Goal: Task Accomplishment & Management: Use online tool/utility

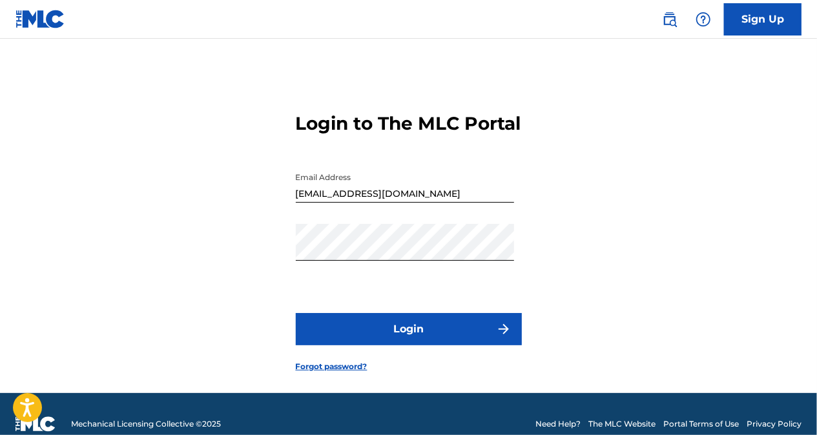
click at [421, 342] on button "Login" at bounding box center [409, 329] width 226 height 32
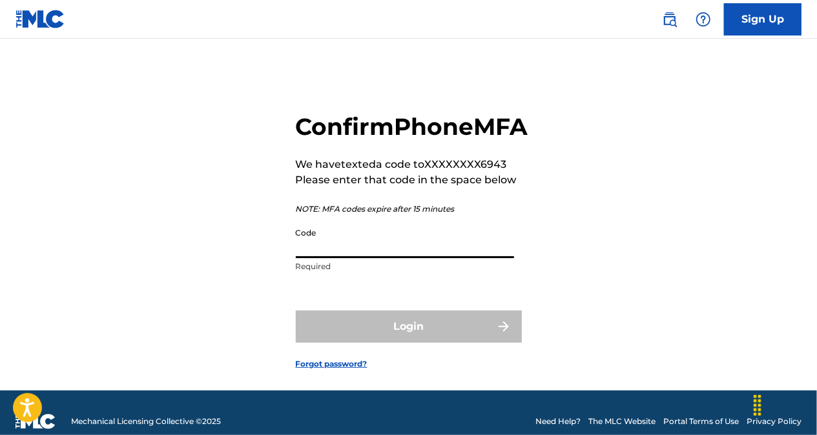
click at [381, 258] on input "Code" at bounding box center [405, 239] width 218 height 37
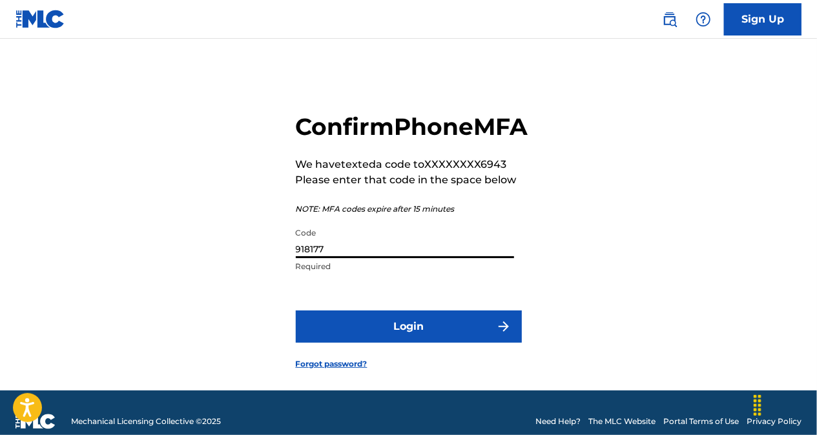
type input "918177"
click at [385, 343] on button "Login" at bounding box center [409, 327] width 226 height 32
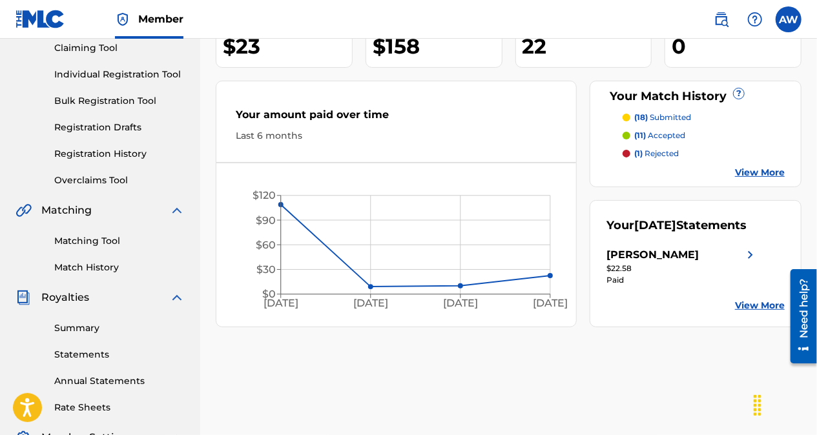
scroll to position [148, 0]
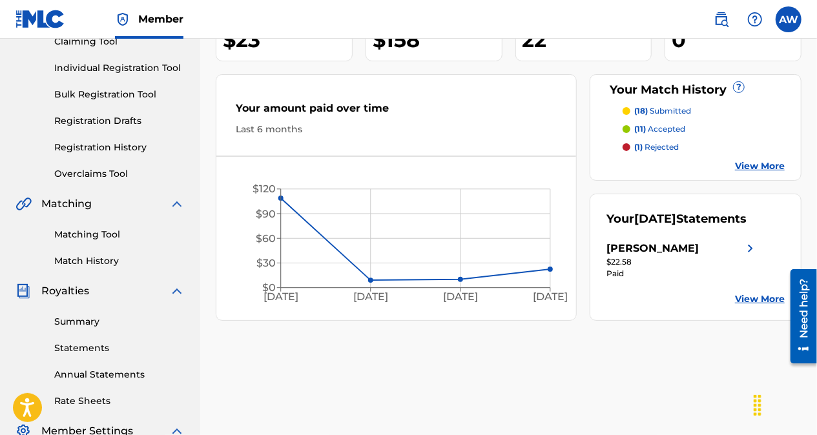
click at [761, 299] on link "View More" at bounding box center [760, 299] width 50 height 14
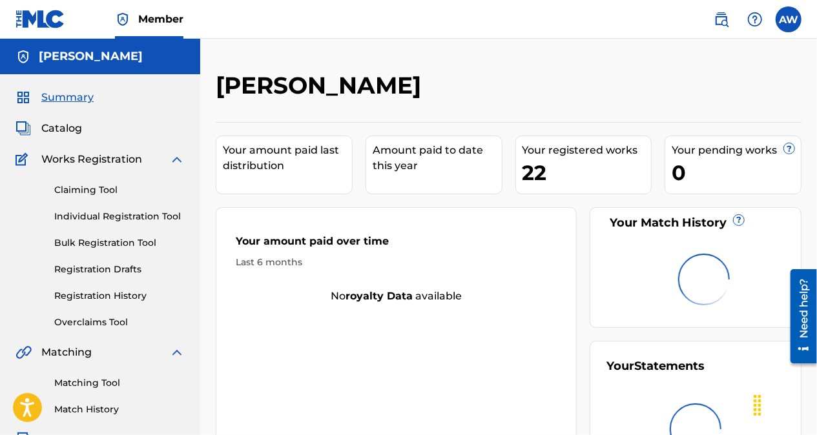
scroll to position [148, 0]
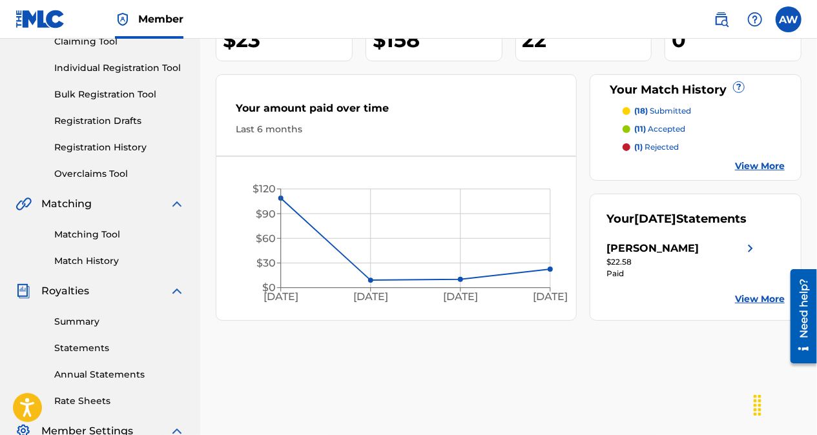
click at [666, 110] on p "(18) submitted" at bounding box center [662, 111] width 57 height 12
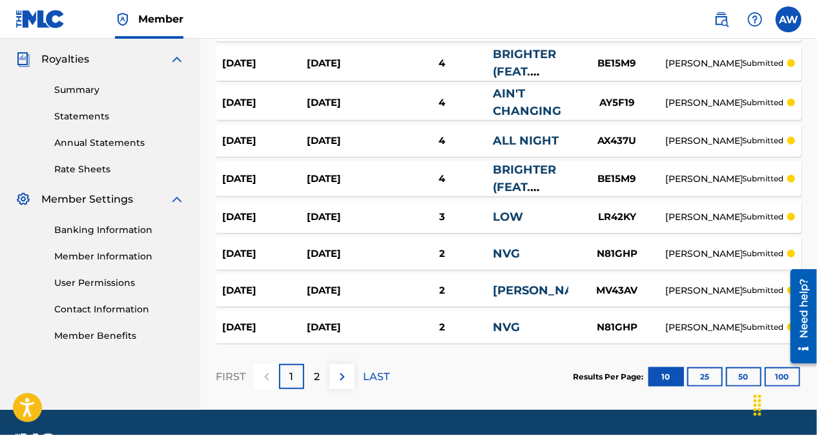
scroll to position [384, 0]
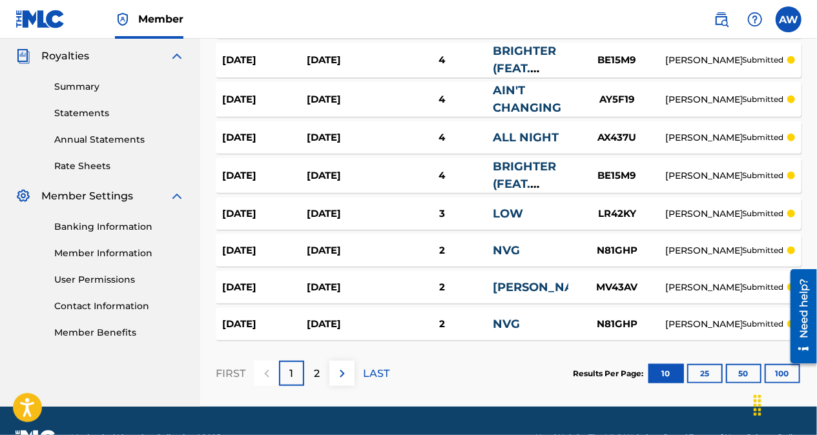
click at [312, 372] on div "2" at bounding box center [316, 373] width 25 height 25
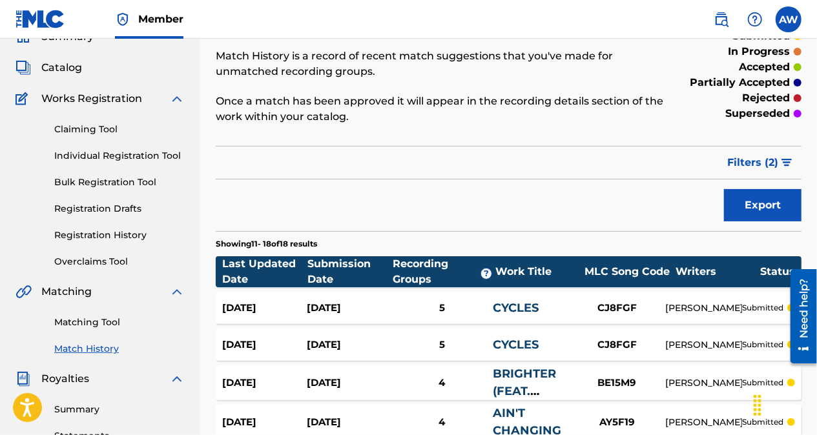
scroll to position [79, 0]
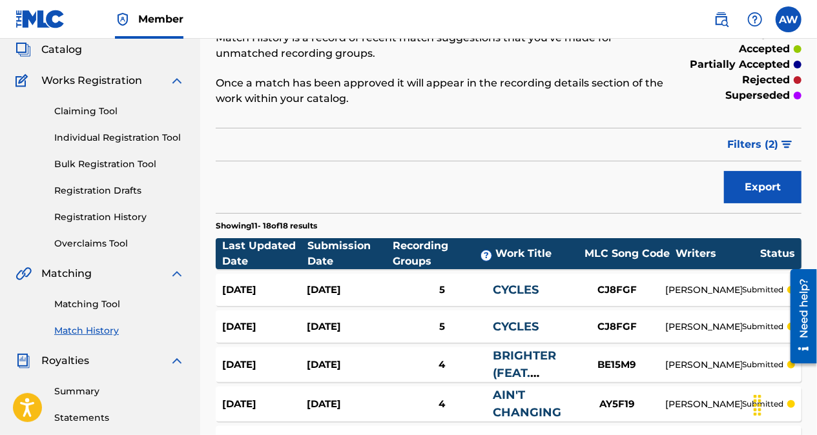
click at [93, 303] on link "Matching Tool" at bounding box center [119, 305] width 130 height 14
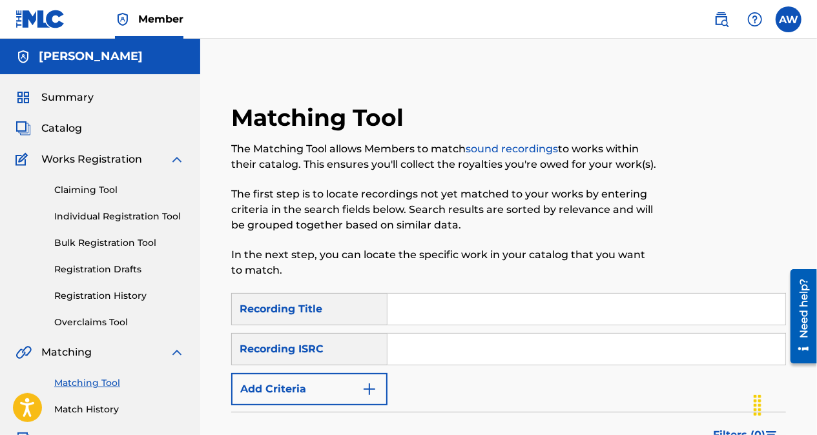
click at [424, 347] on input "Search Form" at bounding box center [586, 349] width 398 height 31
paste input "QZFYY2350924"
type input "QZFYY2350924"
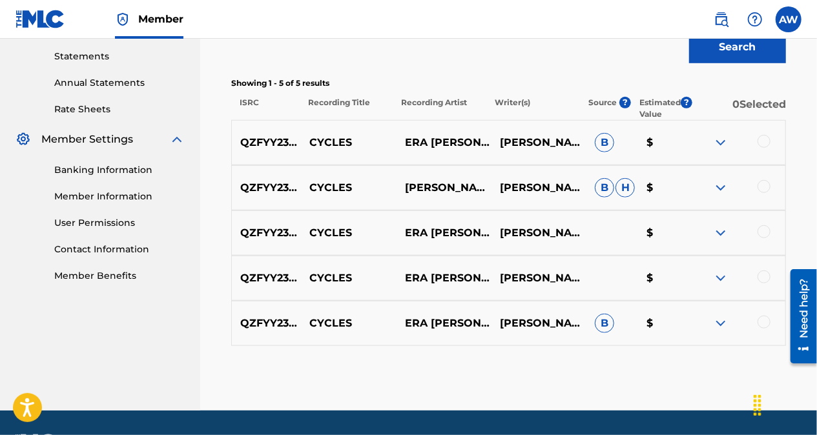
scroll to position [425, 0]
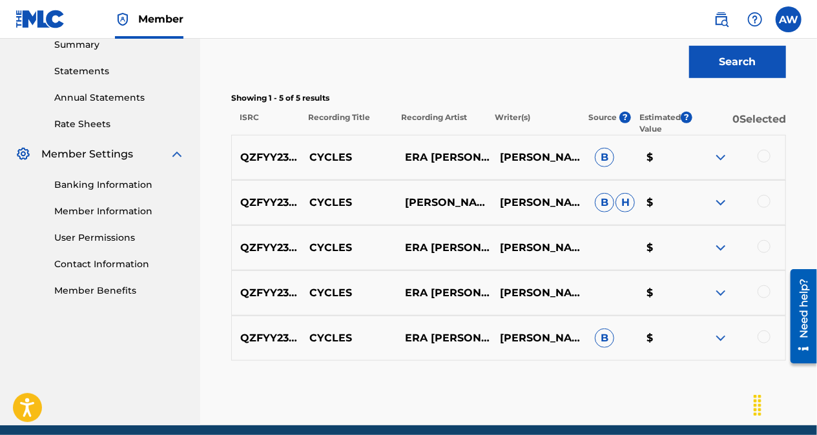
click at [762, 155] on div at bounding box center [763, 156] width 13 height 13
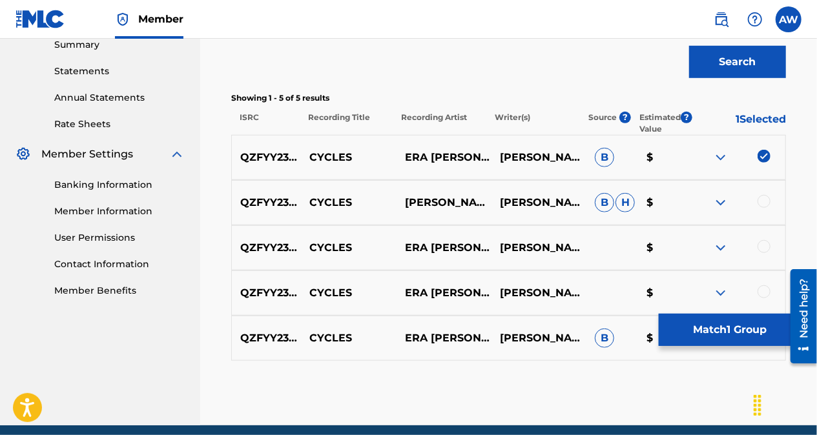
click at [762, 199] on div at bounding box center [763, 201] width 13 height 13
click at [764, 242] on div at bounding box center [763, 246] width 13 height 13
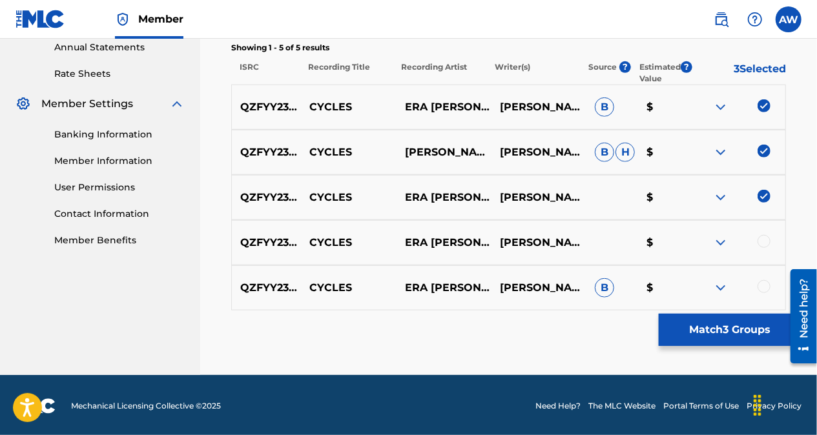
scroll to position [477, 0]
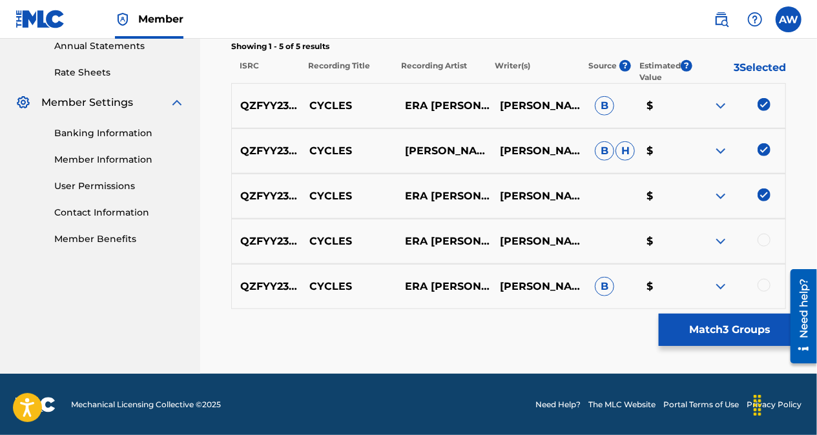
click at [763, 240] on div at bounding box center [763, 240] width 13 height 13
click at [764, 285] on div at bounding box center [763, 285] width 13 height 13
click at [743, 328] on button "Match 5 Groups" at bounding box center [730, 330] width 143 height 32
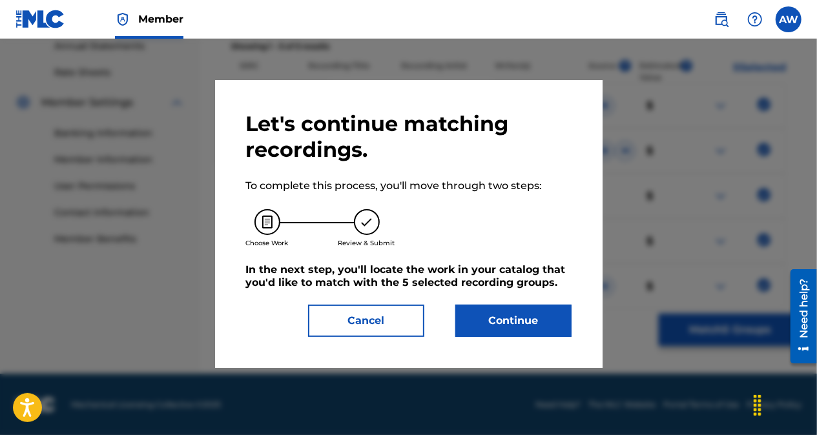
click at [509, 319] on button "Continue" at bounding box center [513, 321] width 116 height 32
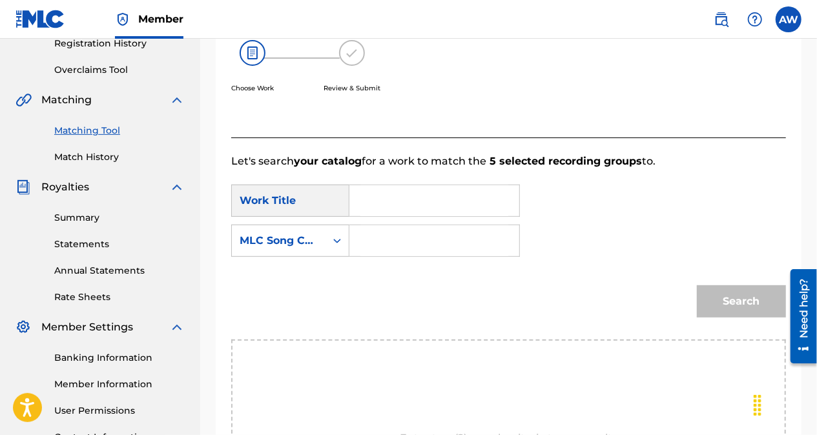
scroll to position [252, 0]
click at [386, 198] on input "Search Form" at bounding box center [434, 201] width 148 height 31
click at [391, 230] on span "les" at bounding box center [396, 230] width 14 height 12
type input "cycles"
click at [407, 249] on input "Search Form" at bounding box center [434, 241] width 148 height 31
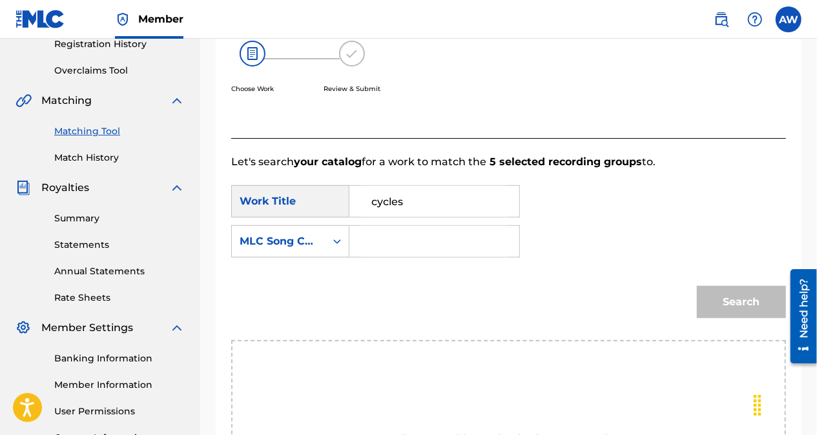
paste input "CJ8FGF"
type input "CJ8FGF"
click at [717, 305] on button "Search" at bounding box center [741, 302] width 89 height 32
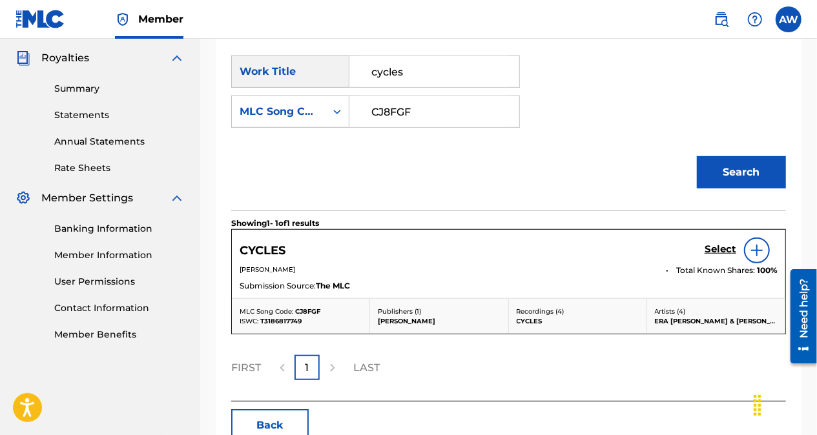
scroll to position [382, 0]
click at [753, 244] on img at bounding box center [756, 249] width 15 height 15
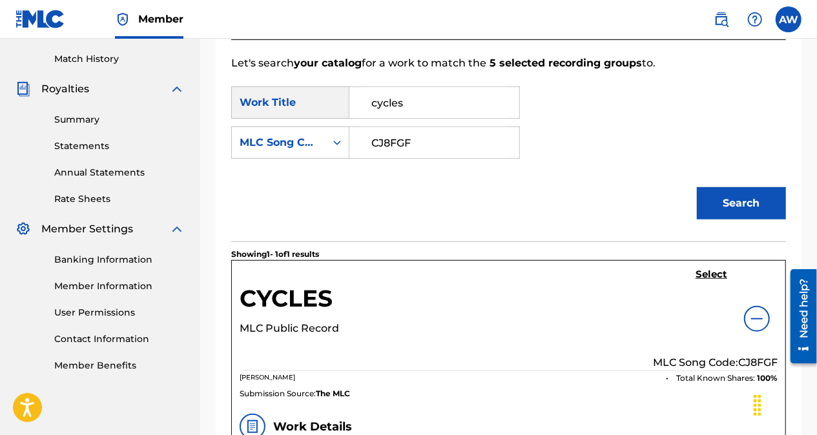
scroll to position [350, 0]
click at [714, 270] on h5 "Select" at bounding box center [711, 275] width 32 height 12
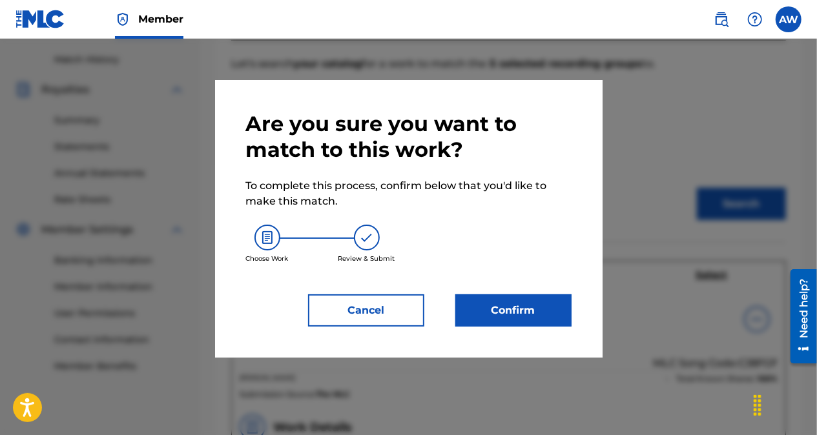
click at [493, 322] on button "Confirm" at bounding box center [513, 310] width 116 height 32
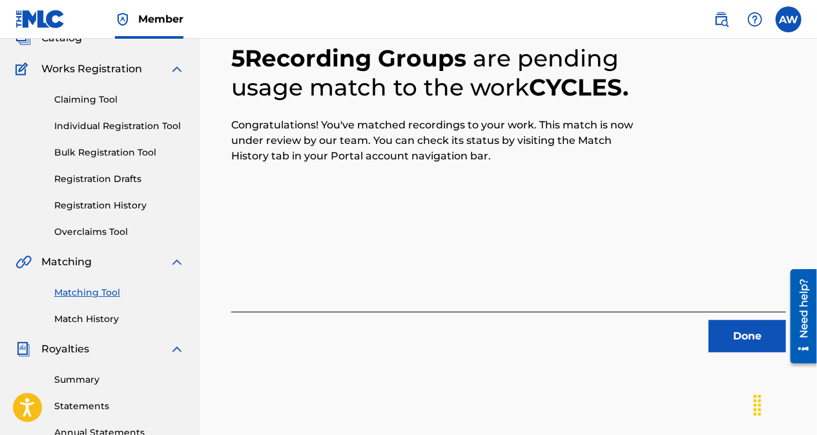
scroll to position [91, 0]
click at [741, 340] on button "Done" at bounding box center [746, 336] width 77 height 32
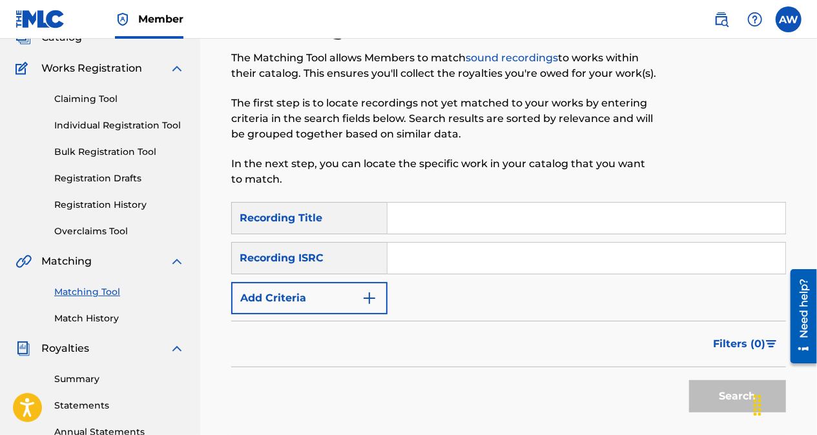
click at [449, 261] on input "Search Form" at bounding box center [586, 258] width 398 height 31
paste input "QZWFK2487233"
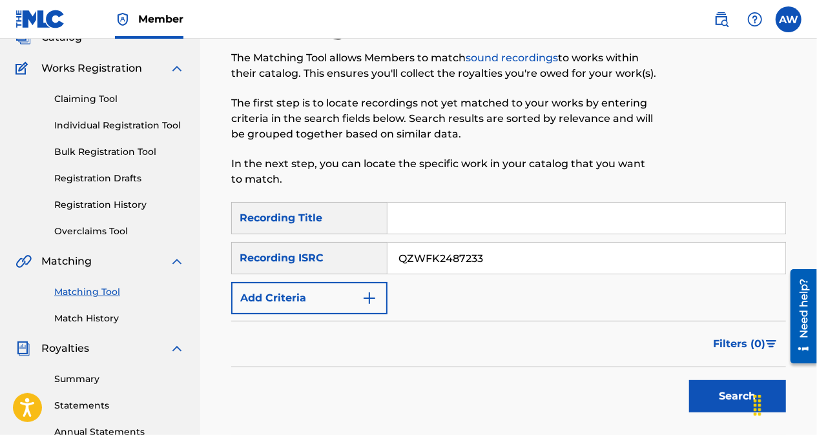
type input "QZWFK2487233"
click at [689, 380] on button "Search" at bounding box center [737, 396] width 97 height 32
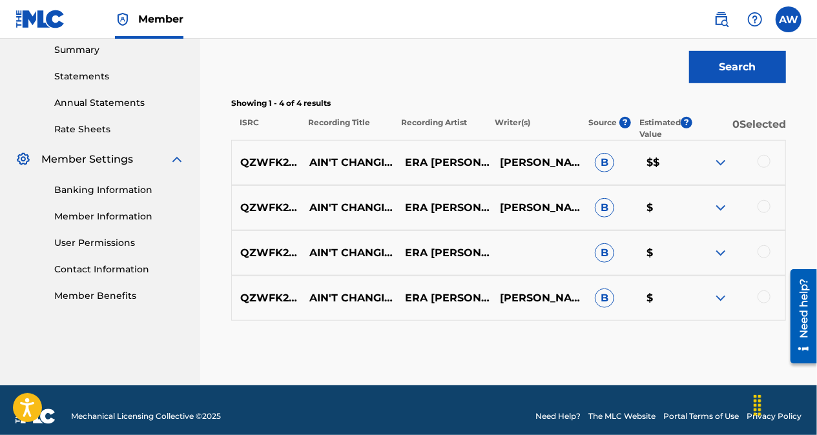
scroll to position [432, 0]
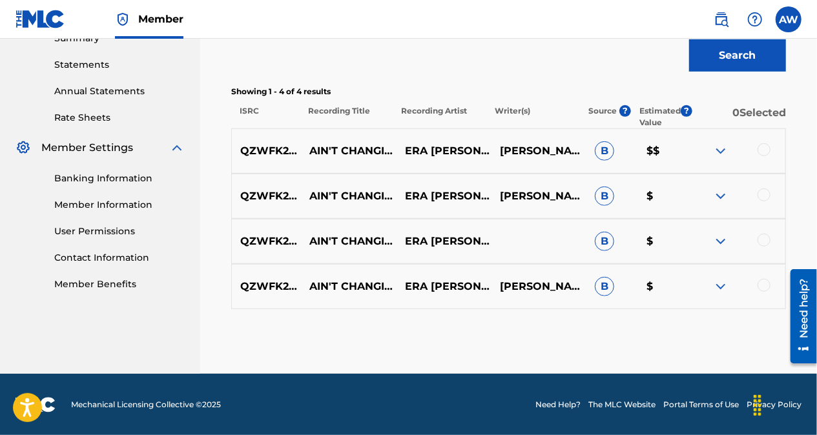
click at [763, 147] on div at bounding box center [763, 149] width 13 height 13
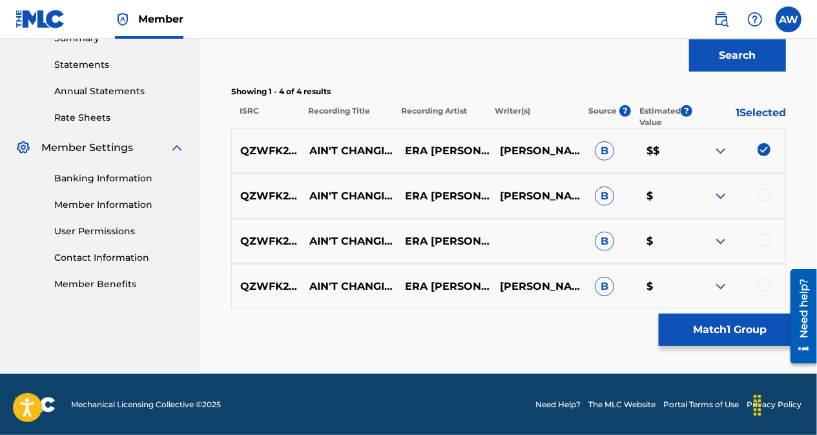
click at [762, 192] on div at bounding box center [763, 195] width 13 height 13
click at [762, 238] on div at bounding box center [763, 240] width 13 height 13
click at [763, 282] on div at bounding box center [763, 285] width 13 height 13
click at [746, 327] on button "Match 4 Groups" at bounding box center [730, 330] width 143 height 32
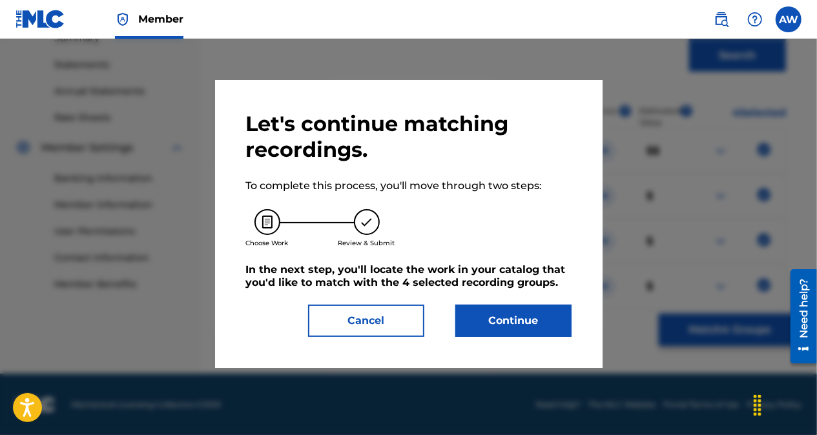
click at [522, 311] on button "Continue" at bounding box center [513, 321] width 116 height 32
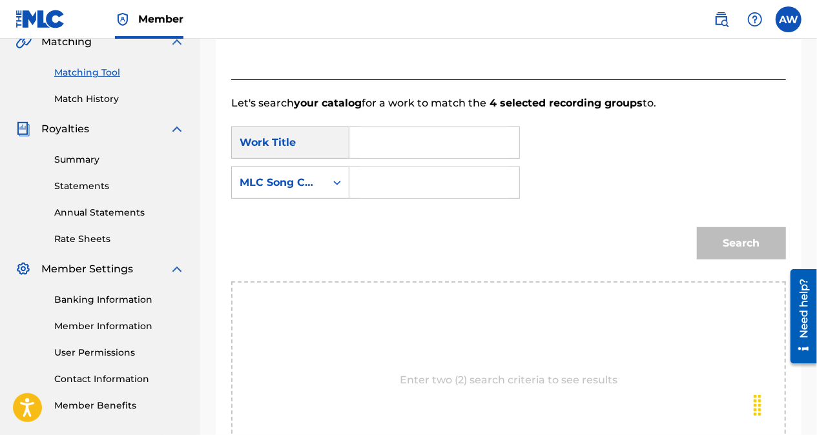
scroll to position [311, 0]
click at [411, 180] on input "Search Form" at bounding box center [434, 182] width 148 height 31
paste input "BE6DYZ"
type input "BE6DYZ"
click at [424, 139] on input "Search Form" at bounding box center [434, 142] width 148 height 31
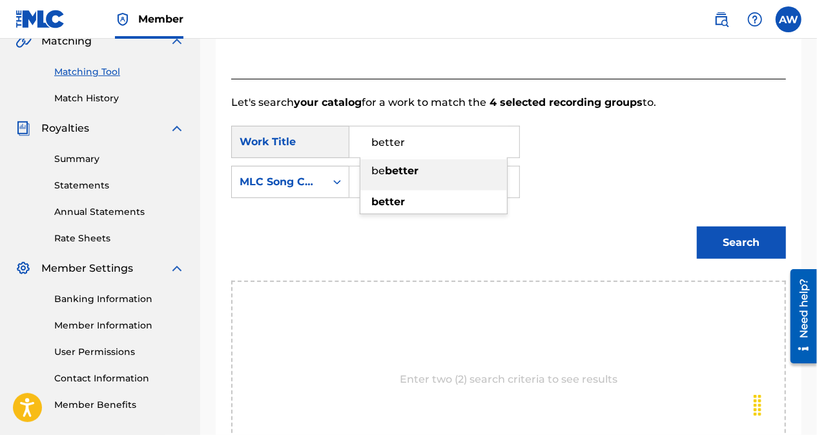
type input "better"
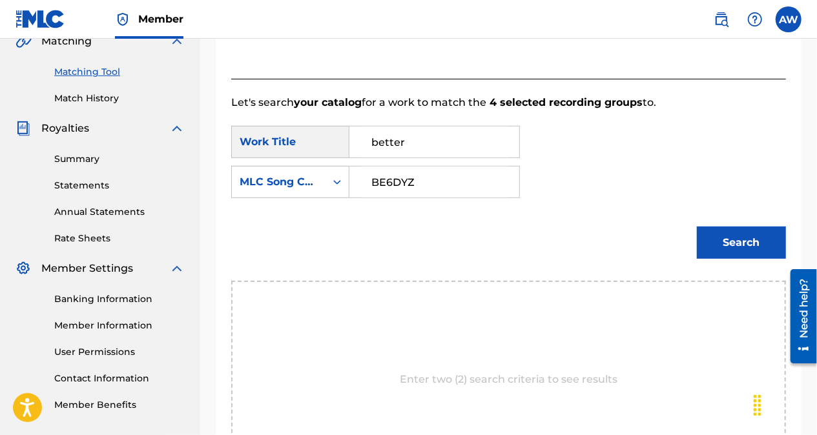
click at [762, 236] on button "Search" at bounding box center [741, 243] width 89 height 32
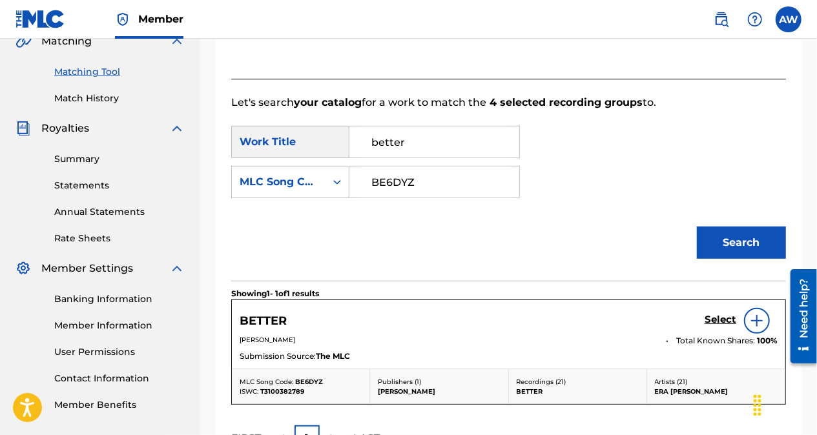
scroll to position [456, 0]
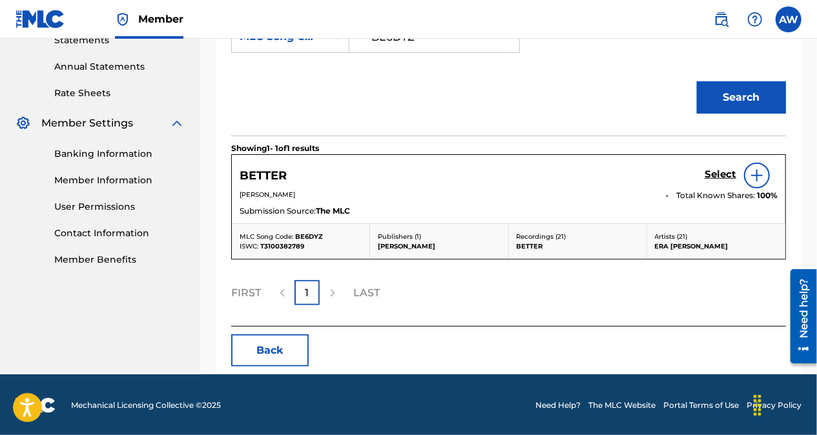
click at [754, 174] on img at bounding box center [756, 175] width 15 height 15
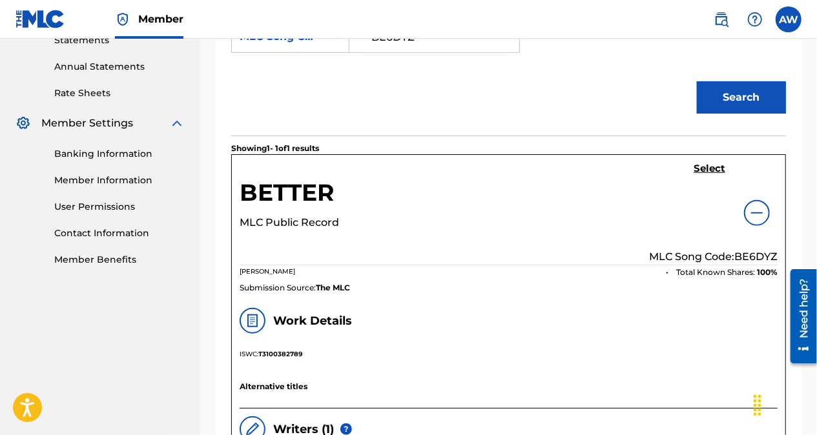
click at [706, 167] on h5 "Select" at bounding box center [709, 169] width 32 height 12
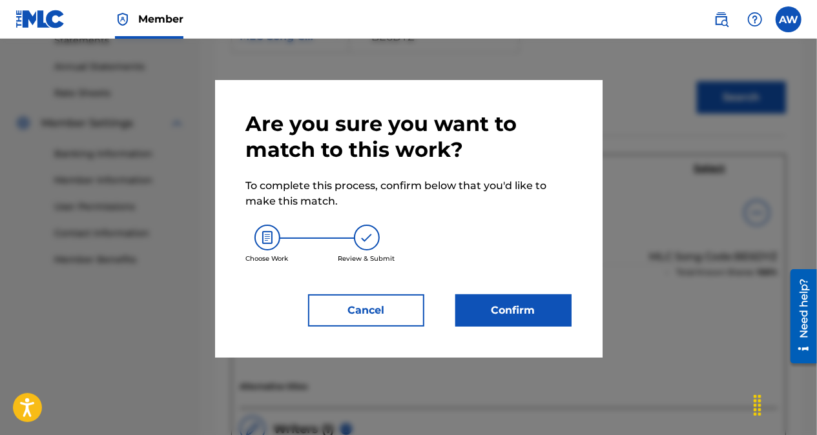
click at [506, 314] on button "Confirm" at bounding box center [513, 310] width 116 height 32
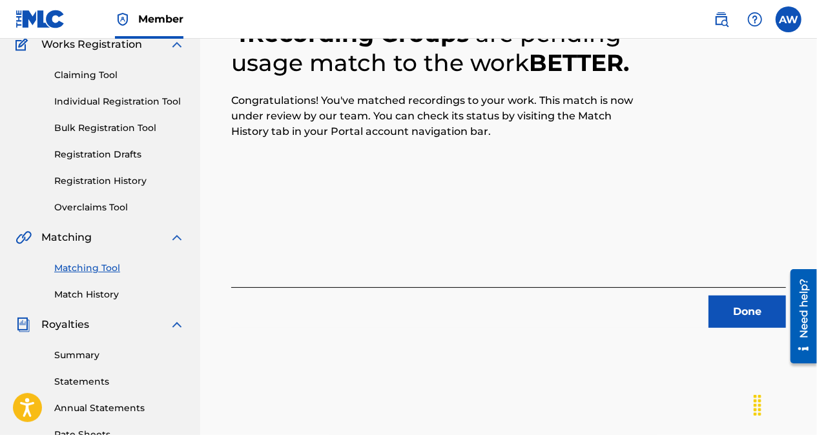
scroll to position [111, 0]
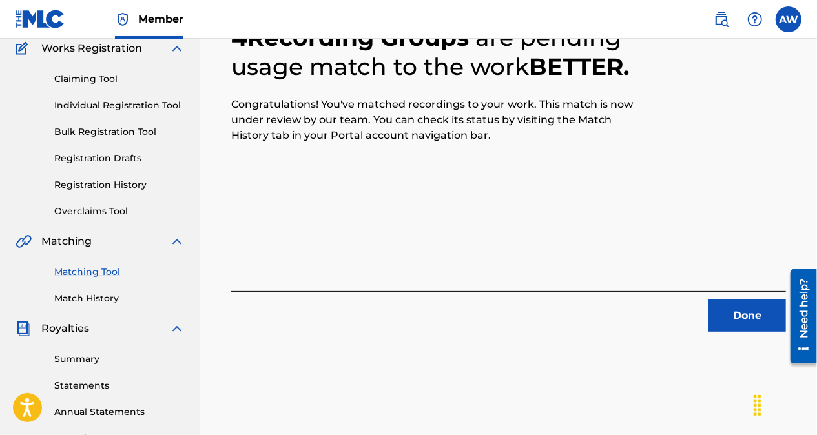
click at [751, 321] on button "Done" at bounding box center [746, 316] width 77 height 32
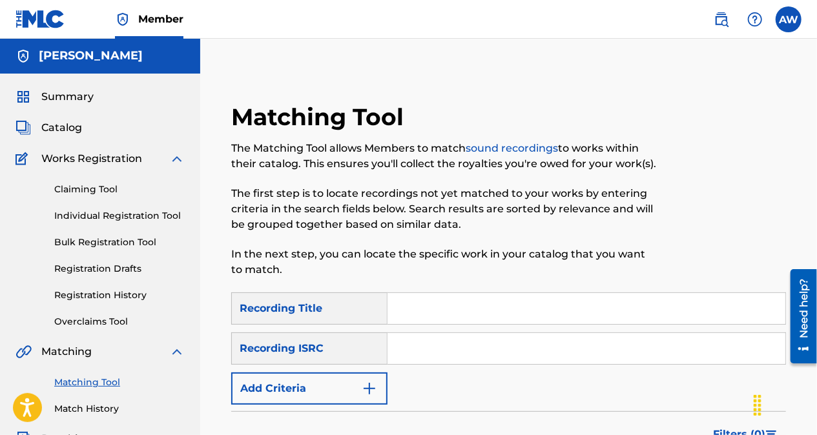
scroll to position [0, 0]
click at [86, 187] on link "Claiming Tool" at bounding box center [119, 190] width 130 height 14
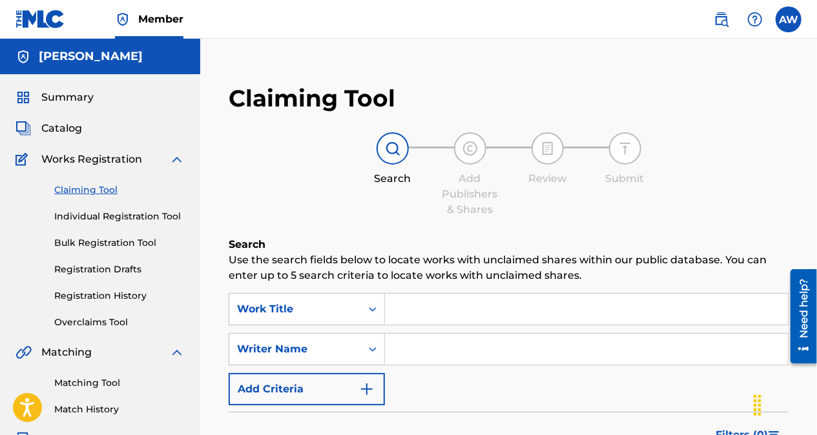
click at [68, 133] on span "Catalog" at bounding box center [61, 128] width 41 height 15
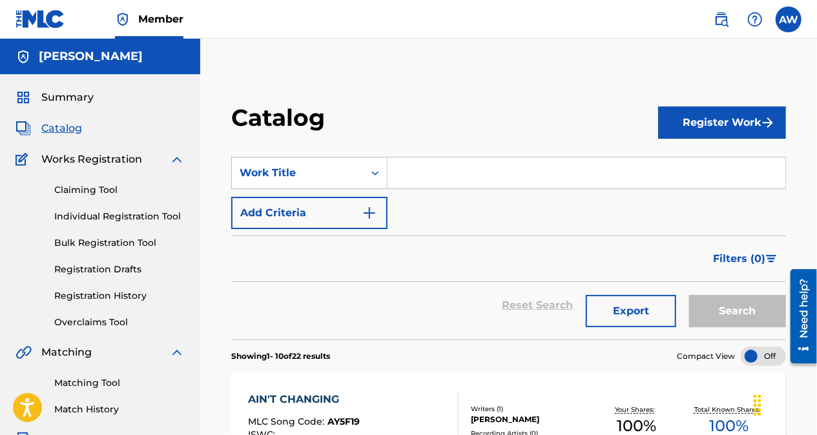
click at [102, 298] on link "Registration History" at bounding box center [119, 296] width 130 height 14
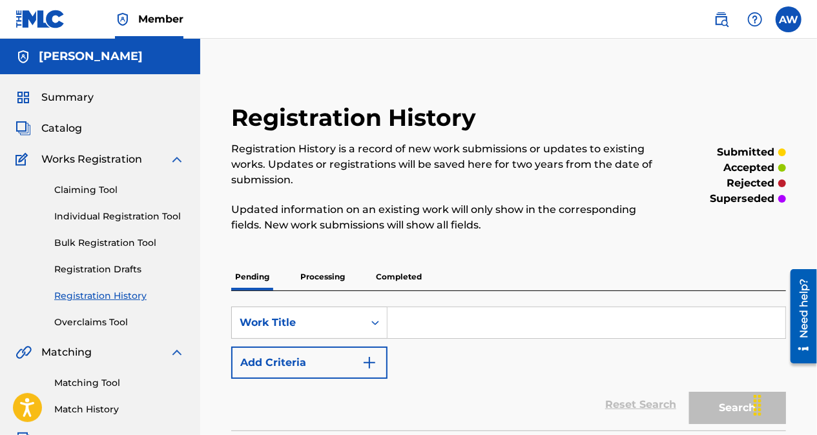
click at [337, 279] on p "Processing" at bounding box center [322, 276] width 52 height 27
click at [83, 191] on link "Claiming Tool" at bounding box center [119, 190] width 130 height 14
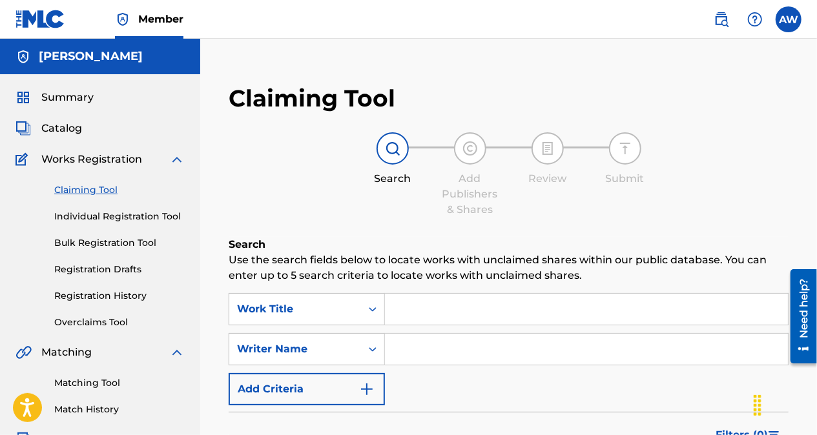
click at [83, 191] on link "Claiming Tool" at bounding box center [119, 190] width 130 height 14
click at [70, 93] on span "Summary" at bounding box center [67, 97] width 52 height 15
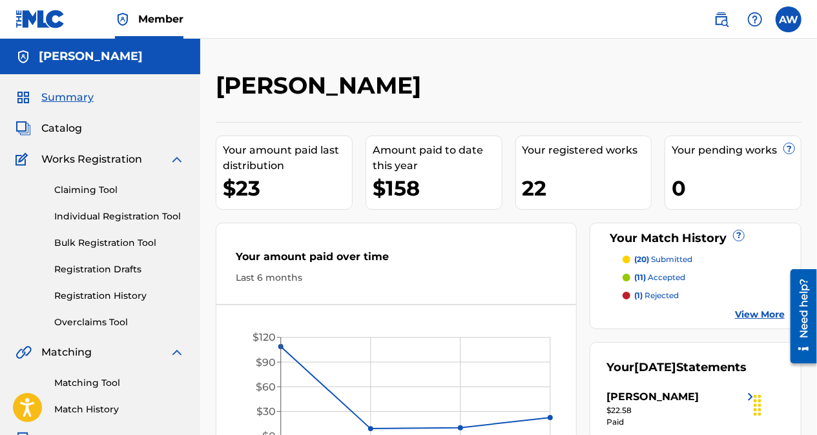
click at [661, 261] on p "(20) submitted" at bounding box center [663, 260] width 58 height 12
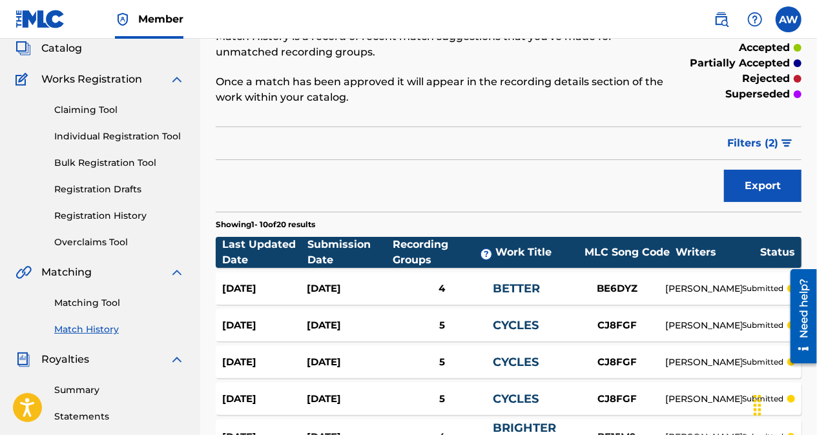
scroll to position [95, 0]
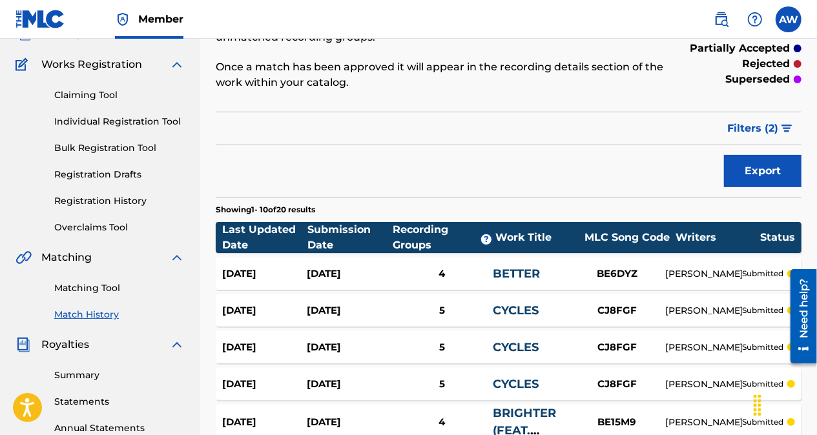
click at [515, 273] on link "BETTER" at bounding box center [516, 274] width 47 height 14
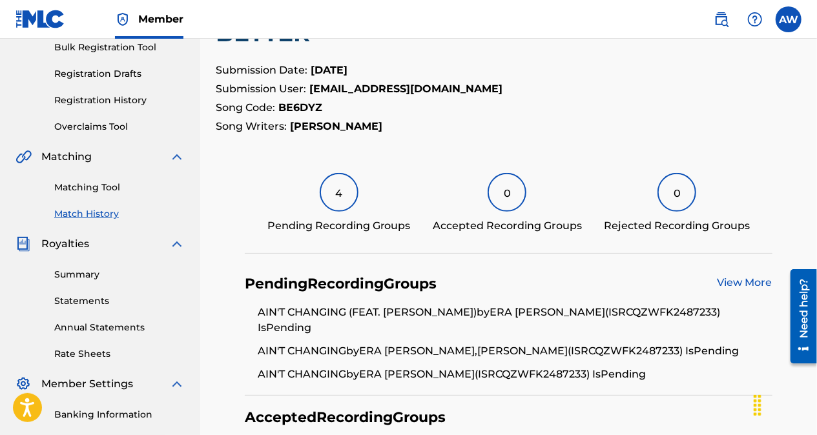
scroll to position [197, 0]
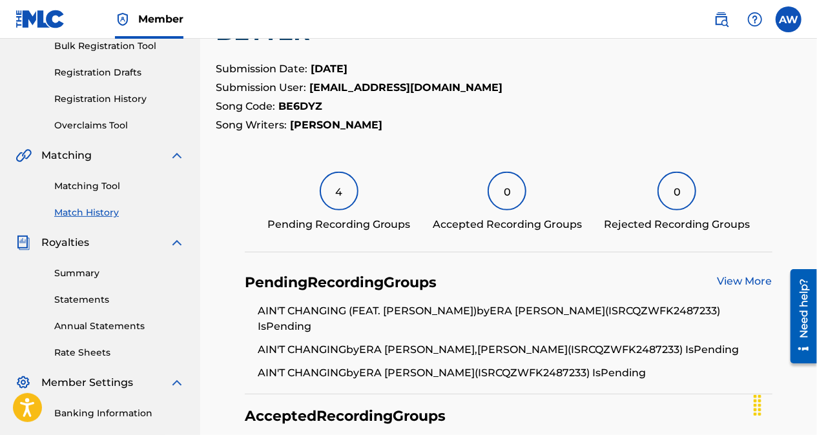
click at [724, 279] on link "View More" at bounding box center [744, 281] width 55 height 12
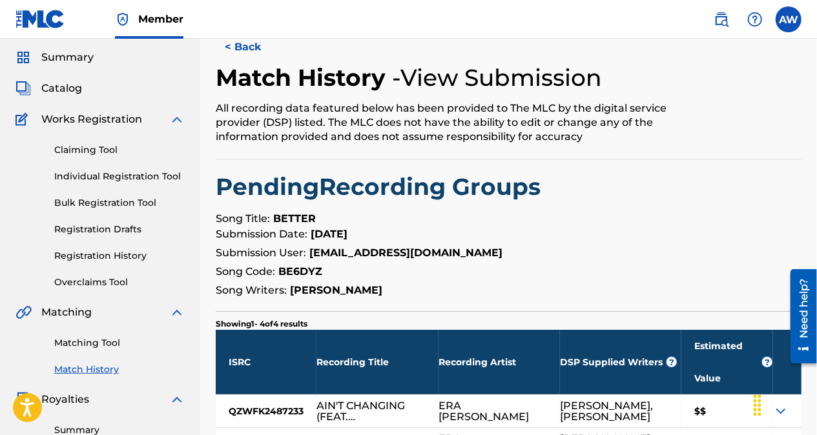
scroll to position [39, 0]
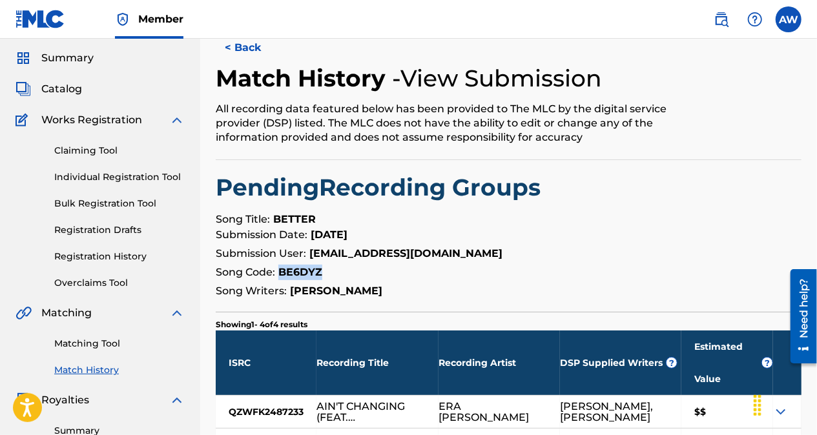
drag, startPoint x: 328, startPoint y: 270, endPoint x: 278, endPoint y: 271, distance: 50.4
click at [278, 271] on p "Song Code: BE6DYZ" at bounding box center [509, 272] width 586 height 15
copy strong "BE6DYZ"
click at [67, 92] on span "Catalog" at bounding box center [61, 88] width 41 height 15
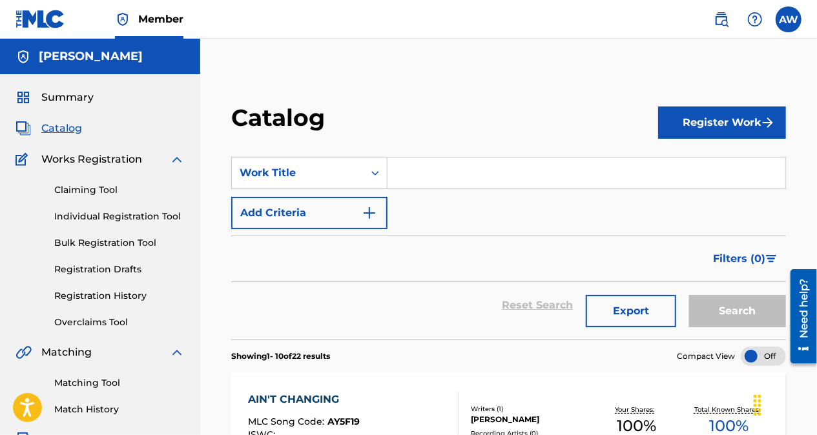
click at [97, 187] on link "Claiming Tool" at bounding box center [119, 190] width 130 height 14
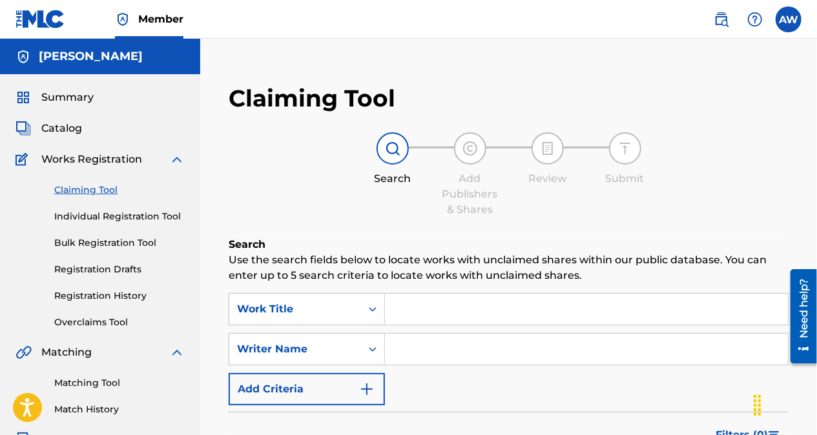
click at [532, 28] on nav "Member AW AW Anthony Willis willisanthony21@gmail.com Profile Log out" at bounding box center [408, 19] width 817 height 39
click at [456, 356] on input "Search Form" at bounding box center [586, 349] width 403 height 31
paste input "QZWFK2487233"
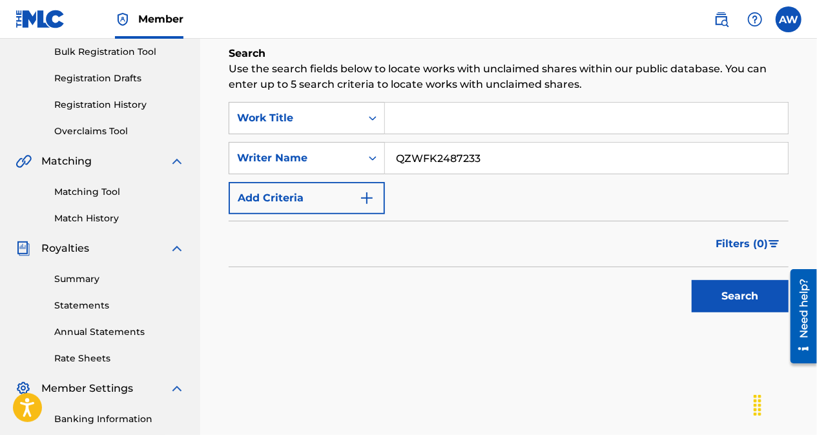
scroll to position [192, 0]
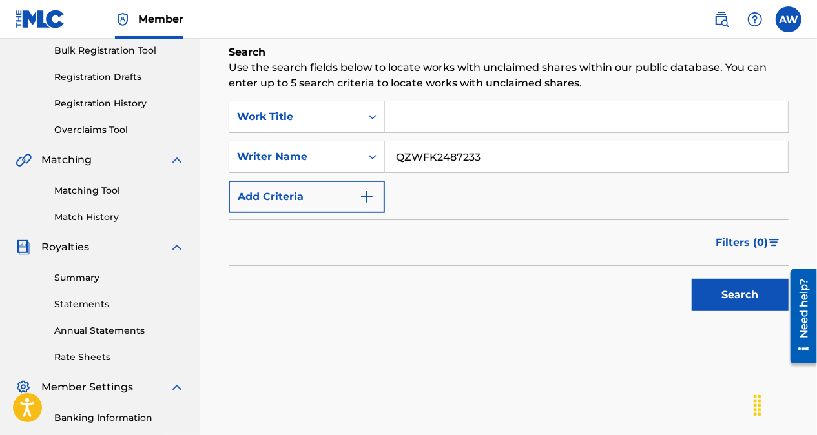
type input "QZWFK2487233"
click at [722, 291] on button "Search" at bounding box center [739, 295] width 97 height 32
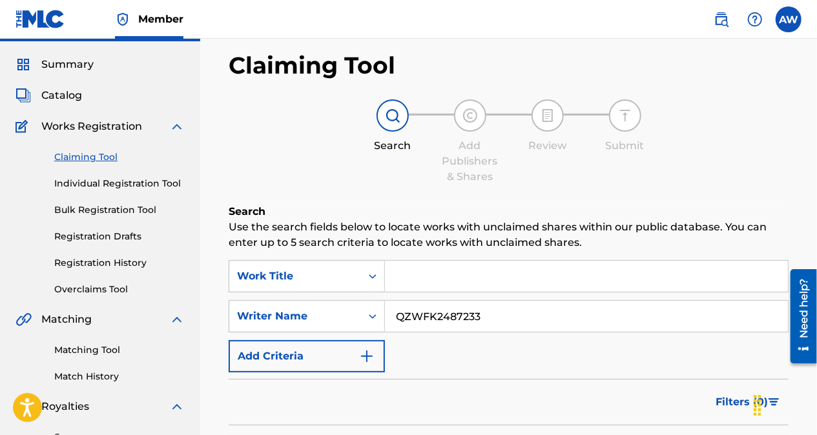
scroll to position [0, 0]
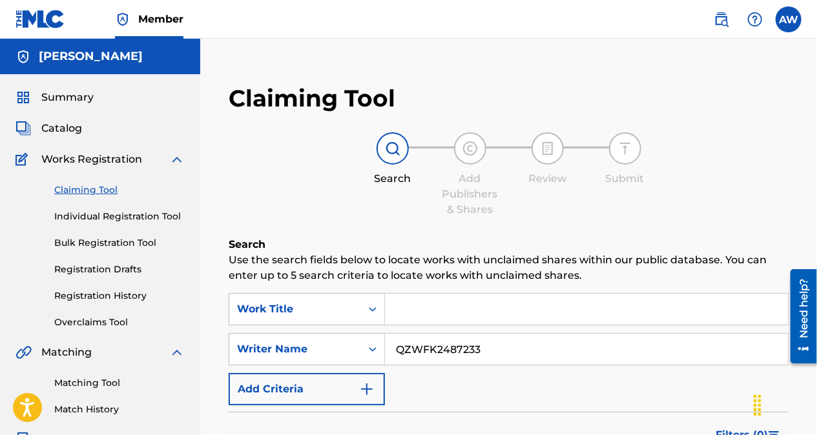
click at [501, 345] on input "QZWFK2487233" at bounding box center [586, 349] width 403 height 31
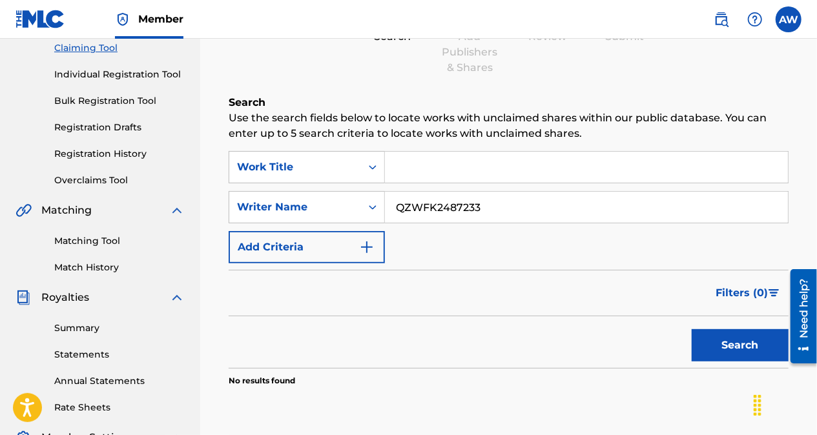
scroll to position [145, 0]
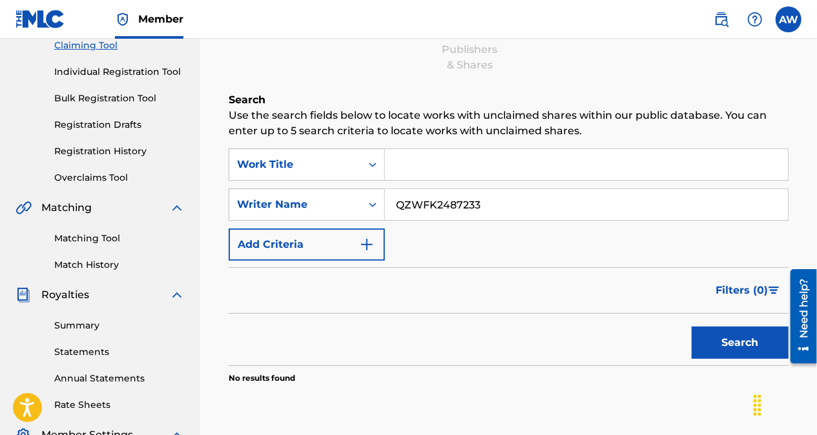
click at [88, 237] on link "Matching Tool" at bounding box center [119, 239] width 130 height 14
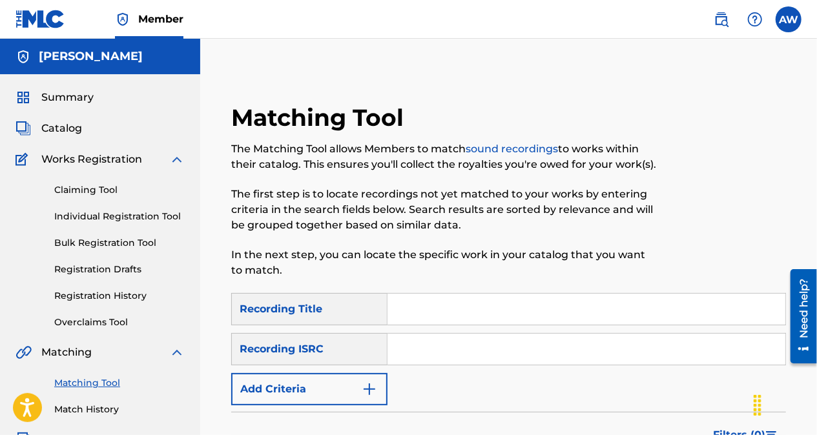
click at [423, 354] on input "Search Form" at bounding box center [586, 349] width 398 height 31
paste input "QZFZ32238275"
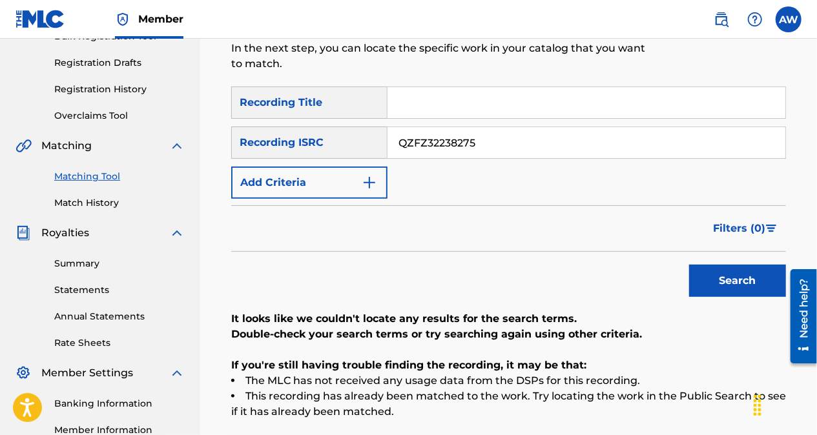
scroll to position [207, 0]
click at [752, 279] on button "Search" at bounding box center [737, 280] width 97 height 32
click at [517, 148] on input "QZFZ32238275" at bounding box center [586, 142] width 398 height 31
type input "Q"
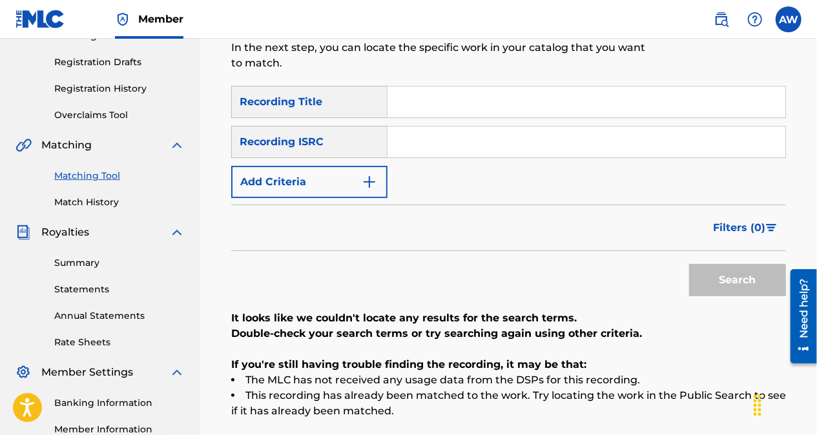
paste input "QZFZ32238275"
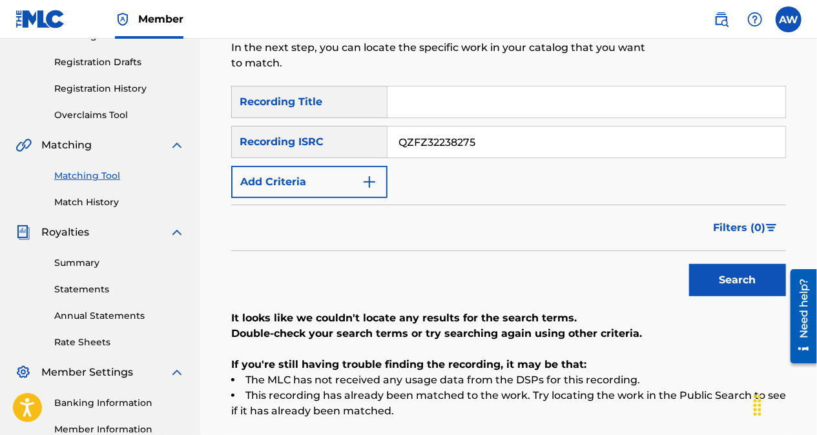
click at [713, 292] on button "Search" at bounding box center [737, 280] width 97 height 32
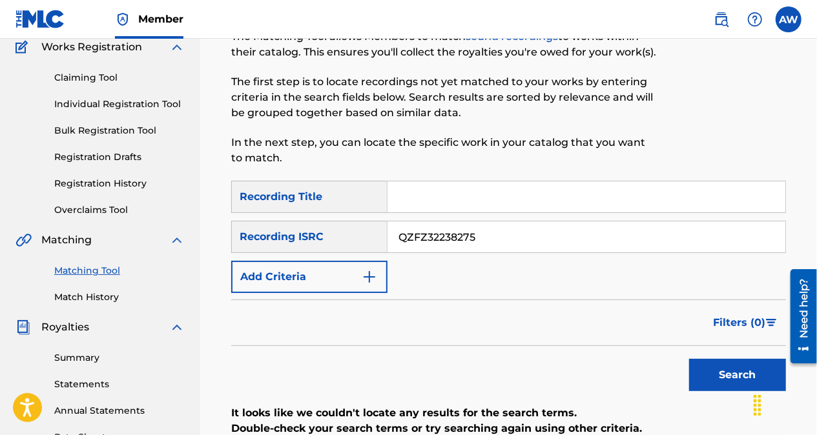
scroll to position [114, 0]
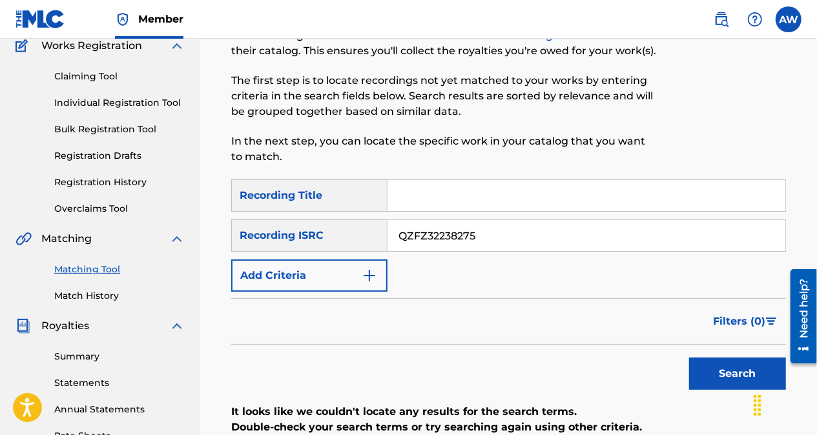
click at [503, 235] on input "QZFZ32238275" at bounding box center [586, 235] width 398 height 31
type input "Q"
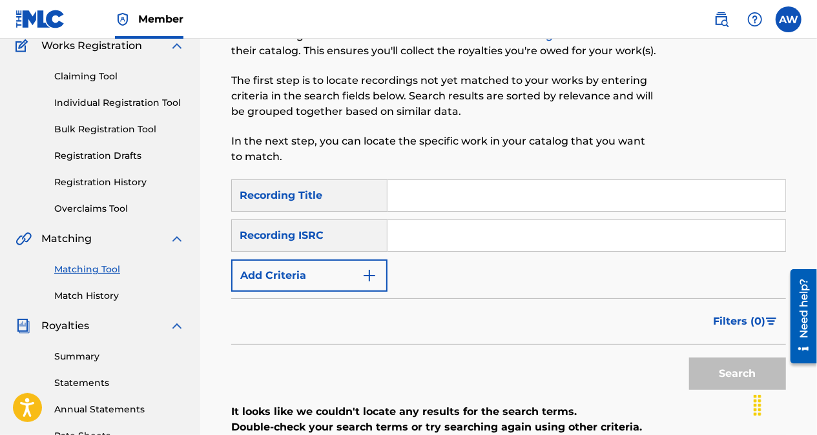
paste input "QZNWX2489696"
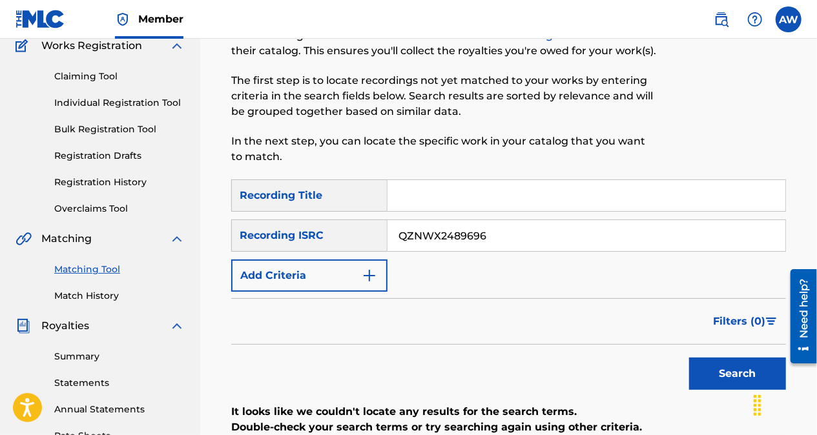
type input "QZNWX2489696"
click at [713, 366] on button "Search" at bounding box center [737, 374] width 97 height 32
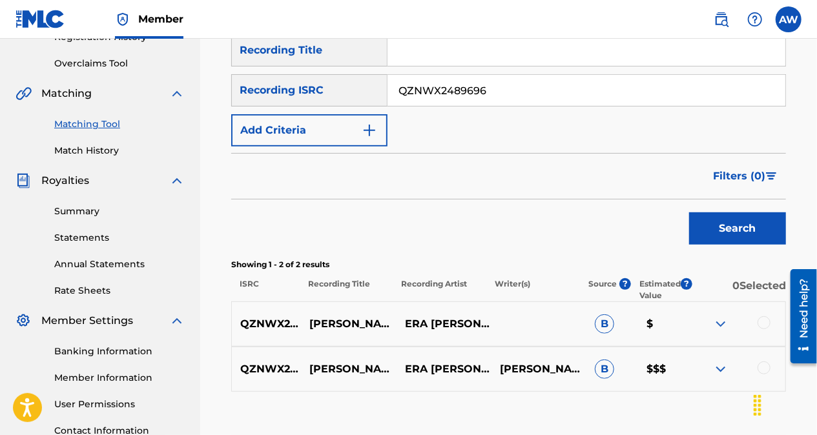
scroll to position [260, 0]
click at [760, 369] on div at bounding box center [763, 367] width 13 height 13
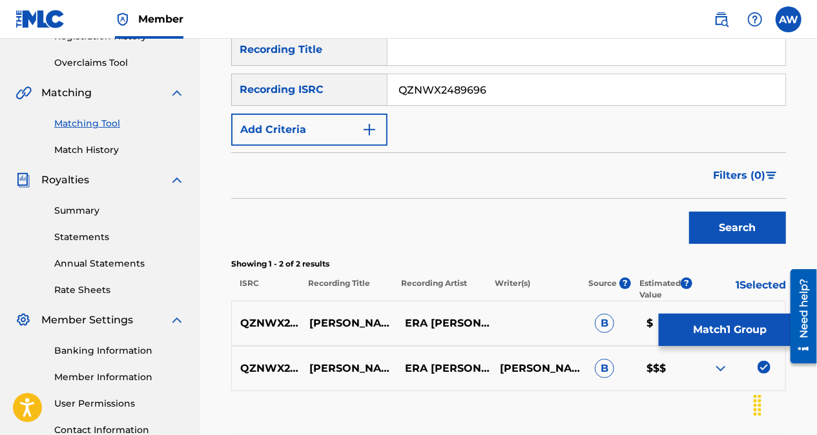
click at [724, 291] on p "1 Selected" at bounding box center [739, 289] width 94 height 23
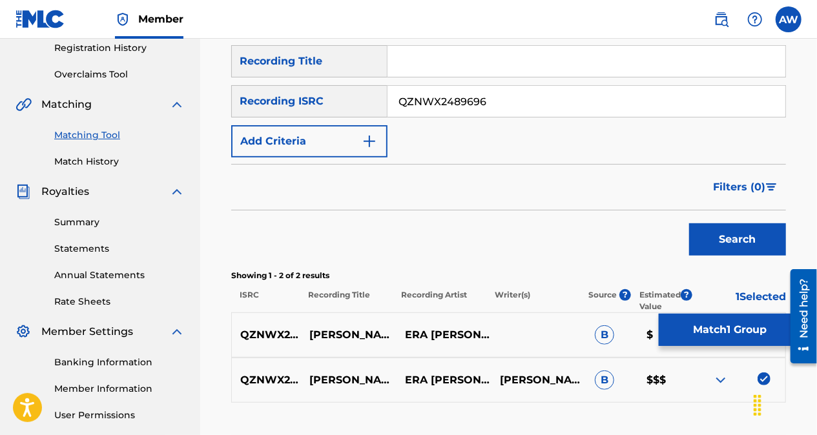
click at [730, 280] on p "Showing 1 - 2 of 2 results" at bounding box center [508, 276] width 555 height 12
click at [717, 234] on button "Search" at bounding box center [737, 239] width 97 height 32
click at [713, 333] on button "Match 1 Group" at bounding box center [730, 330] width 143 height 32
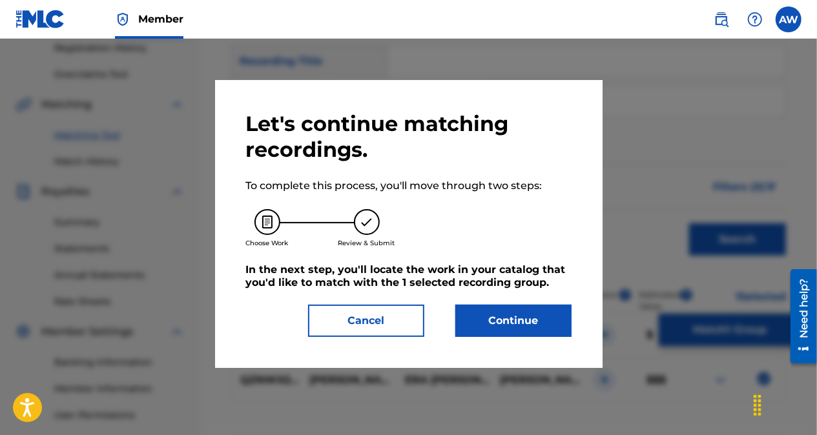
click at [378, 314] on button "Cancel" at bounding box center [366, 321] width 116 height 32
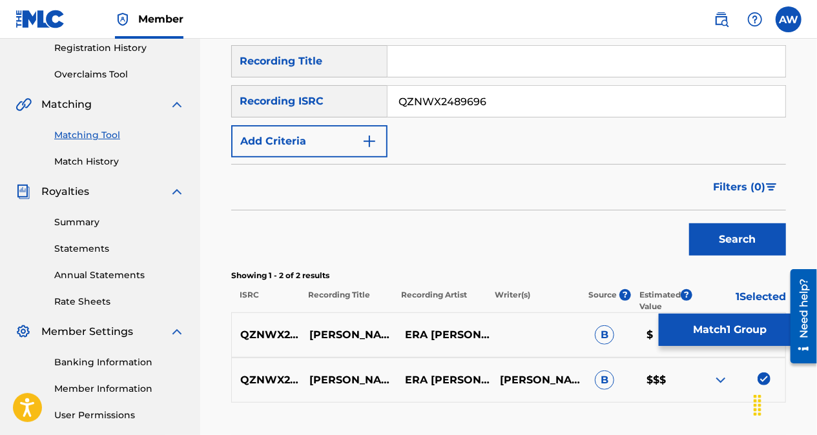
scroll to position [365, 0]
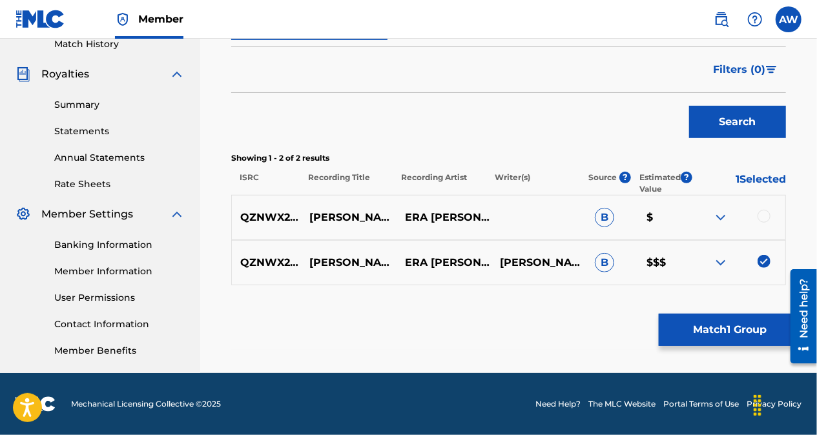
click at [763, 217] on div at bounding box center [763, 216] width 13 height 13
click at [713, 333] on button "Match 2 Groups" at bounding box center [730, 330] width 143 height 32
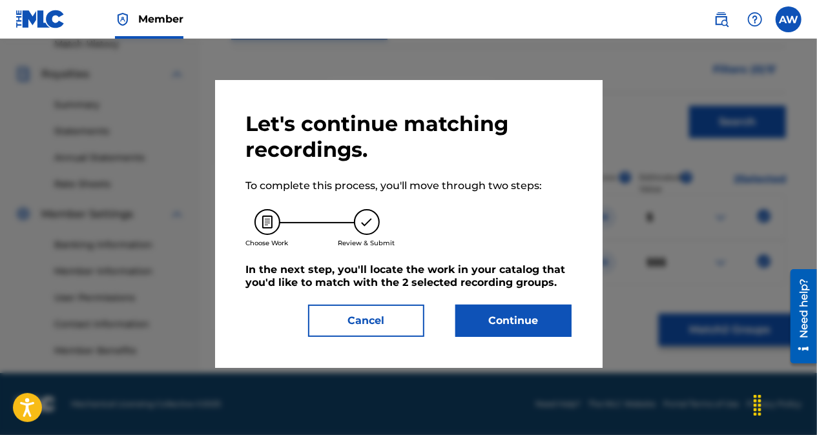
click at [467, 329] on button "Continue" at bounding box center [513, 321] width 116 height 32
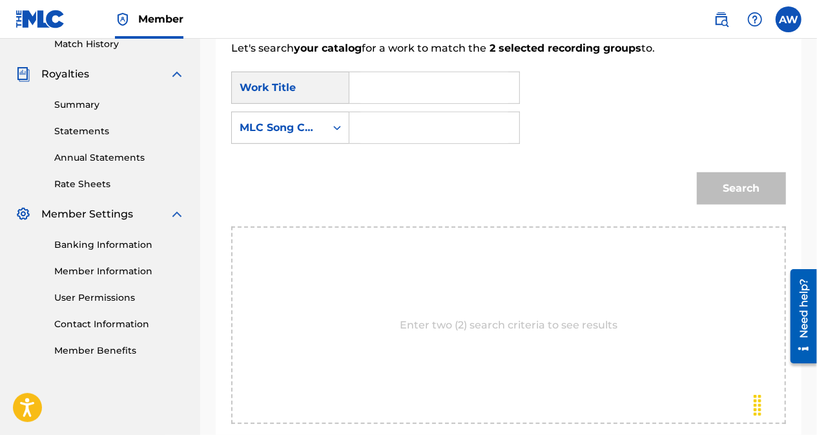
click at [382, 140] on input "Search Form" at bounding box center [434, 127] width 148 height 31
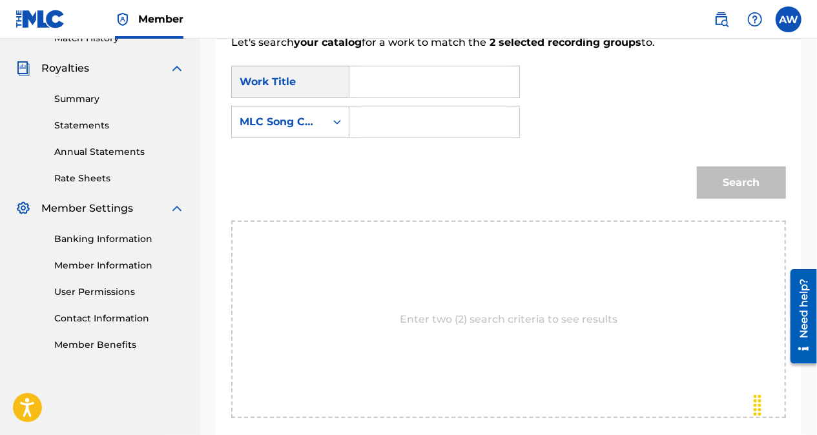
scroll to position [372, 0]
paste input "MV43AV"
type input "MV43AV"
click at [386, 72] on input "Search Form" at bounding box center [434, 81] width 148 height 31
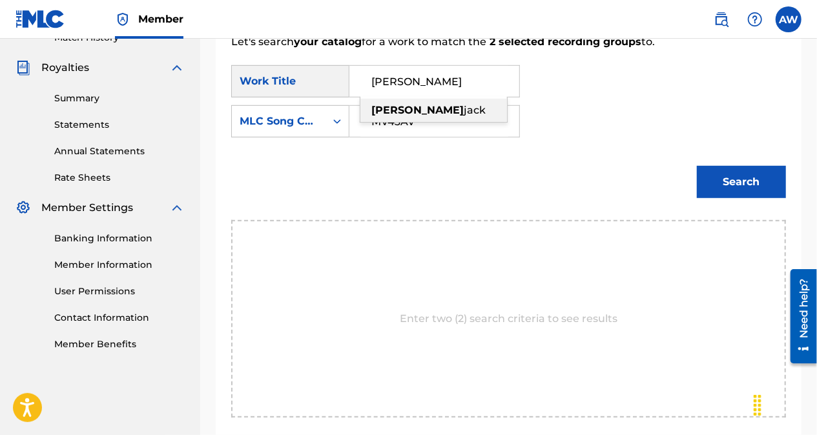
click at [402, 92] on input "Mike" at bounding box center [434, 81] width 148 height 31
type input "Mike Jack"
click at [743, 182] on button "Search" at bounding box center [741, 182] width 89 height 32
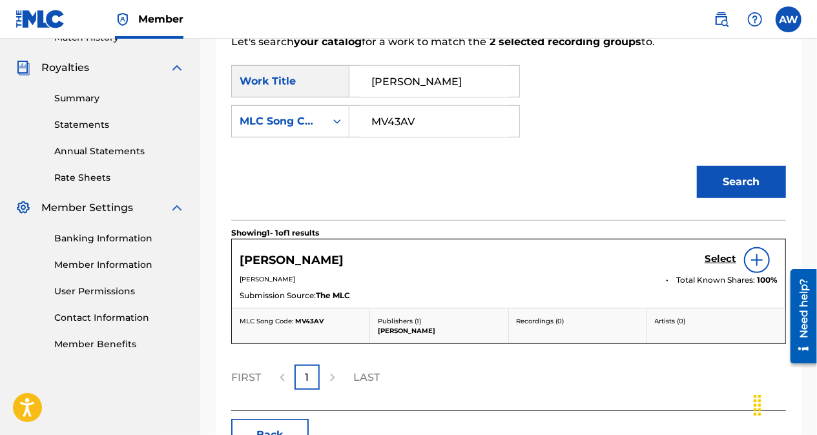
click at [716, 260] on h5 "Select" at bounding box center [720, 259] width 32 height 12
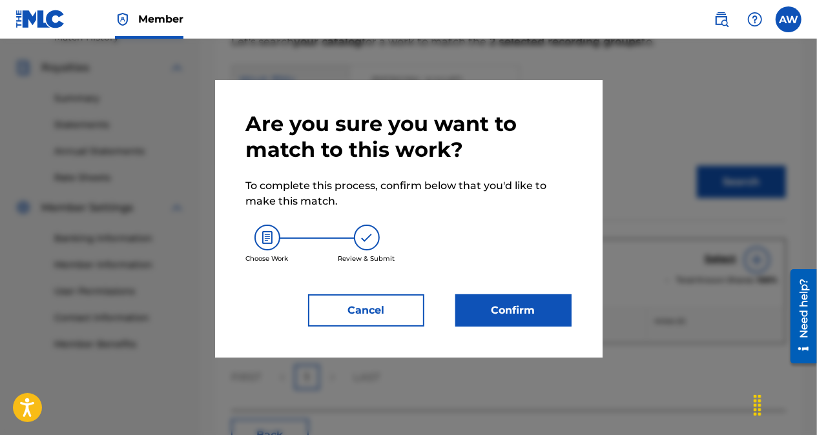
click at [517, 303] on button "Confirm" at bounding box center [513, 310] width 116 height 32
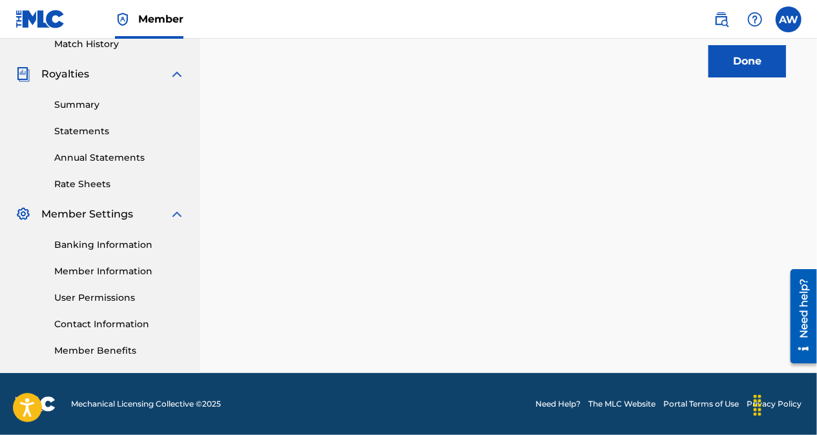
click at [719, 65] on button "Done" at bounding box center [746, 61] width 77 height 32
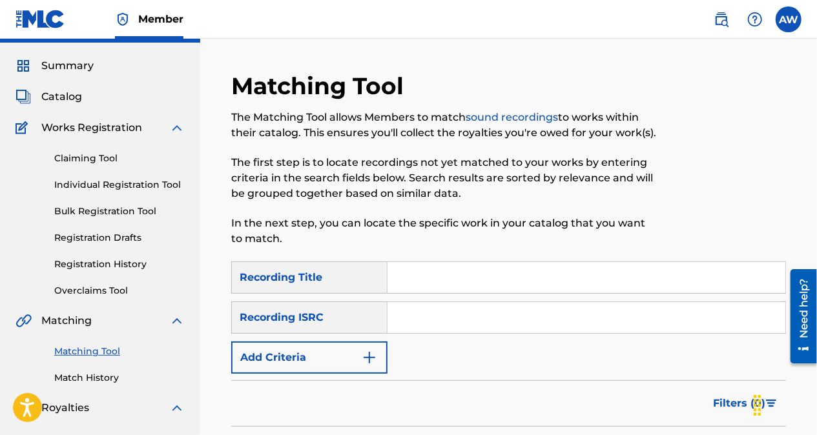
scroll to position [17, 0]
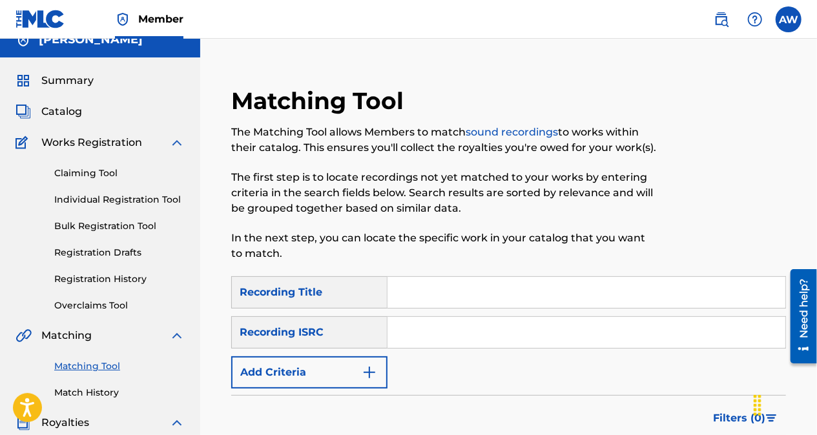
click at [440, 336] on input "Search Form" at bounding box center [586, 332] width 398 height 31
paste input "QZTAX2488103"
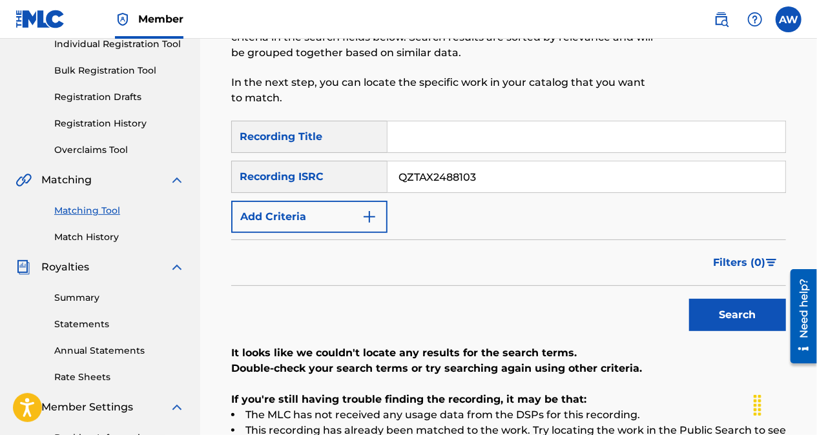
scroll to position [173, 0]
click at [756, 317] on button "Search" at bounding box center [737, 314] width 97 height 32
click at [708, 301] on button "Search" at bounding box center [737, 314] width 97 height 32
click at [504, 178] on input "QZTAX2488103" at bounding box center [586, 176] width 398 height 31
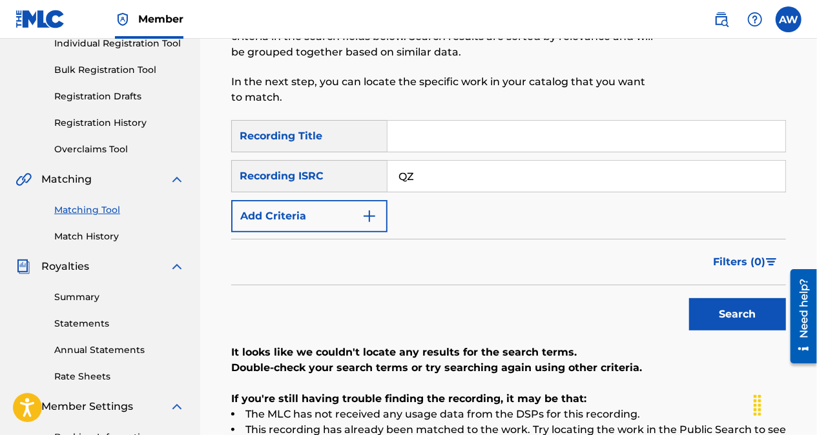
type input "Q"
paste input "QZPLS2412278"
type input "QZPLS2412278"
click at [711, 306] on button "Search" at bounding box center [737, 314] width 97 height 32
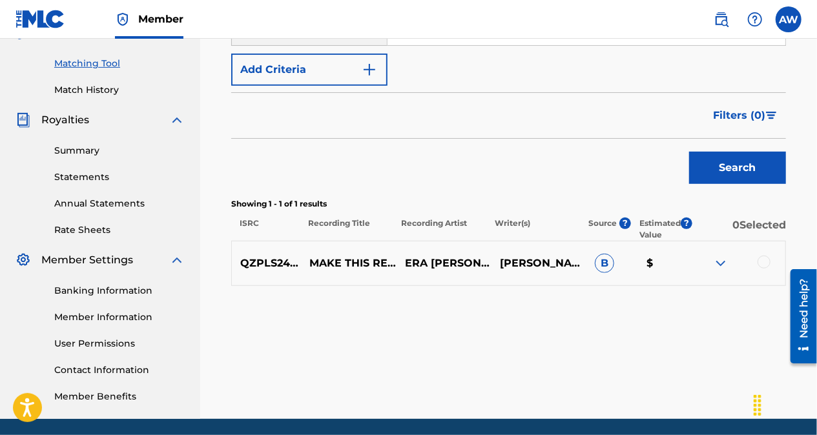
scroll to position [320, 0]
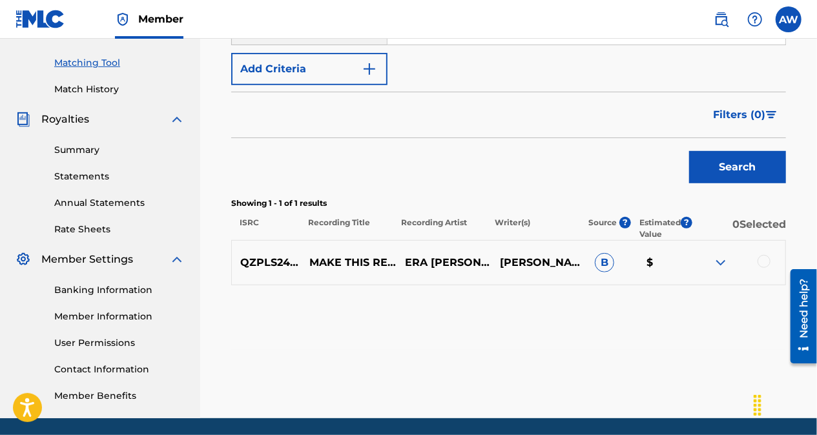
click at [765, 261] on div at bounding box center [763, 261] width 13 height 13
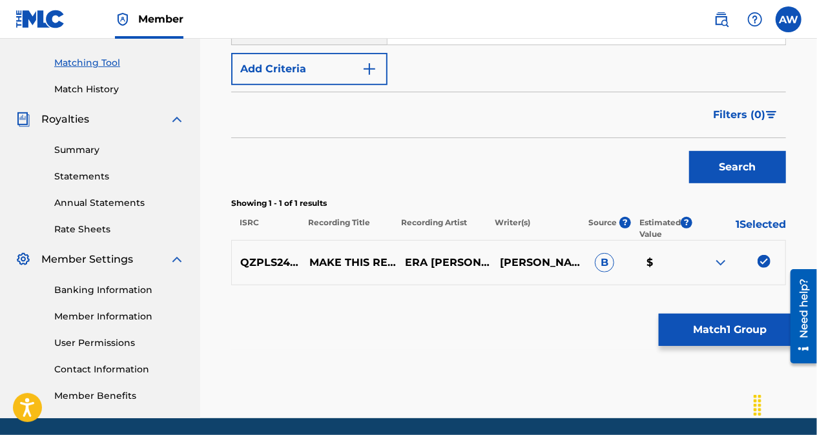
click at [711, 324] on button "Match 1 Group" at bounding box center [730, 330] width 143 height 32
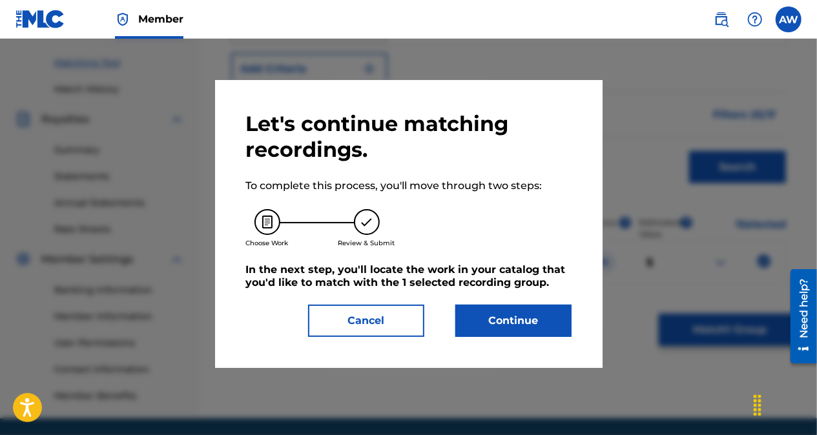
click at [554, 319] on button "Continue" at bounding box center [513, 321] width 116 height 32
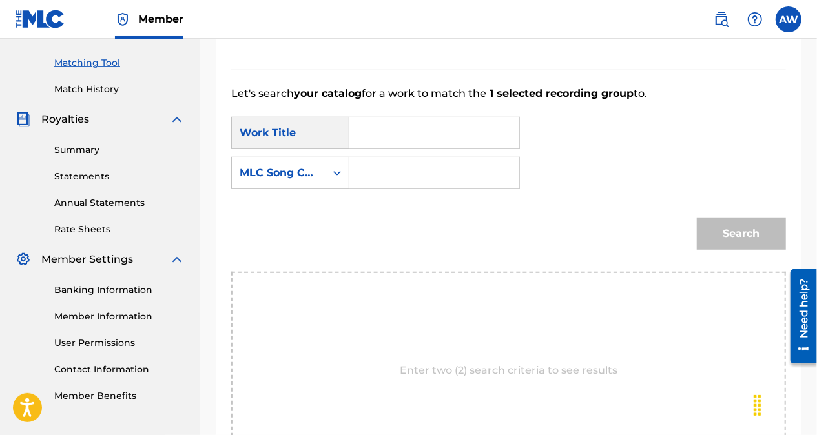
paste input "MR2VPY"
type input "MR2VPY"
click at [405, 125] on input "Search Form" at bounding box center [434, 133] width 148 height 31
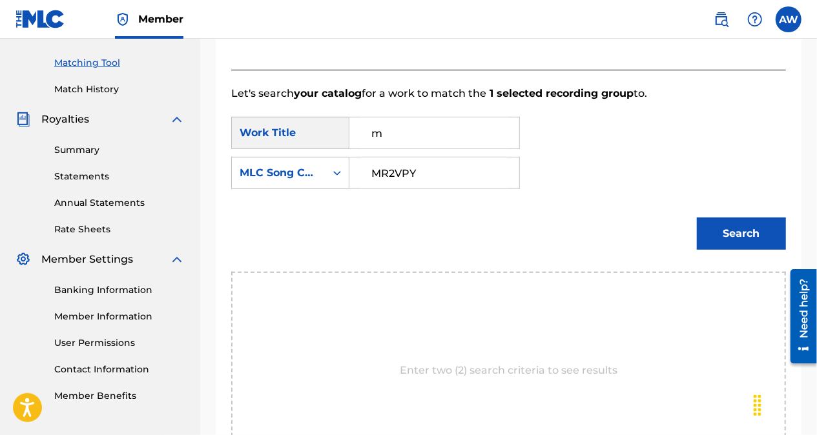
click at [405, 125] on input "m" at bounding box center [434, 133] width 148 height 31
type input "make this real"
click at [708, 241] on button "Search" at bounding box center [741, 234] width 89 height 32
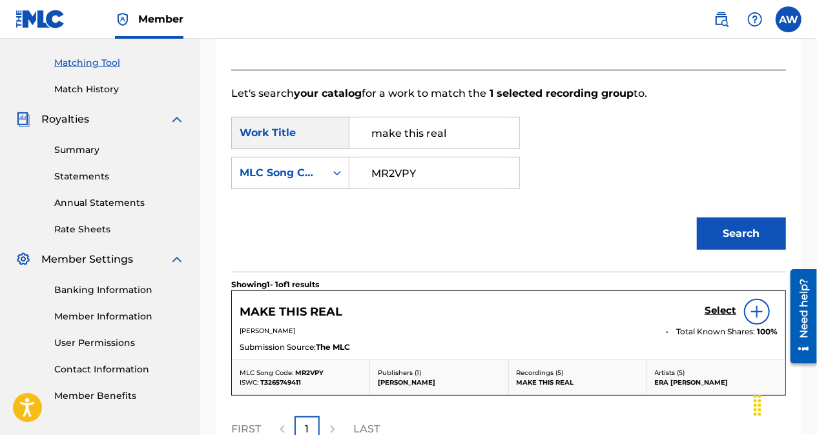
click at [728, 311] on h5 "Select" at bounding box center [720, 311] width 32 height 12
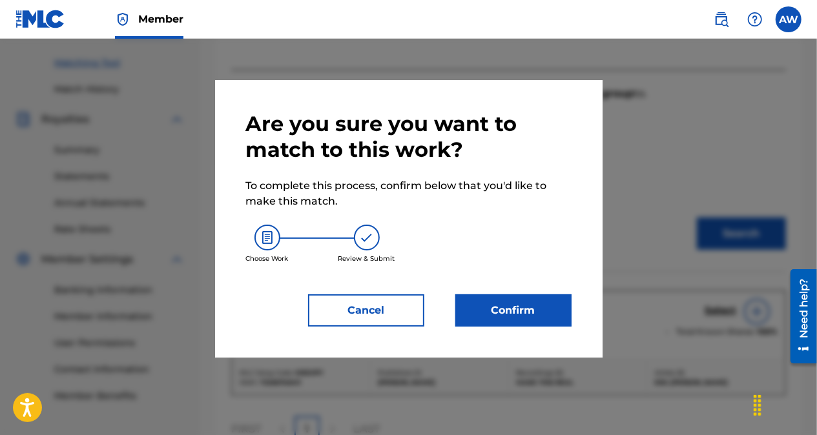
click at [534, 292] on div "Are you sure you want to match to this work? To complete this process, confirm …" at bounding box center [408, 219] width 325 height 216
click at [533, 305] on button "Confirm" at bounding box center [513, 310] width 116 height 32
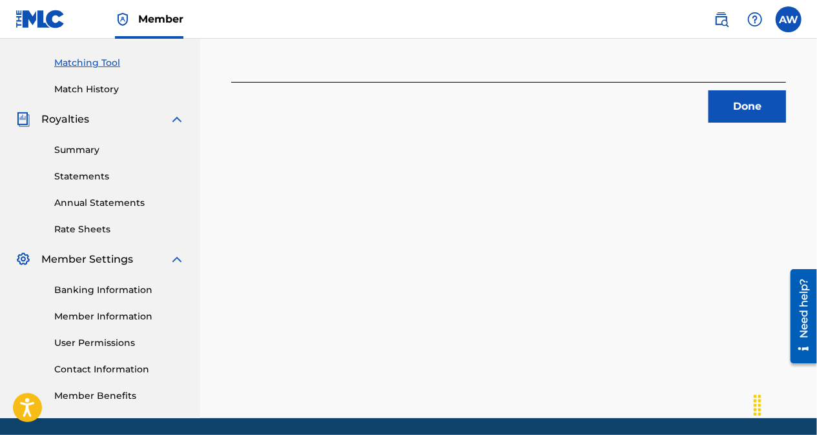
click at [728, 117] on button "Done" at bounding box center [746, 106] width 77 height 32
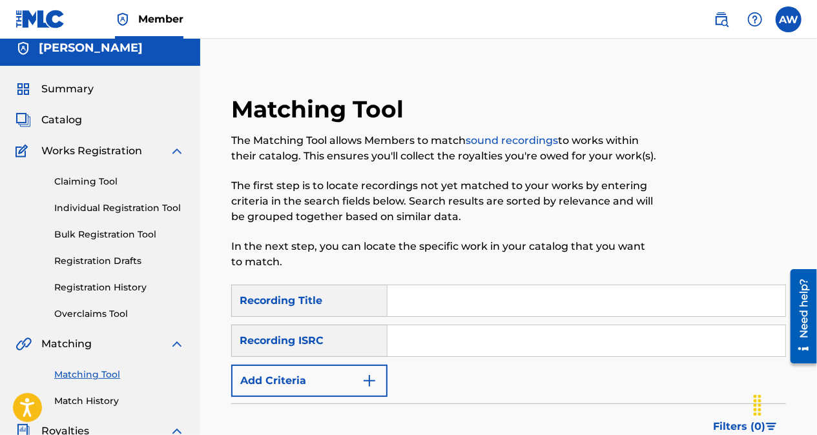
scroll to position [0, 0]
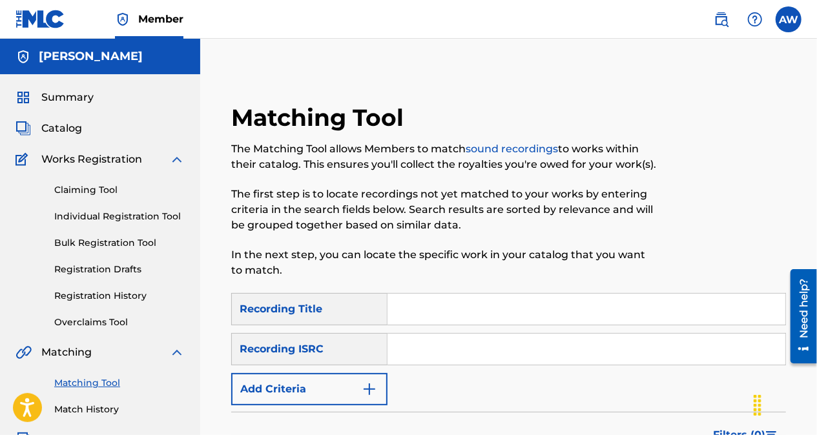
click at [435, 352] on input "Search Form" at bounding box center [586, 349] width 398 height 31
paste input "QZWFQ2426871"
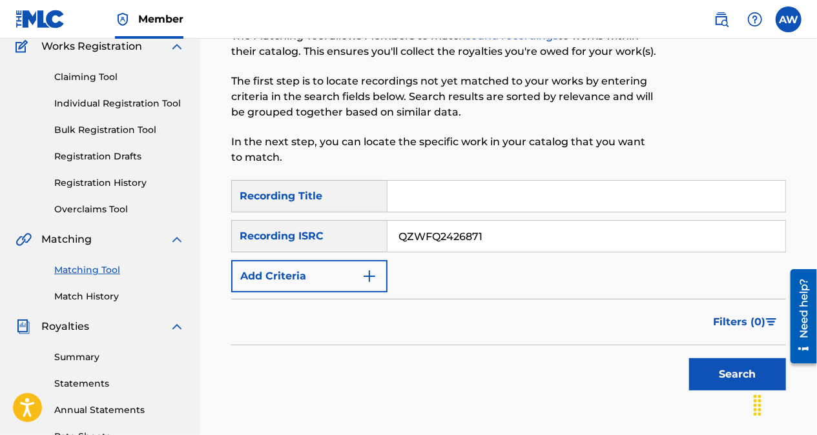
scroll to position [114, 0]
type input "QZWFQ2426871"
click at [704, 376] on button "Search" at bounding box center [737, 374] width 97 height 32
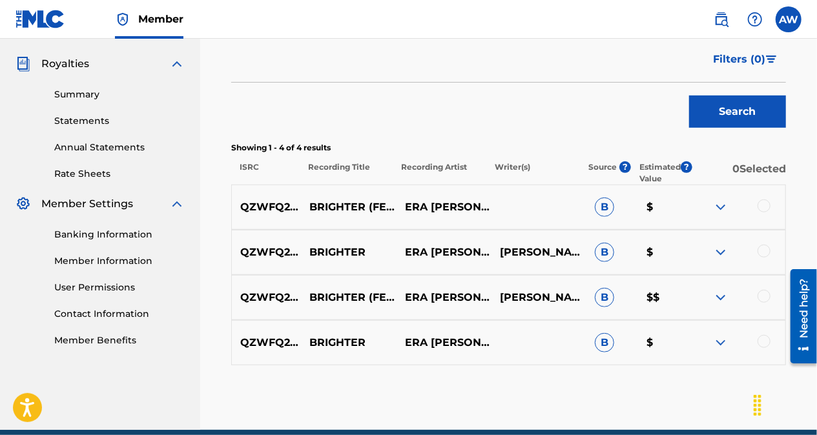
scroll to position [380, 0]
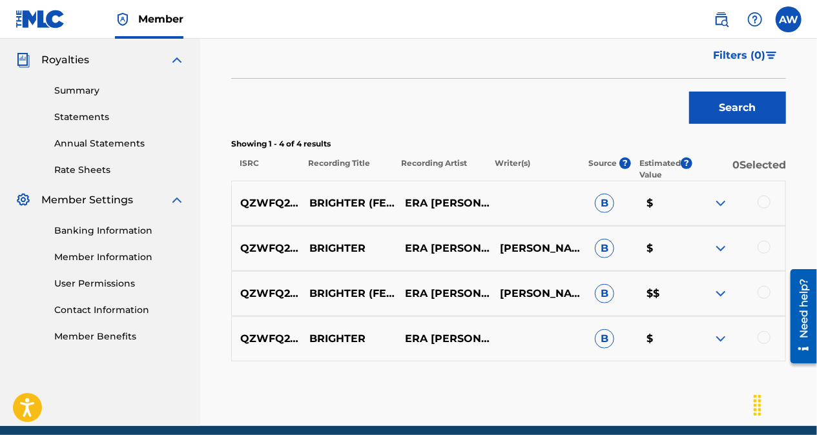
click at [764, 201] on div at bounding box center [763, 202] width 13 height 13
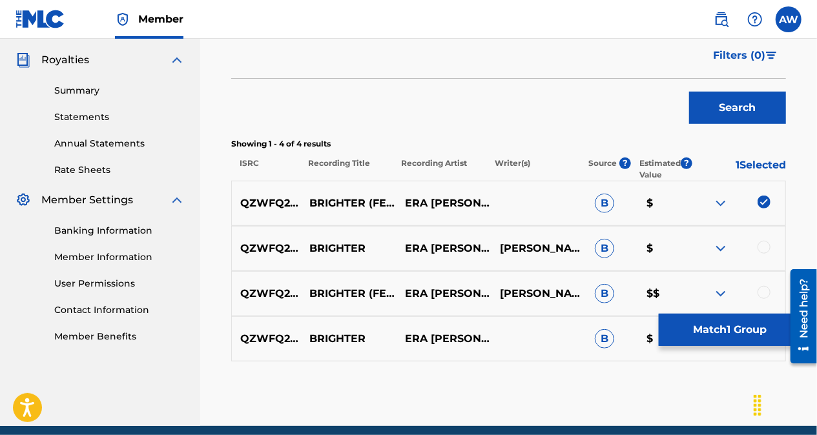
click at [764, 245] on div at bounding box center [763, 247] width 13 height 13
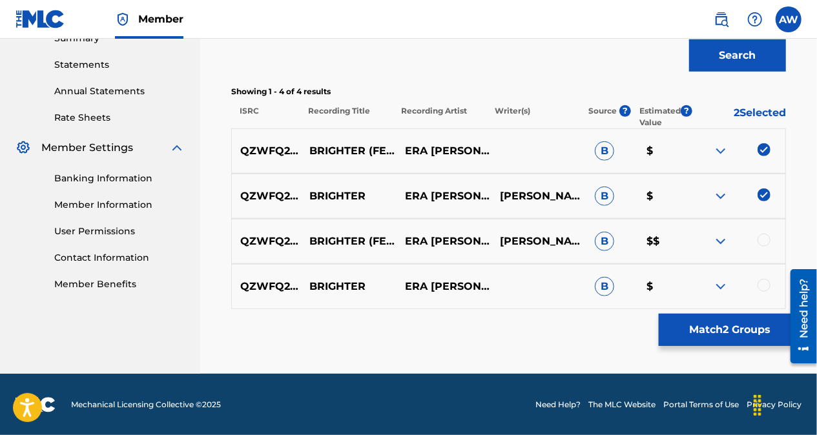
click at [762, 236] on div at bounding box center [763, 240] width 13 height 13
drag, startPoint x: 762, startPoint y: 236, endPoint x: 762, endPoint y: 288, distance: 51.7
click at [762, 288] on div "QZWFQ2426871 BRIGHTER (FEAT. DJLC) ERA JAMES B $ QZWFQ2426871 BRIGHTER ERA JAME…" at bounding box center [508, 218] width 555 height 181
click at [762, 288] on div at bounding box center [763, 285] width 13 height 13
click at [722, 322] on button "Match 4 Groups" at bounding box center [730, 330] width 143 height 32
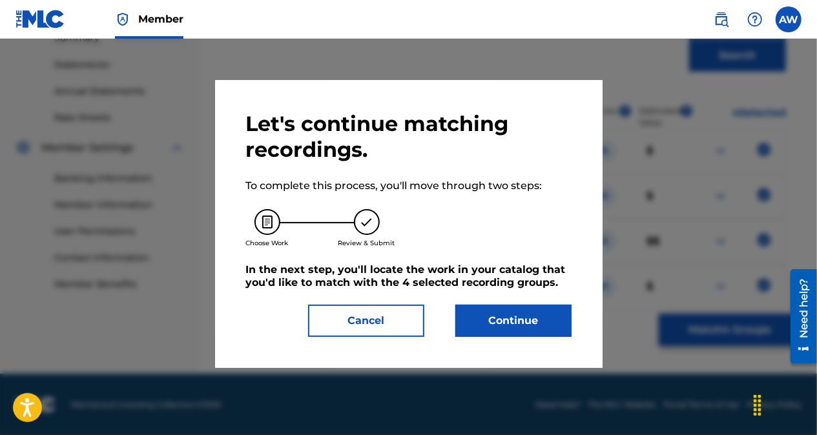
click at [546, 307] on button "Continue" at bounding box center [513, 321] width 116 height 32
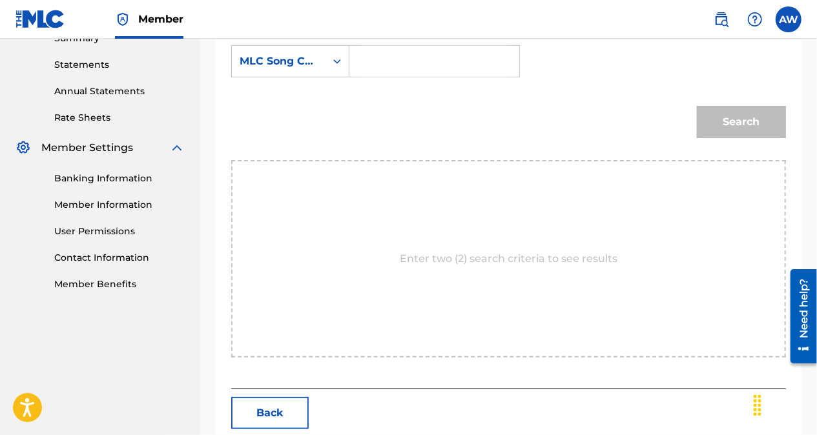
click at [411, 55] on input "Search Form" at bounding box center [434, 61] width 148 height 31
paste input "BE15M9"
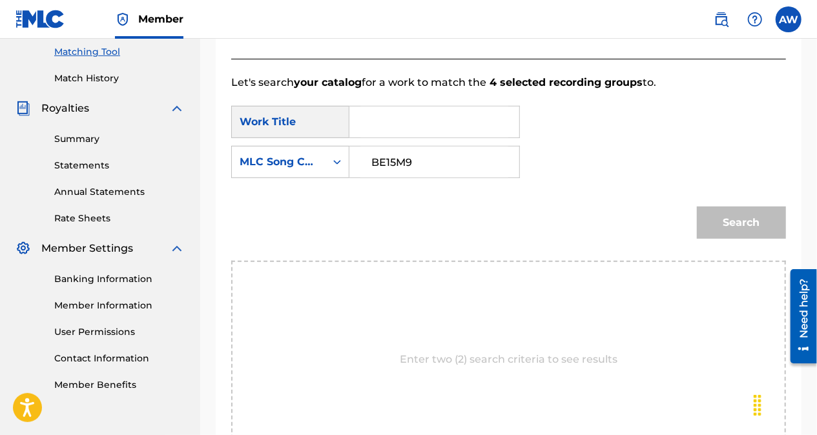
scroll to position [331, 0]
type input "BE15M9"
click at [435, 125] on input "Search Form" at bounding box center [434, 122] width 148 height 31
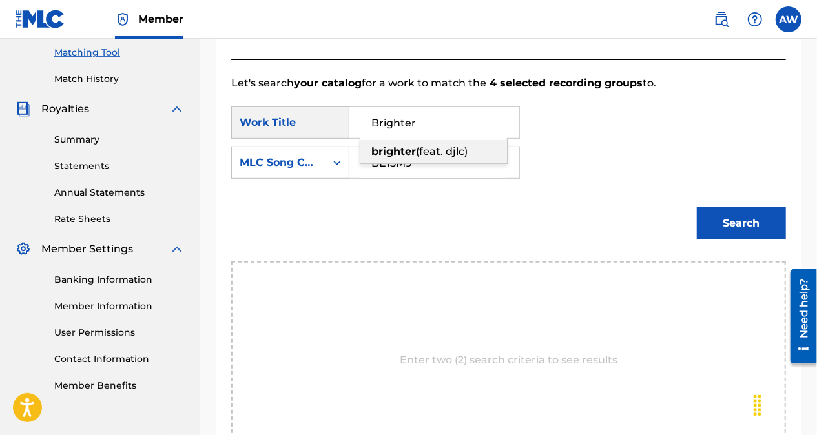
type input "Brighter"
click at [577, 165] on div "SearchWithCriteriafe7b375e-749d-4fe3-af8e-d3e1a189f579 Work Title Brighter Sear…" at bounding box center [508, 147] width 555 height 80
click at [730, 216] on button "Search" at bounding box center [741, 223] width 89 height 32
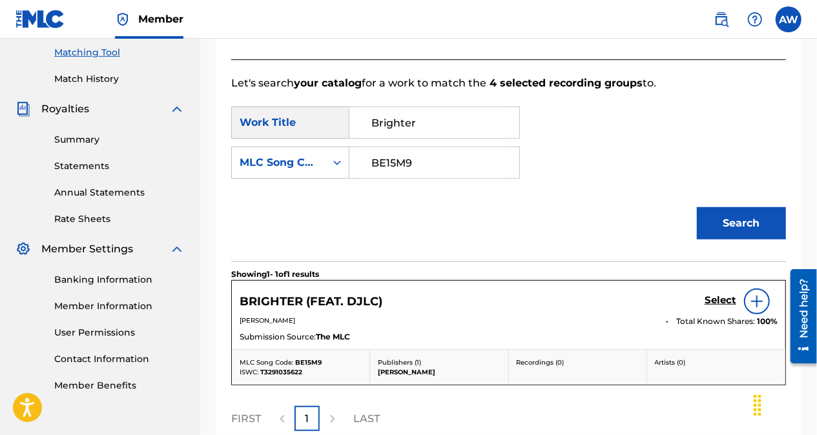
click at [715, 303] on h5 "Select" at bounding box center [720, 300] width 32 height 12
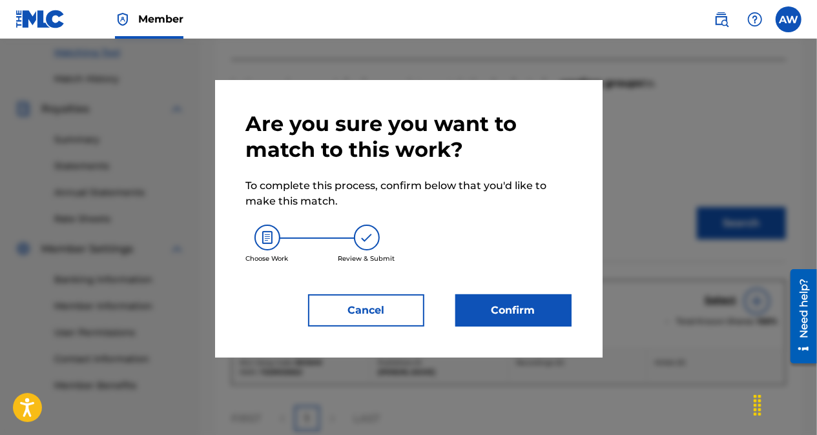
click at [525, 296] on button "Confirm" at bounding box center [513, 310] width 116 height 32
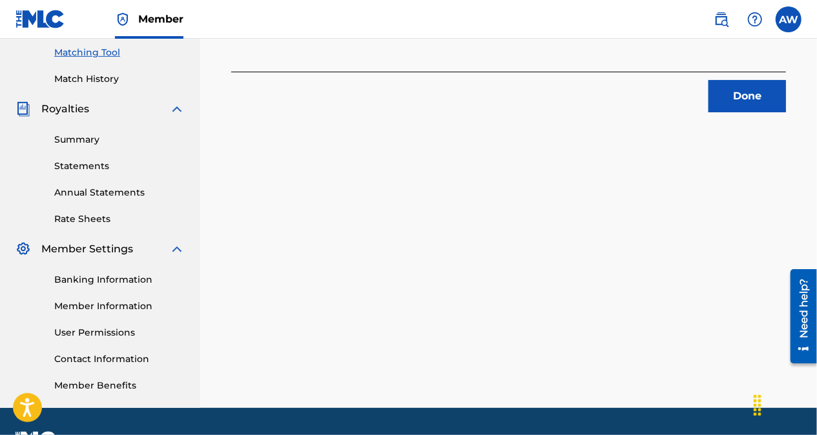
click at [736, 108] on button "Done" at bounding box center [746, 96] width 77 height 32
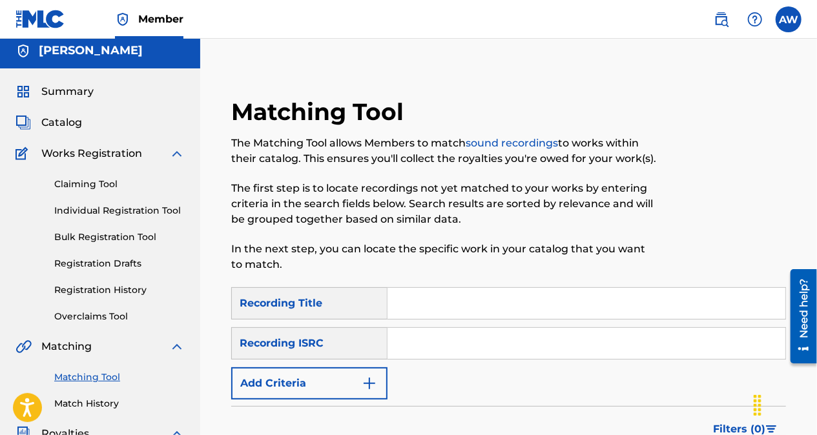
scroll to position [0, 0]
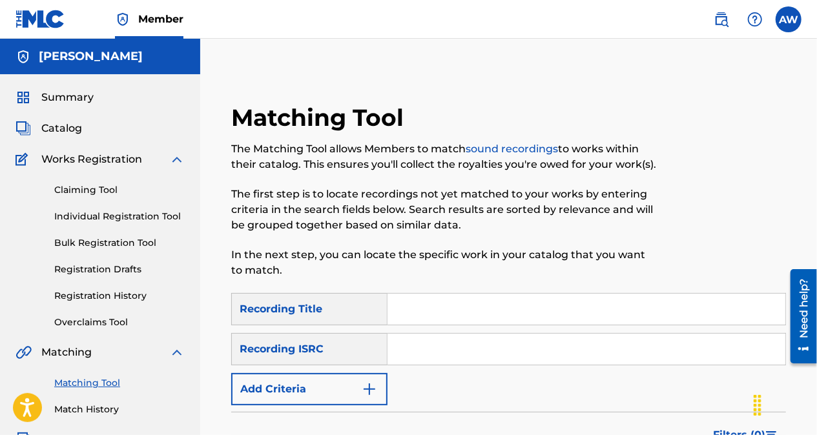
click at [413, 341] on input "Search Form" at bounding box center [586, 349] width 398 height 31
paste input "QZZ7W2482620"
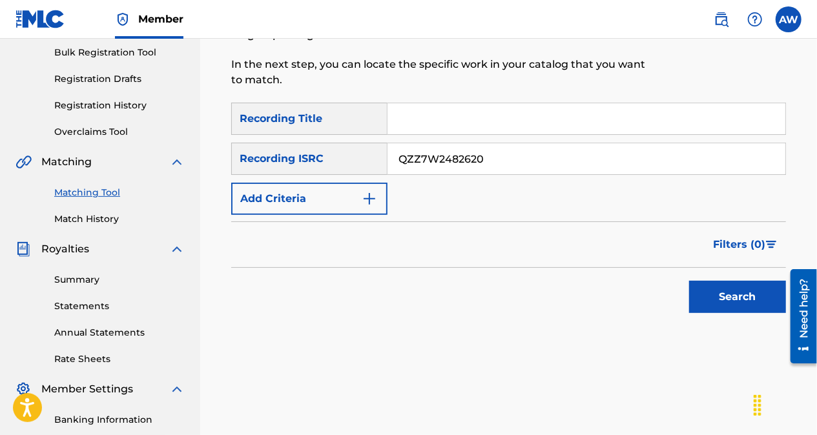
scroll to position [192, 0]
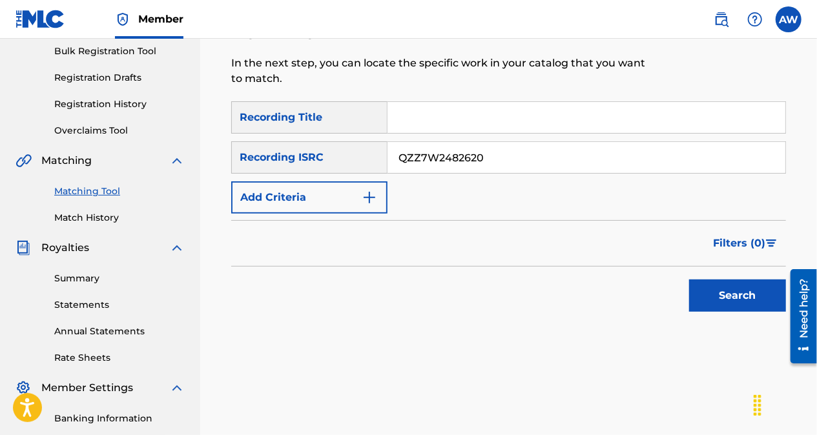
type input "QZZ7W2482620"
click at [762, 307] on button "Search" at bounding box center [737, 296] width 97 height 32
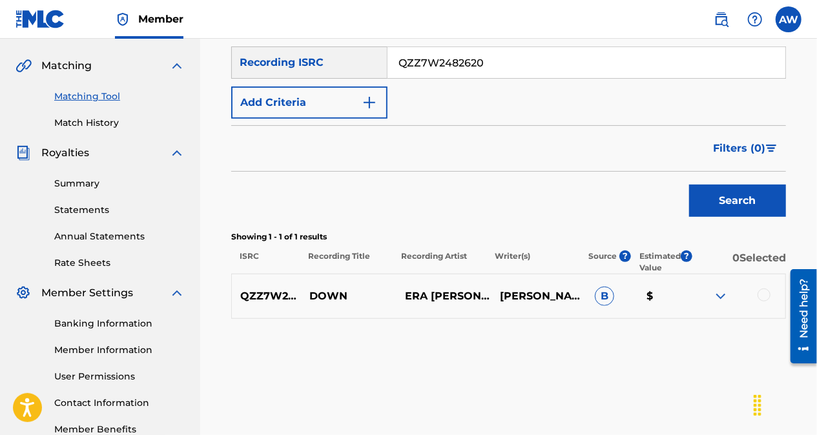
scroll to position [300, 0]
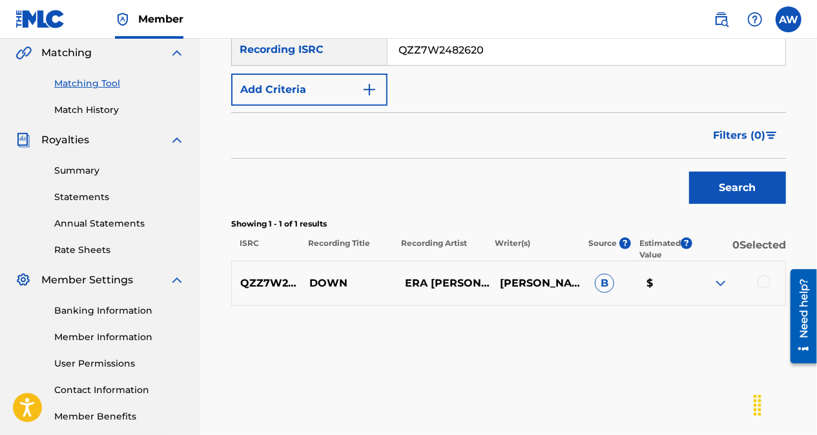
click at [764, 283] on div at bounding box center [763, 282] width 13 height 13
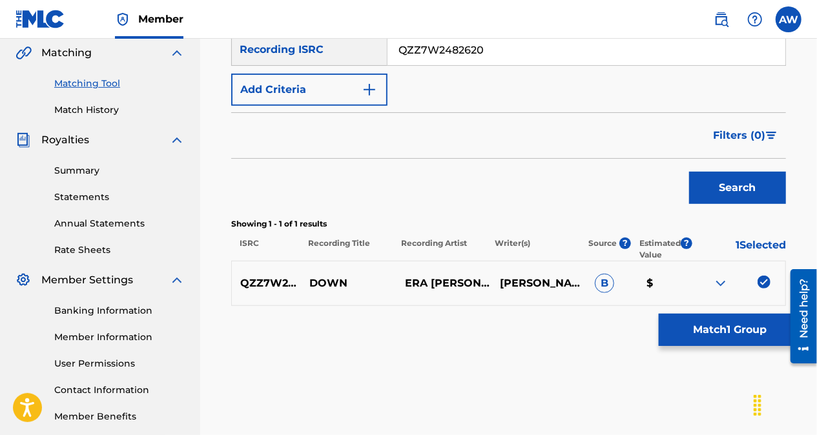
click at [719, 331] on button "Match 1 Group" at bounding box center [730, 330] width 143 height 32
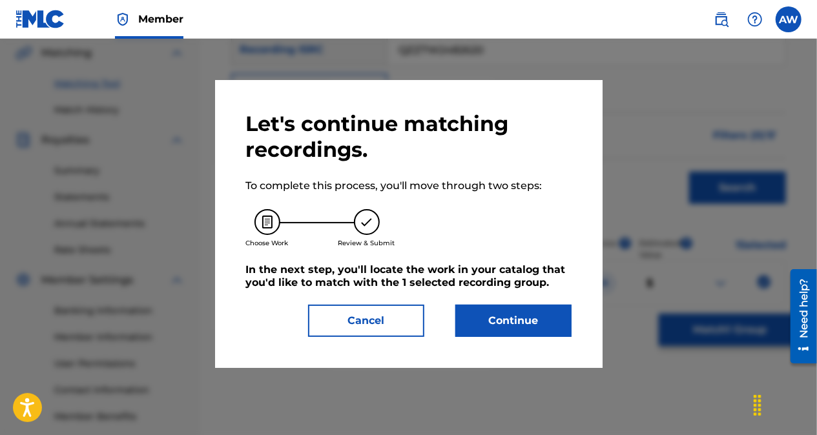
click at [523, 309] on button "Continue" at bounding box center [513, 321] width 116 height 32
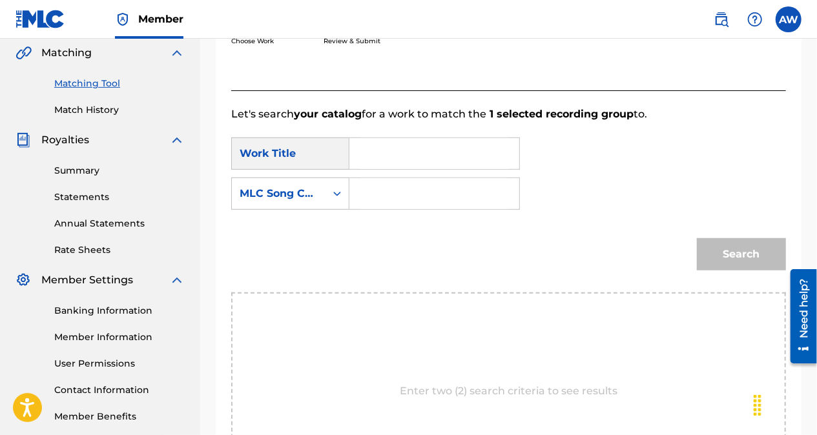
click at [428, 198] on input "Search Form" at bounding box center [434, 193] width 148 height 31
paste input "DQ7416"
type input "DQ7416"
click at [403, 157] on input "Search Form" at bounding box center [434, 153] width 148 height 31
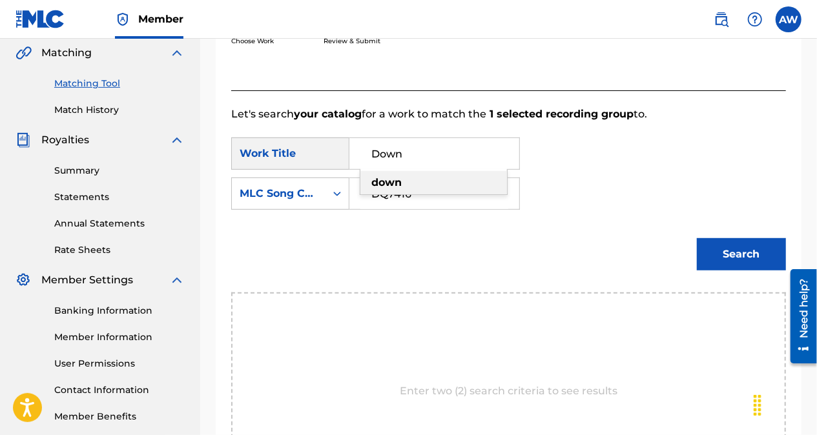
type input "Down"
click at [615, 216] on div "SearchWithCriteriafe7b375e-749d-4fe3-af8e-d3e1a189f579 Work Title Down down Sea…" at bounding box center [508, 178] width 555 height 80
click at [739, 261] on button "Search" at bounding box center [741, 254] width 89 height 32
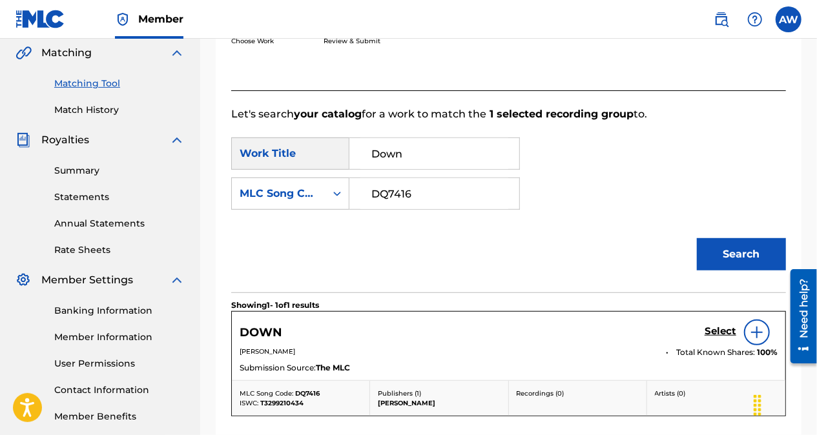
click at [721, 331] on h5 "Select" at bounding box center [720, 331] width 32 height 12
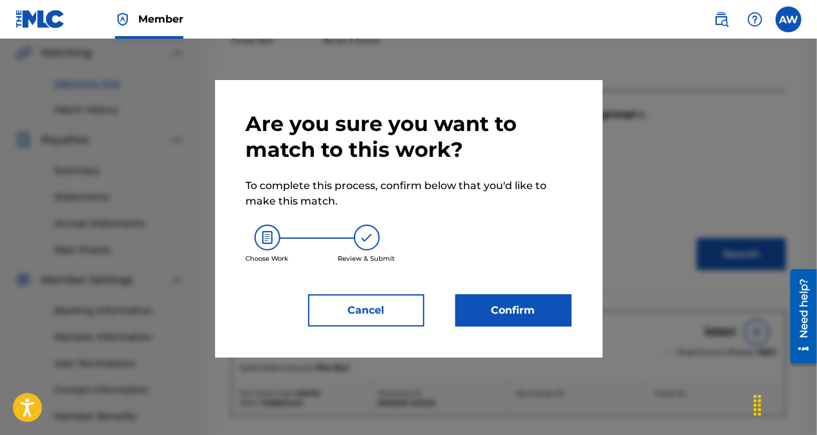
click at [536, 309] on button "Confirm" at bounding box center [513, 310] width 116 height 32
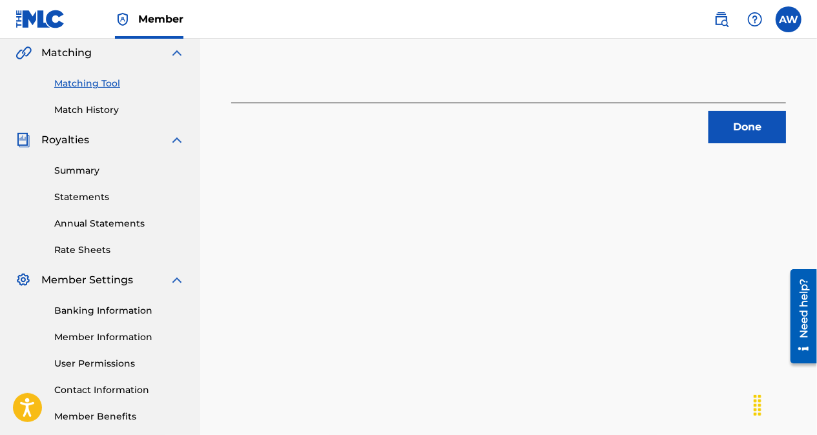
click at [731, 123] on button "Done" at bounding box center [746, 127] width 77 height 32
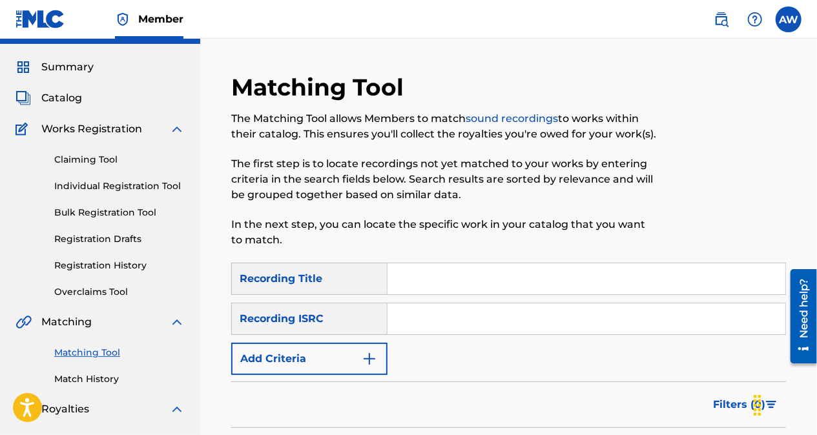
scroll to position [30, 0]
click at [482, 316] on input "Search Form" at bounding box center [586, 319] width 398 height 31
paste input "QZK6J2537127"
click at [608, 186] on p "The first step is to locate recordings not yet matched to your works by enterin…" at bounding box center [444, 180] width 427 height 46
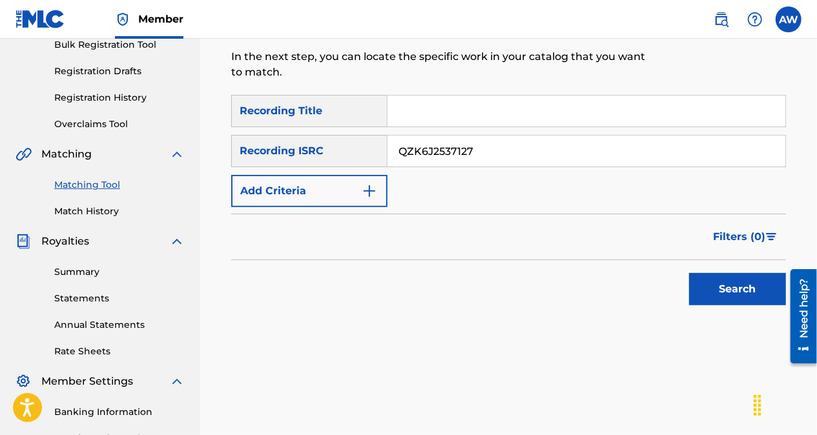
scroll to position [200, 0]
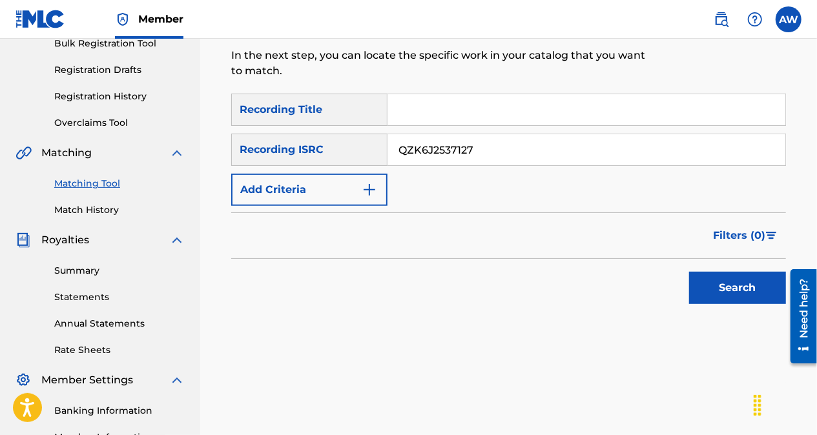
click at [720, 281] on button "Search" at bounding box center [737, 288] width 97 height 32
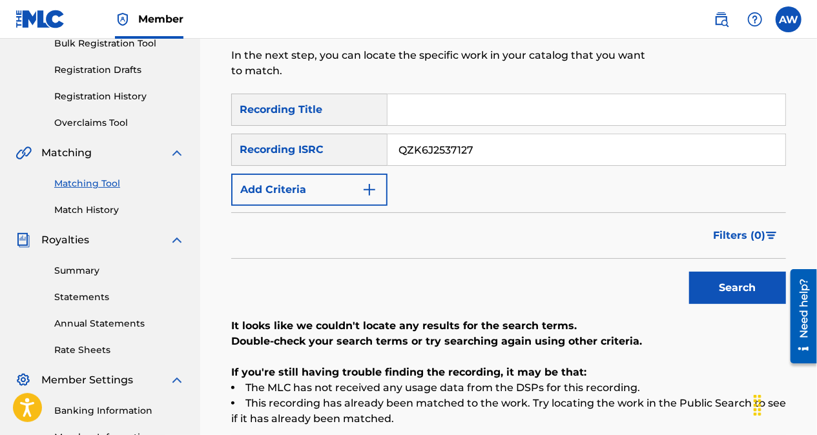
click at [488, 151] on input "QZK6J2537127" at bounding box center [586, 149] width 398 height 31
type input "Q"
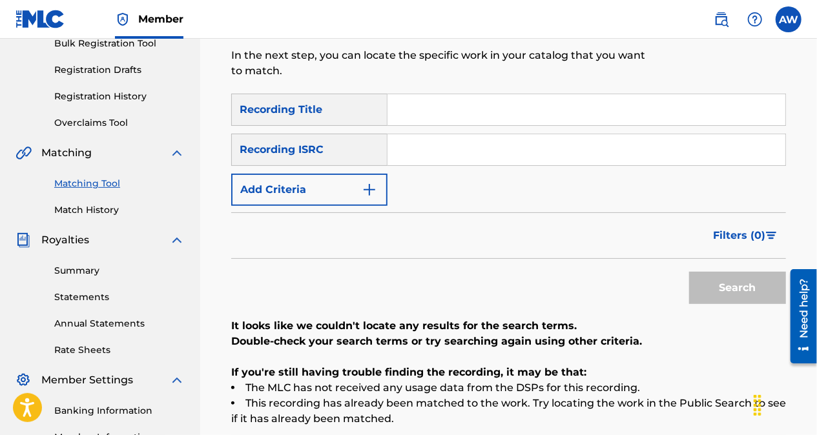
paste input "QZNWX2436950"
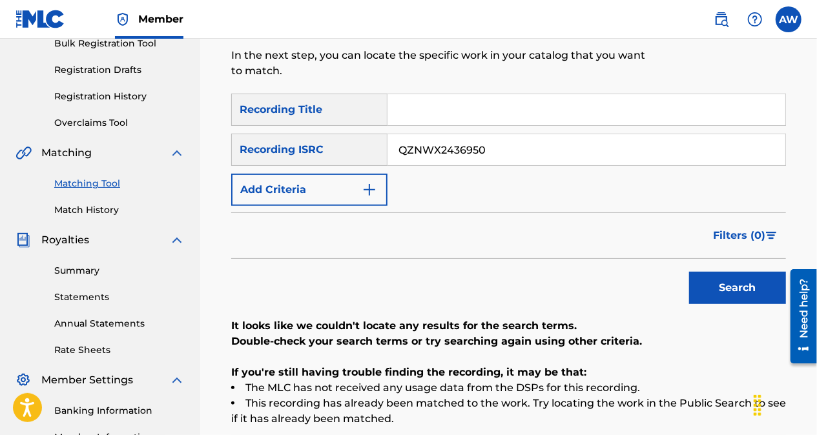
type input "QZNWX2436950"
click at [531, 270] on div "Search" at bounding box center [508, 285] width 555 height 52
click at [731, 297] on button "Search" at bounding box center [737, 288] width 97 height 32
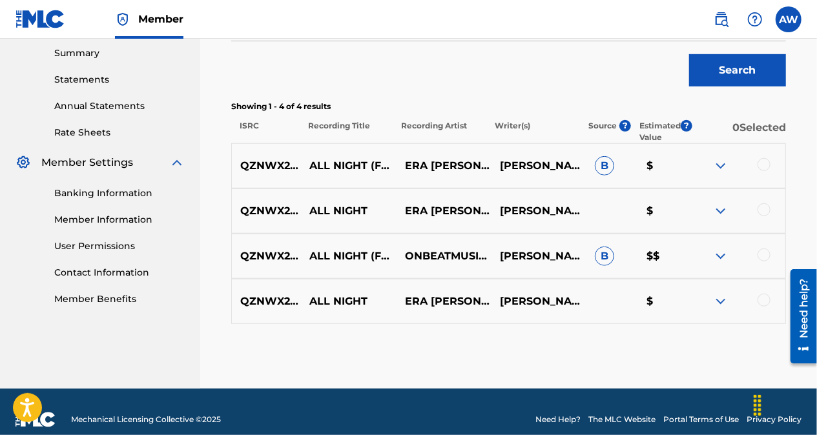
scroll to position [432, 0]
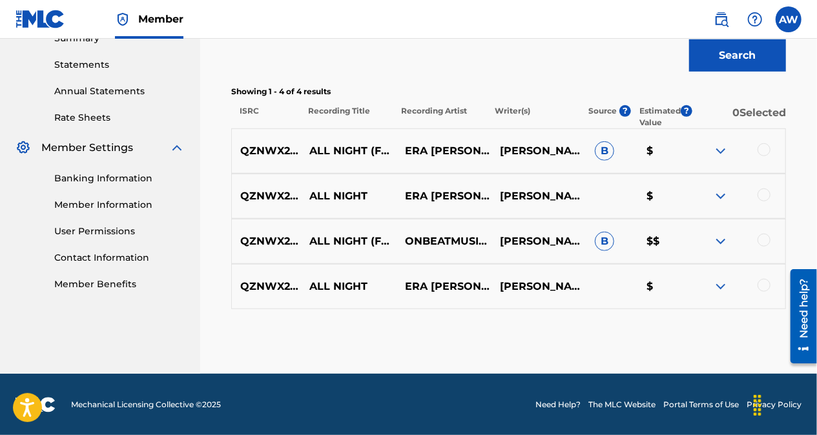
click at [765, 147] on div at bounding box center [763, 149] width 13 height 13
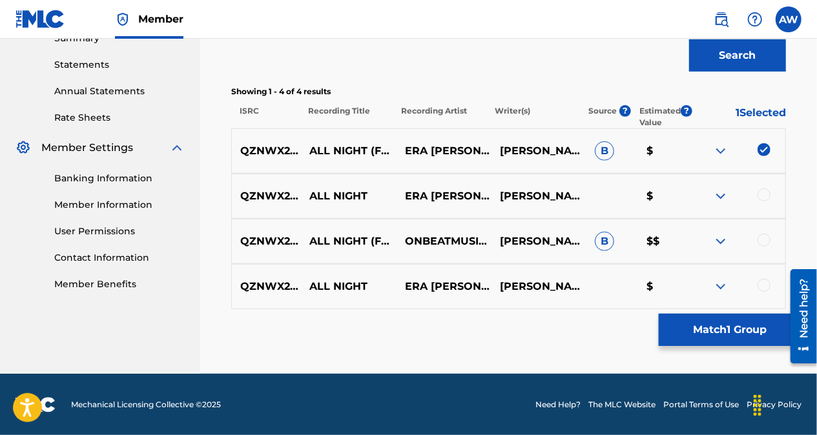
click at [763, 195] on div at bounding box center [763, 195] width 13 height 13
click at [763, 238] on div at bounding box center [763, 240] width 13 height 13
click at [767, 283] on div at bounding box center [763, 285] width 13 height 13
click at [727, 333] on button "Match 4 Groups" at bounding box center [730, 330] width 143 height 32
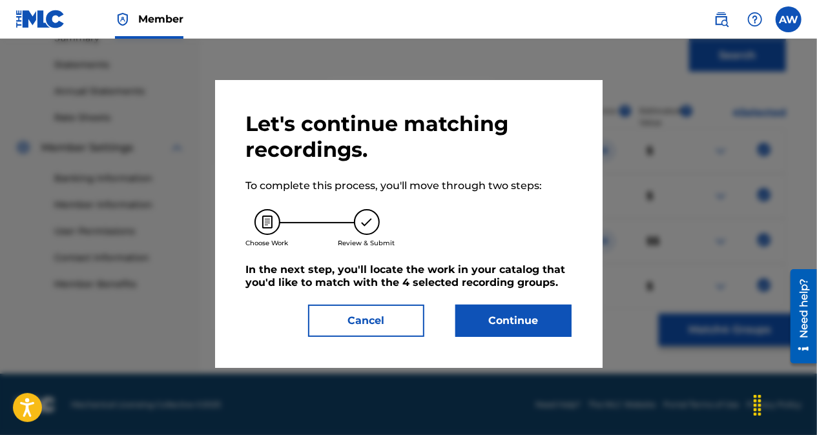
click at [553, 325] on button "Continue" at bounding box center [513, 321] width 116 height 32
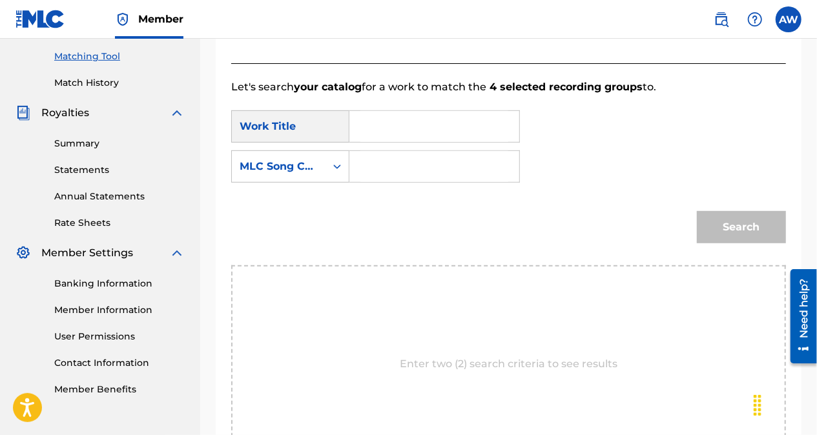
scroll to position [325, 0]
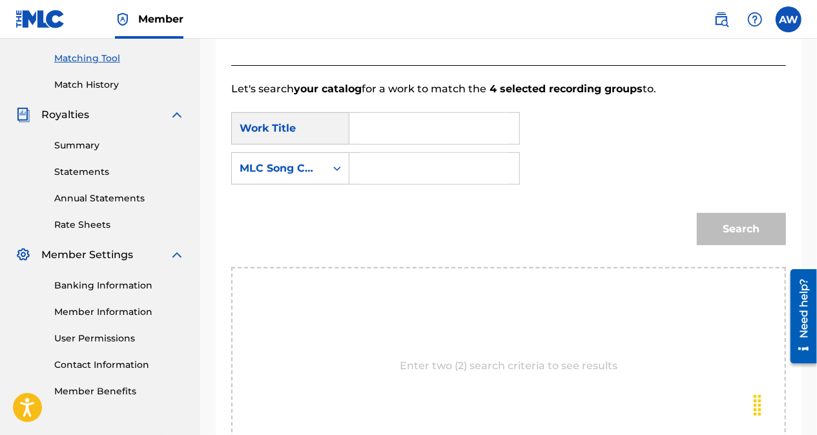
click at [438, 167] on input "Search Form" at bounding box center [434, 168] width 148 height 31
paste input "AX437U"
type input "AX437U"
click at [417, 125] on input "Search Form" at bounding box center [434, 128] width 148 height 31
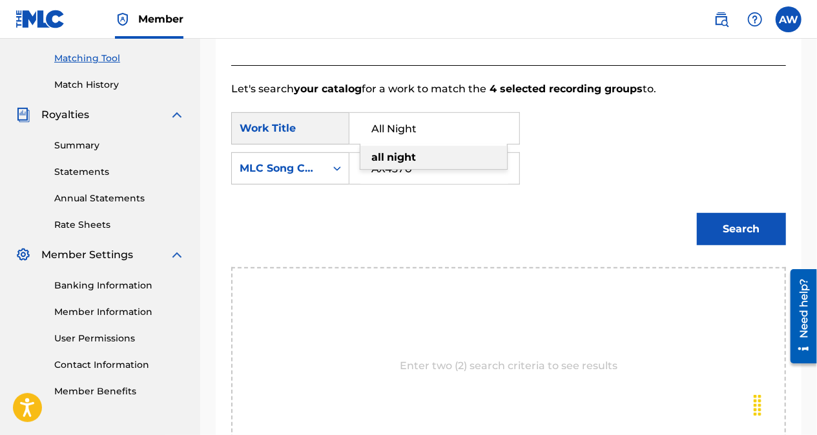
type input "All Night"
click at [642, 116] on div "SearchWithCriteriafe7b375e-749d-4fe3-af8e-d3e1a189f579 Work Title All Night Sea…" at bounding box center [508, 152] width 555 height 80
click at [744, 223] on button "Search" at bounding box center [741, 229] width 89 height 32
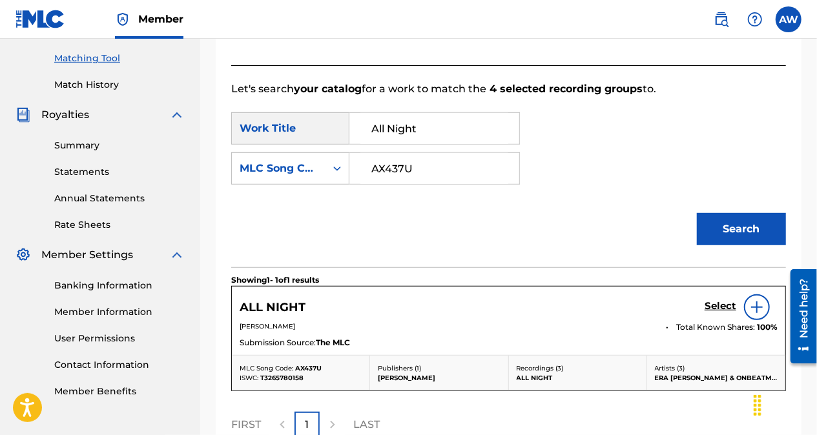
click at [727, 302] on h5 "Select" at bounding box center [720, 306] width 32 height 12
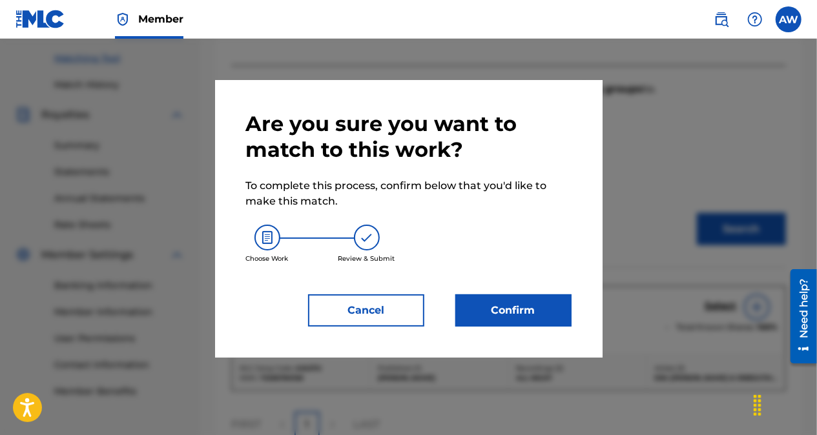
click at [531, 300] on button "Confirm" at bounding box center [513, 310] width 116 height 32
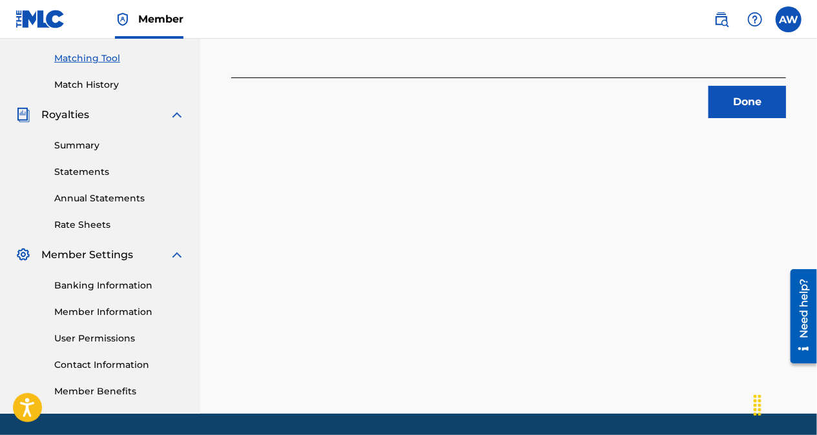
click at [748, 102] on button "Done" at bounding box center [746, 102] width 77 height 32
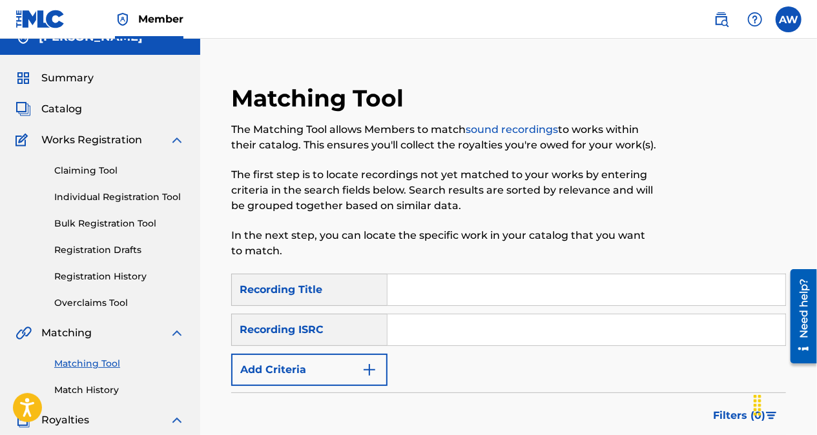
scroll to position [0, 0]
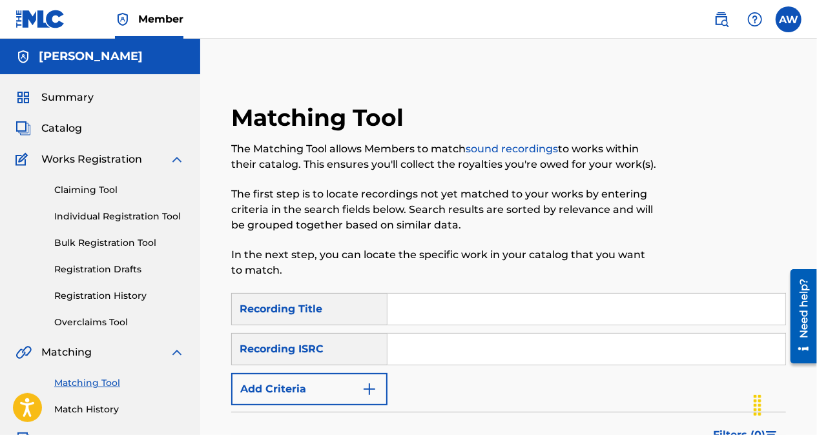
click at [475, 347] on input "Search Form" at bounding box center [586, 349] width 398 height 31
paste input "QZK6J2532551"
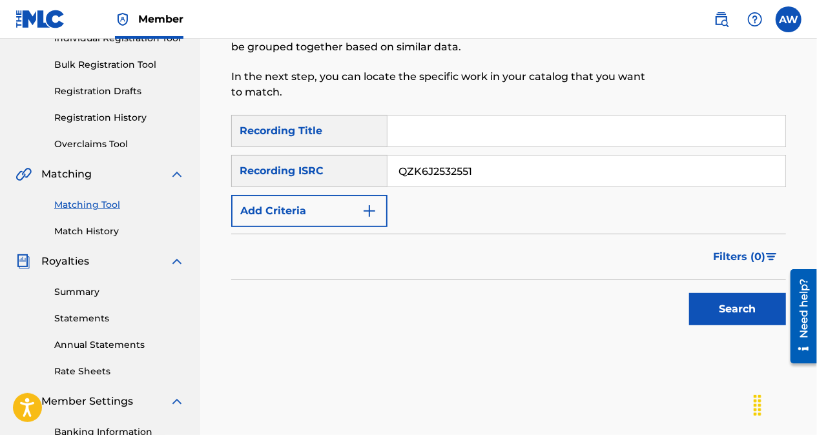
scroll to position [180, 0]
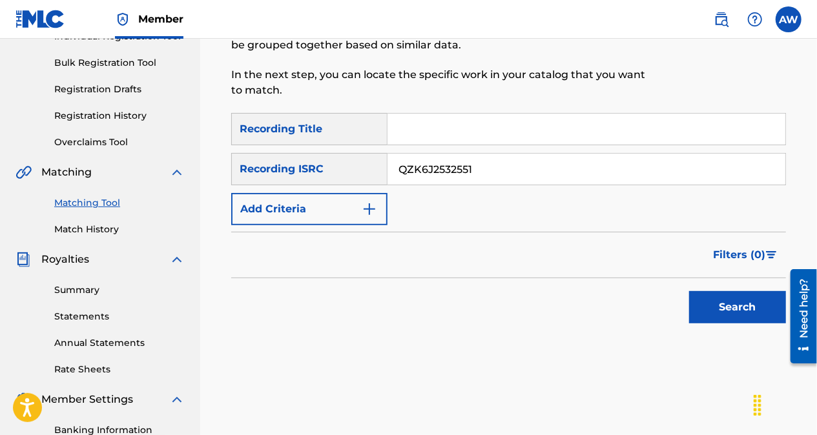
click at [715, 314] on button "Search" at bounding box center [737, 307] width 97 height 32
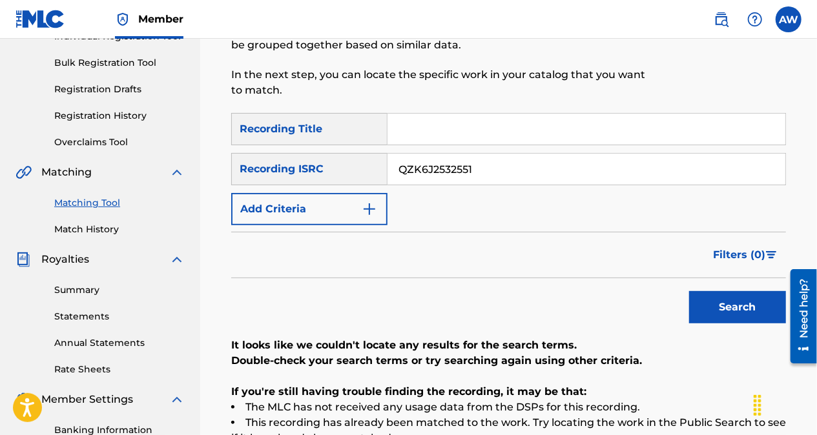
click at [489, 174] on input "QZK6J2532551" at bounding box center [586, 169] width 398 height 31
type input "Q"
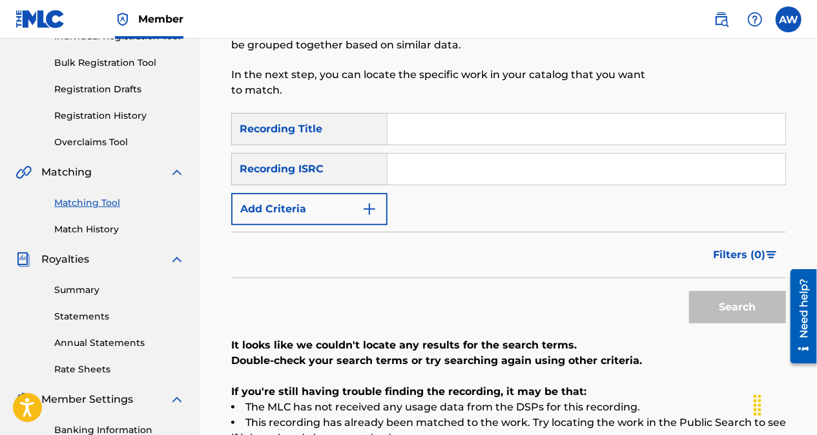
paste input "QZTB72467842"
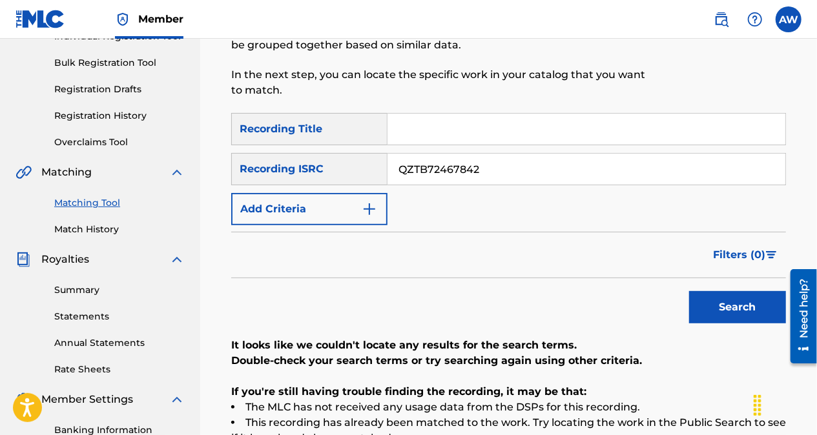
type input "QZTB72467842"
click at [728, 294] on button "Search" at bounding box center [737, 307] width 97 height 32
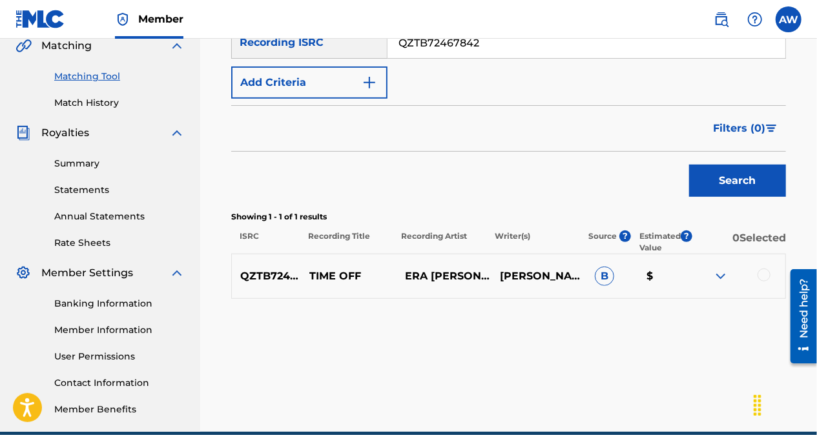
scroll to position [317, 0]
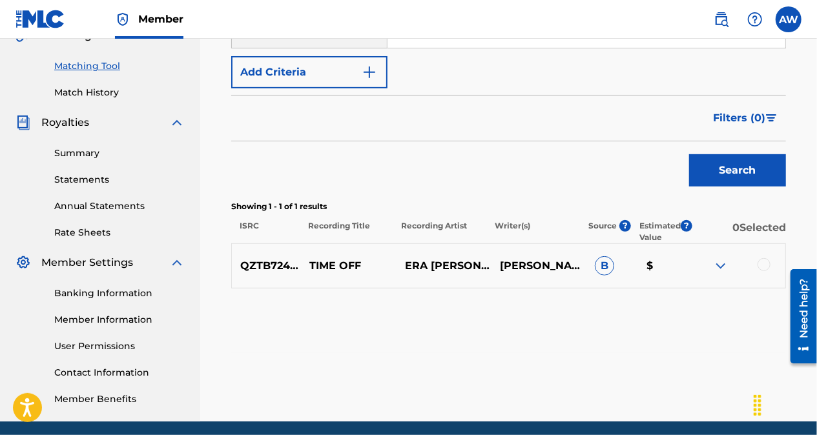
click at [763, 260] on div at bounding box center [763, 264] width 13 height 13
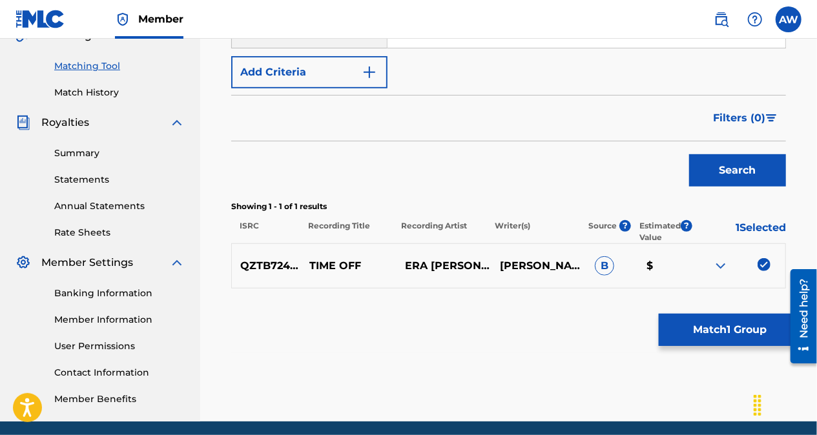
click at [702, 322] on button "Match 1 Group" at bounding box center [730, 330] width 143 height 32
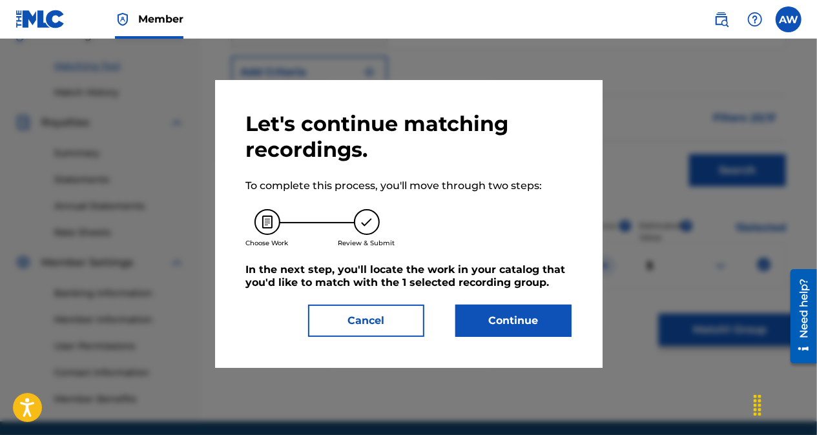
click at [545, 327] on button "Continue" at bounding box center [513, 321] width 116 height 32
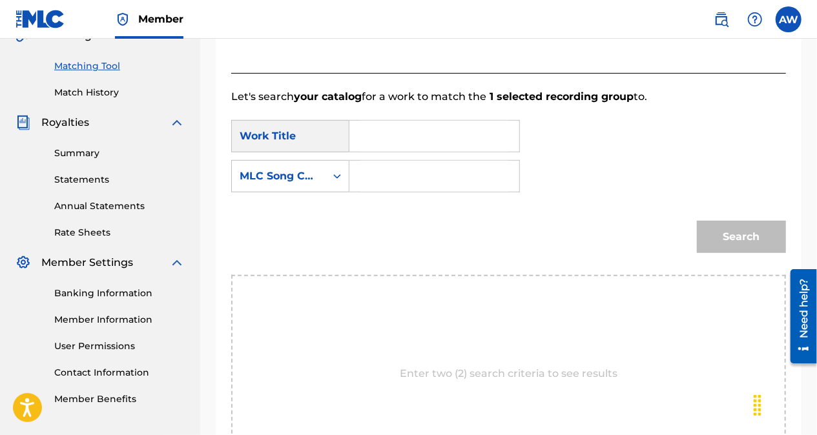
click at [415, 173] on input "Search Form" at bounding box center [434, 176] width 148 height 31
paste input "TX6QKW"
type input "TX6QKW"
click at [394, 143] on input "Search Form" at bounding box center [434, 136] width 148 height 31
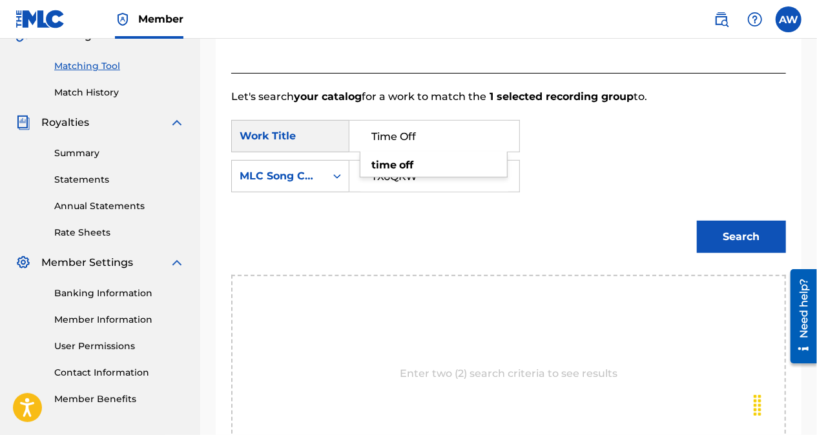
type input "Time Off"
click at [628, 156] on div "SearchWithCriteriafe7b375e-749d-4fe3-af8e-d3e1a189f579 Work Title Time Off Sear…" at bounding box center [508, 160] width 555 height 80
click at [735, 241] on button "Search" at bounding box center [741, 237] width 89 height 32
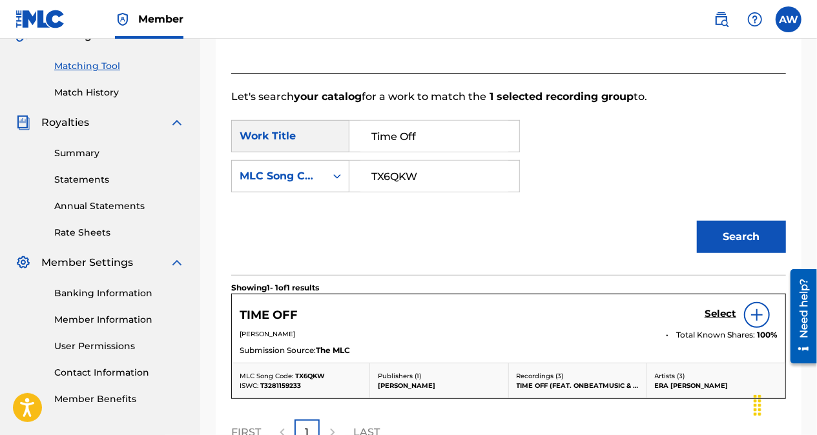
click at [719, 311] on h5 "Select" at bounding box center [720, 314] width 32 height 12
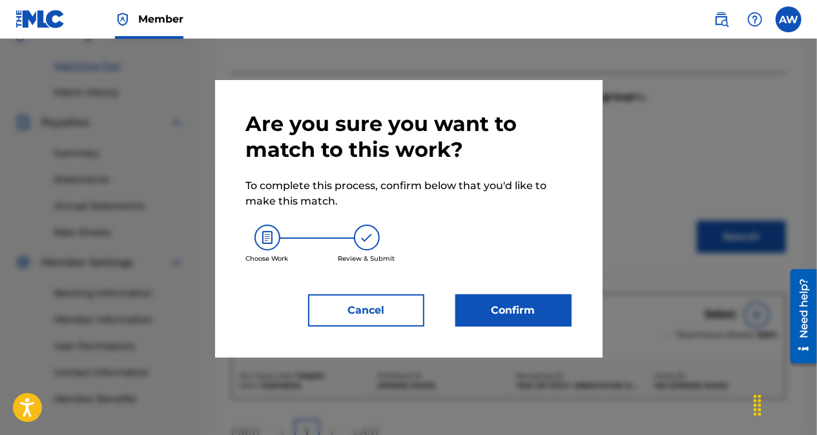
click at [544, 316] on button "Confirm" at bounding box center [513, 310] width 116 height 32
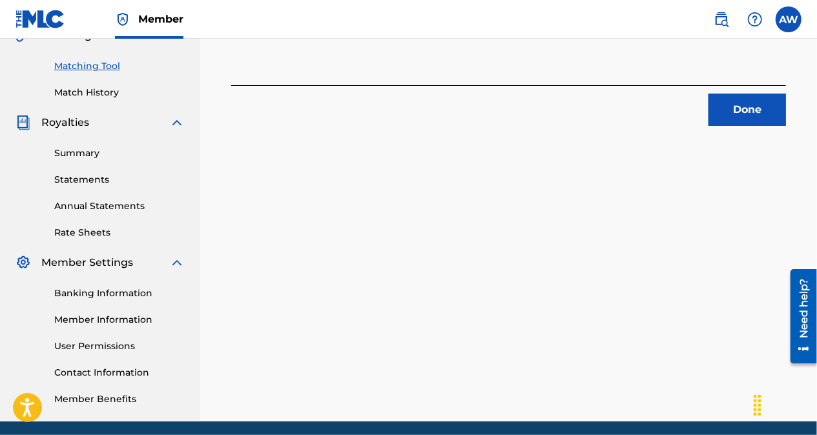
click at [732, 108] on button "Done" at bounding box center [746, 110] width 77 height 32
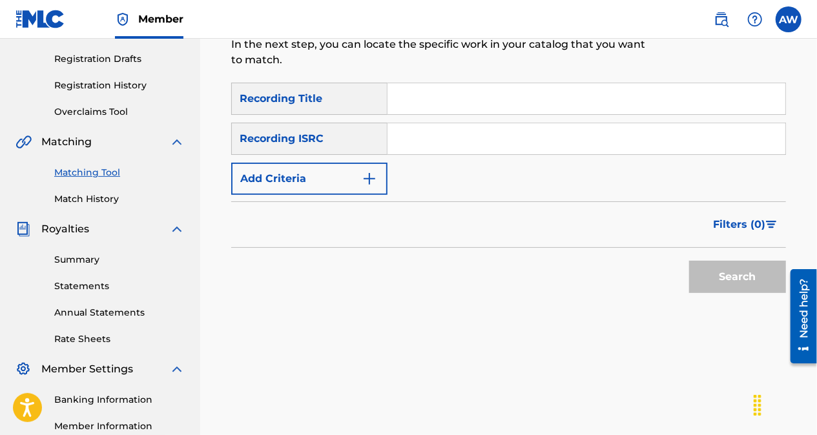
scroll to position [210, 0]
paste input "QZTB72352464"
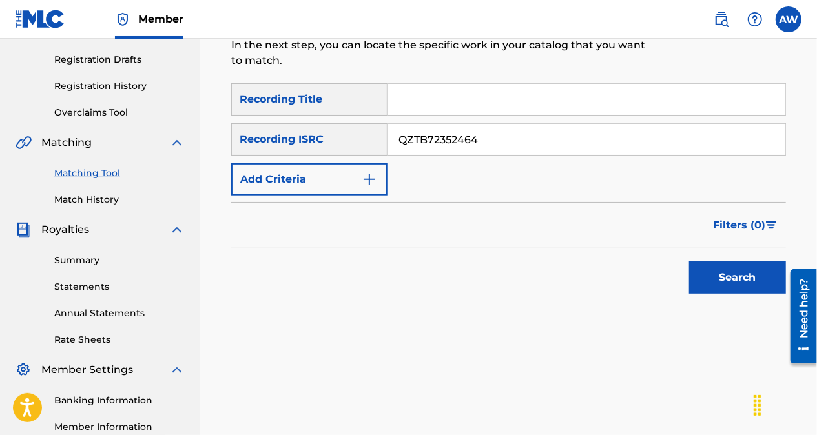
type input "QZTB72352464"
click at [731, 281] on button "Search" at bounding box center [737, 277] width 97 height 32
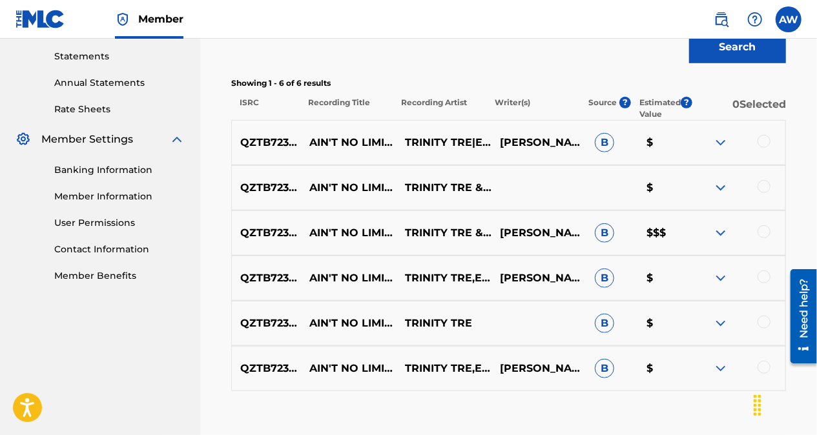
scroll to position [435, 0]
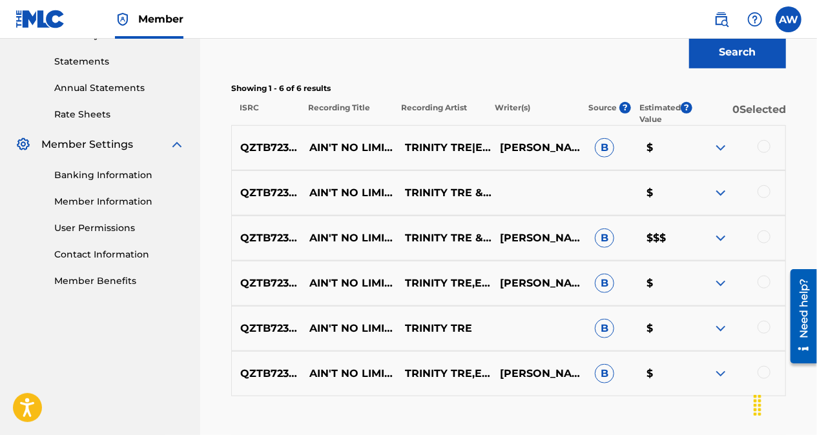
click at [761, 148] on div at bounding box center [763, 146] width 13 height 13
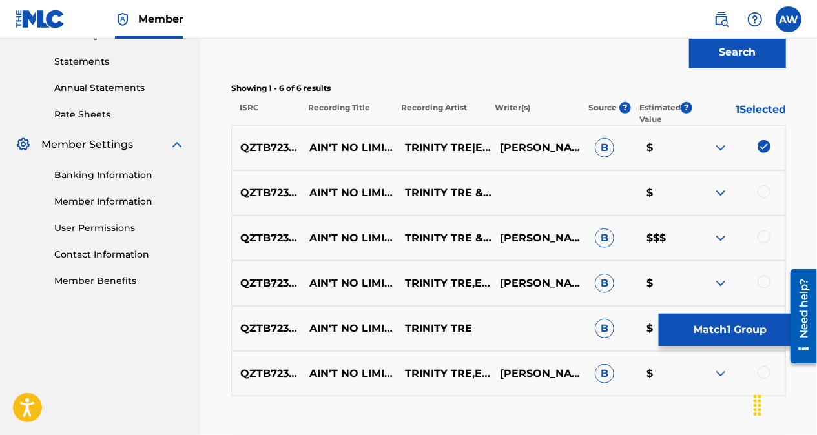
click at [762, 190] on div at bounding box center [763, 191] width 13 height 13
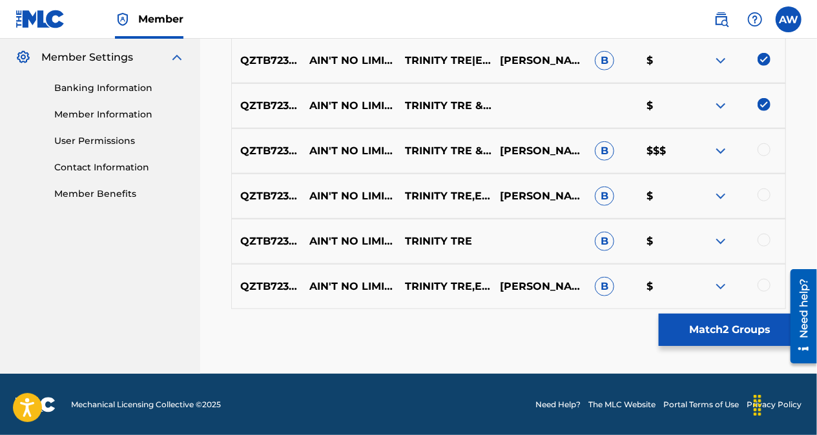
click at [765, 147] on div at bounding box center [763, 149] width 13 height 13
click at [764, 190] on div at bounding box center [763, 195] width 13 height 13
click at [768, 241] on div at bounding box center [763, 240] width 13 height 13
click at [766, 281] on div at bounding box center [763, 285] width 13 height 13
click at [718, 327] on button "Match 6 Groups" at bounding box center [730, 330] width 143 height 32
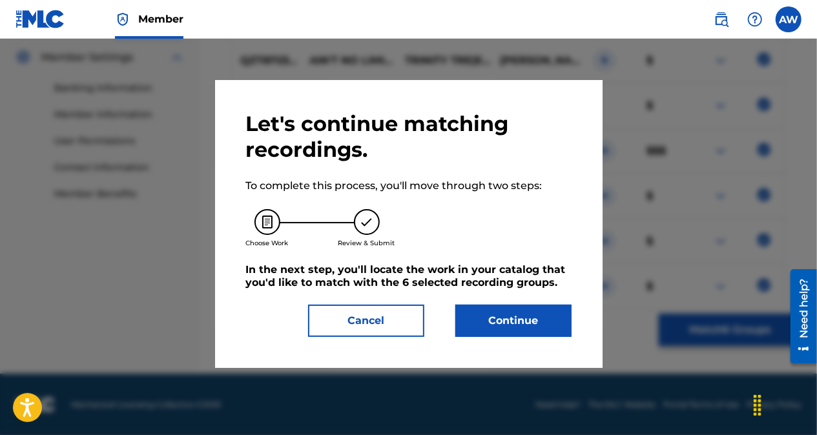
click at [536, 316] on button "Continue" at bounding box center [513, 321] width 116 height 32
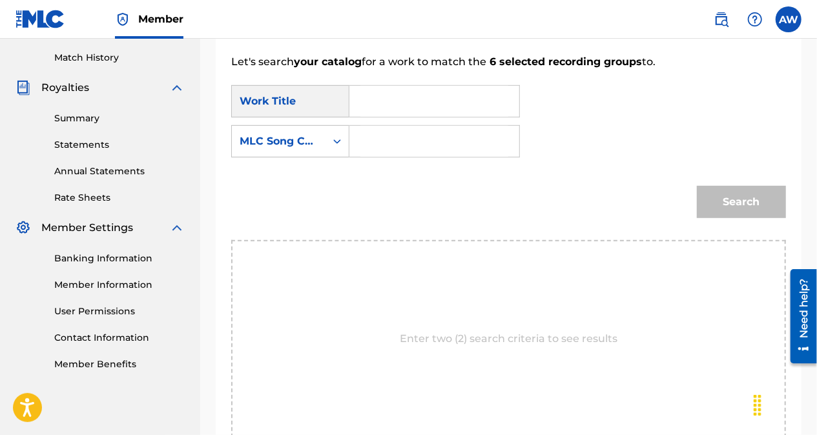
scroll to position [313, 0]
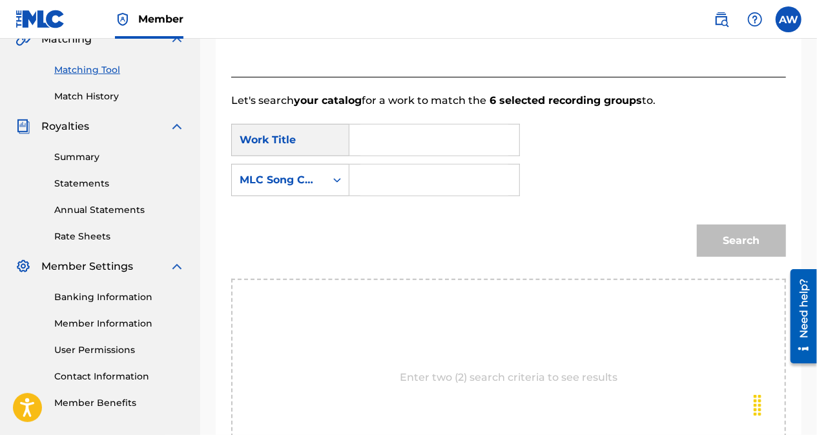
click at [385, 186] on input "Search Form" at bounding box center [434, 180] width 148 height 31
paste input "AY83CH"
type input "AY83CH"
click at [395, 136] on input "Search Form" at bounding box center [434, 140] width 148 height 31
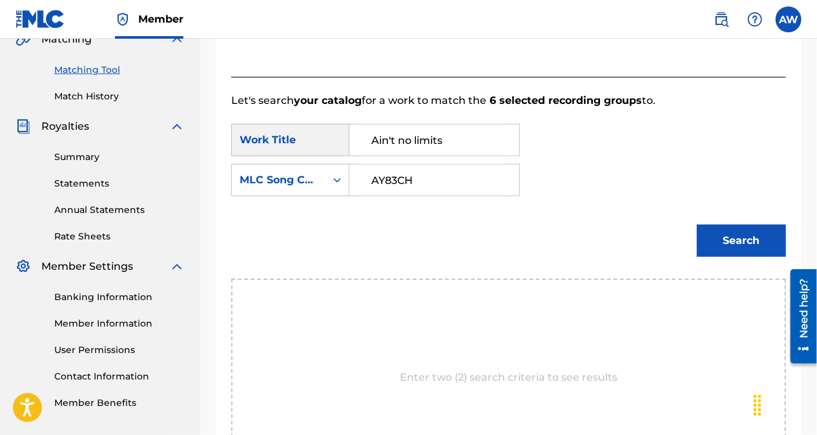
type input "Ain't no limits"
click at [537, 210] on form "SearchWithCriteriafe7b375e-749d-4fe3-af8e-d3e1a189f579 Work Title Ain't no limi…" at bounding box center [508, 193] width 555 height 170
click at [749, 245] on button "Search" at bounding box center [741, 241] width 89 height 32
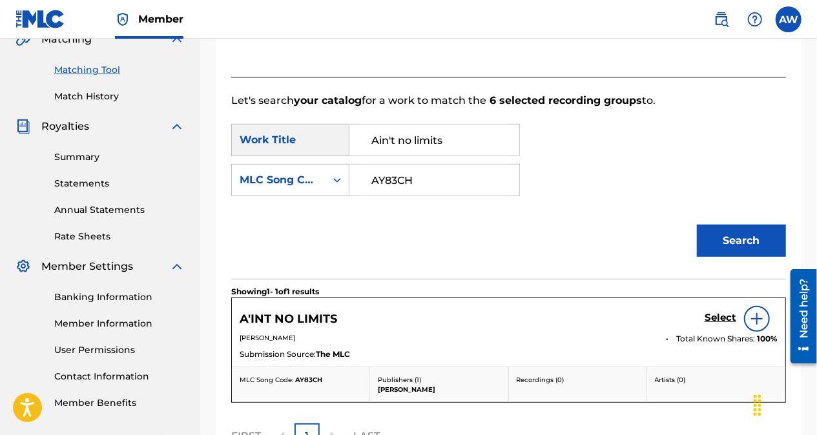
click at [722, 317] on h5 "Select" at bounding box center [720, 318] width 32 height 12
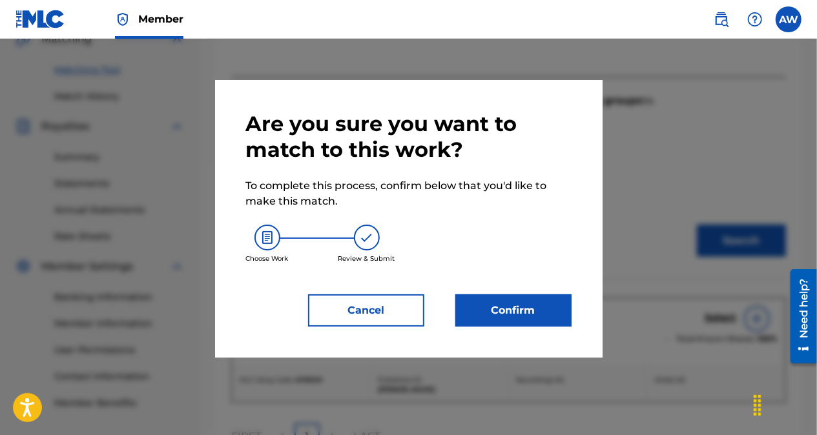
click at [540, 322] on button "Confirm" at bounding box center [513, 310] width 116 height 32
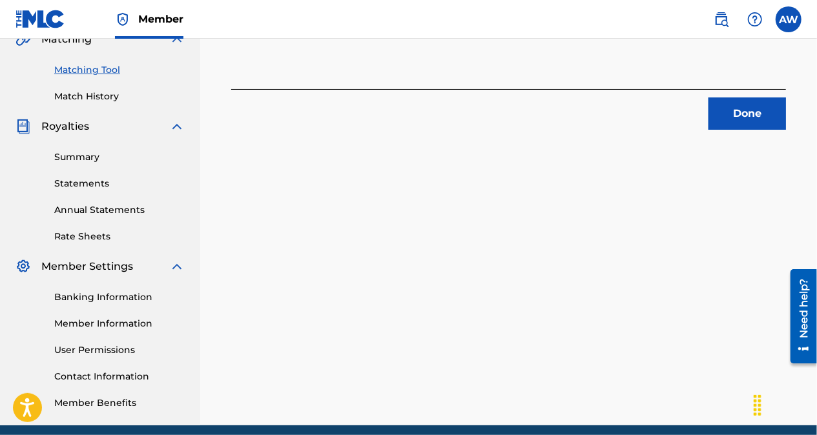
click at [757, 110] on button "Done" at bounding box center [746, 113] width 77 height 32
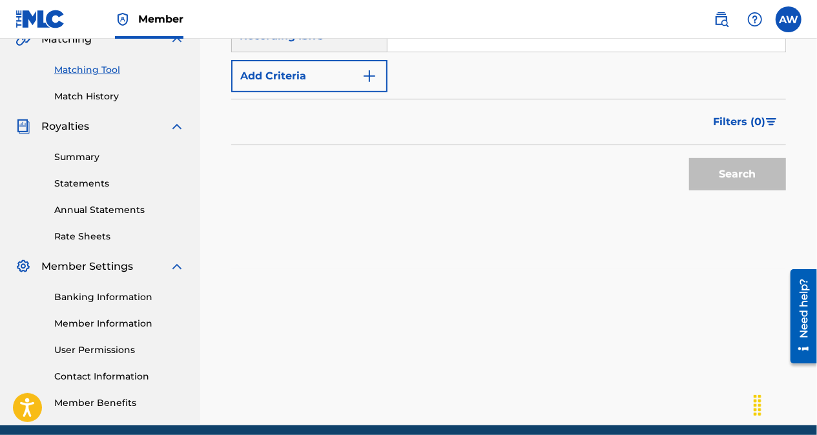
scroll to position [0, 0]
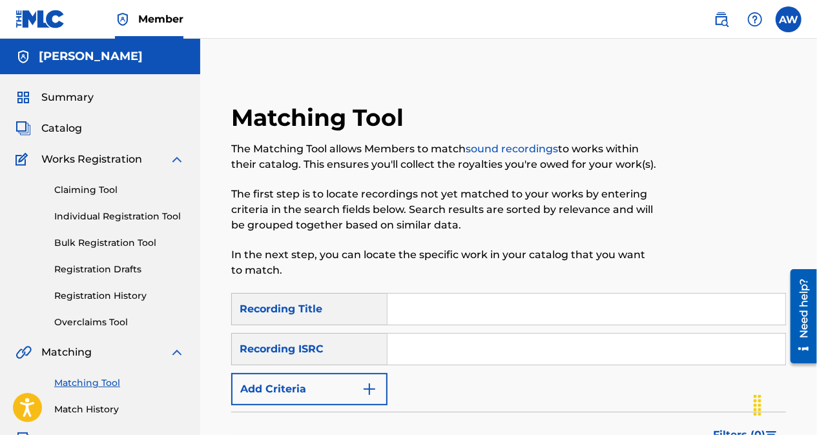
click at [405, 338] on input "Search Form" at bounding box center [586, 349] width 398 height 31
paste input "WZNWV2280056"
type input "WZNWV2280056"
click at [682, 262] on div at bounding box center [722, 198] width 128 height 190
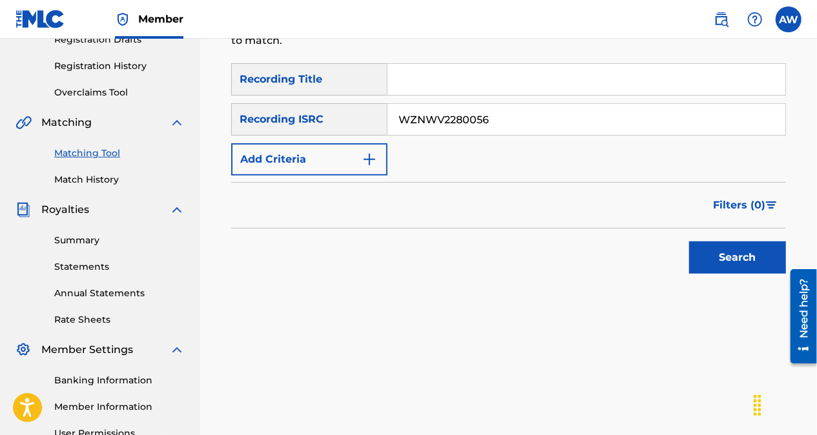
scroll to position [230, 0]
click at [761, 244] on button "Search" at bounding box center [737, 257] width 97 height 32
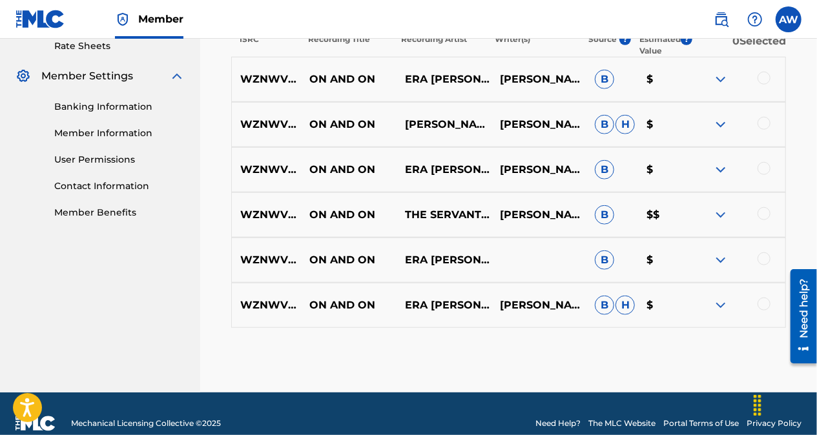
scroll to position [522, 0]
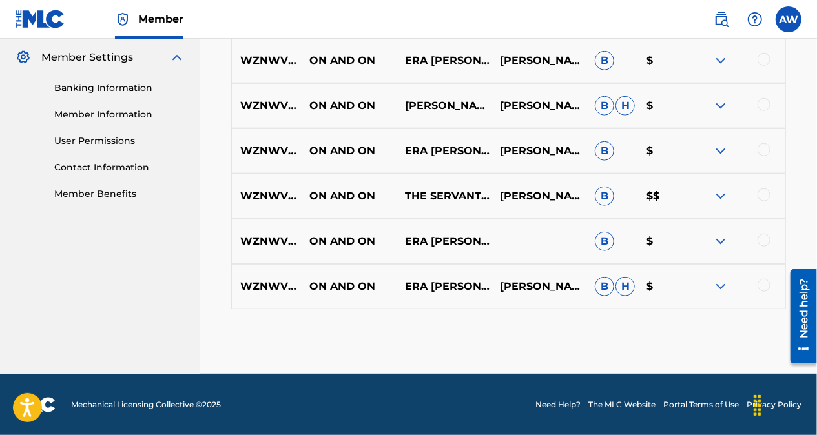
click at [766, 54] on div at bounding box center [763, 59] width 13 height 13
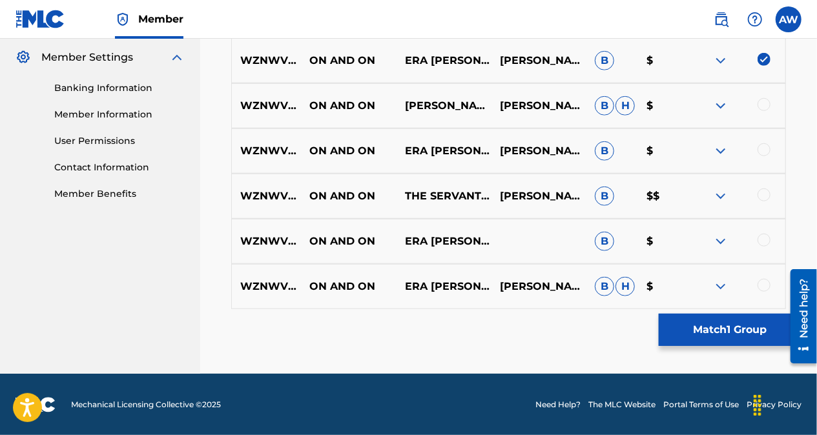
click at [763, 103] on div at bounding box center [763, 104] width 13 height 13
click at [763, 145] on div at bounding box center [763, 149] width 13 height 13
click at [762, 194] on div at bounding box center [763, 195] width 13 height 13
click at [762, 239] on div at bounding box center [763, 240] width 13 height 13
click at [762, 282] on div at bounding box center [763, 285] width 13 height 13
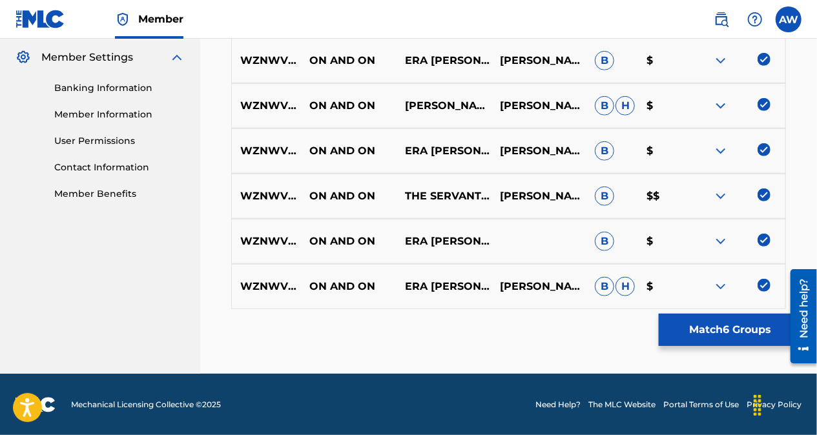
click at [739, 328] on button "Match 6 Groups" at bounding box center [730, 330] width 143 height 32
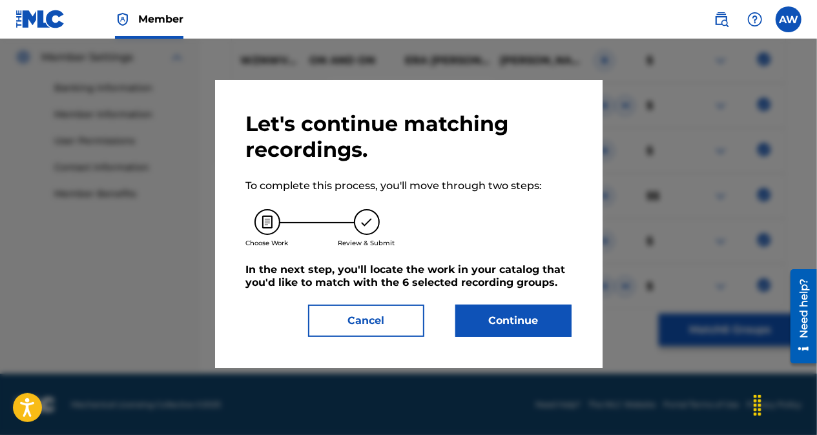
click at [529, 314] on button "Continue" at bounding box center [513, 321] width 116 height 32
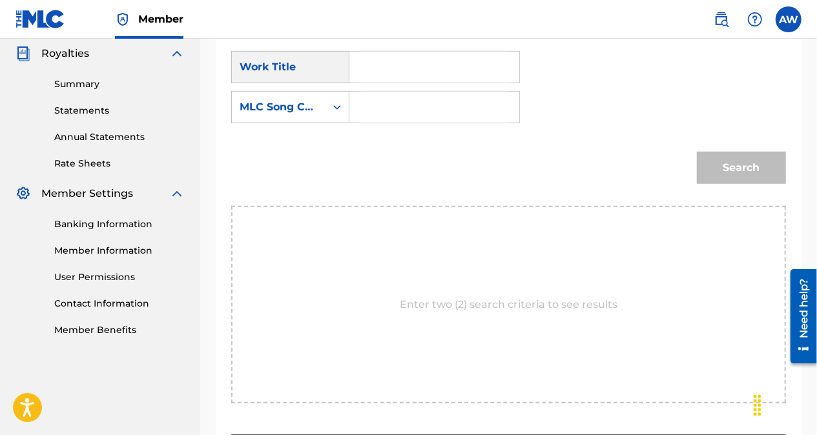
scroll to position [385, 0]
paste input "OM2ISW"
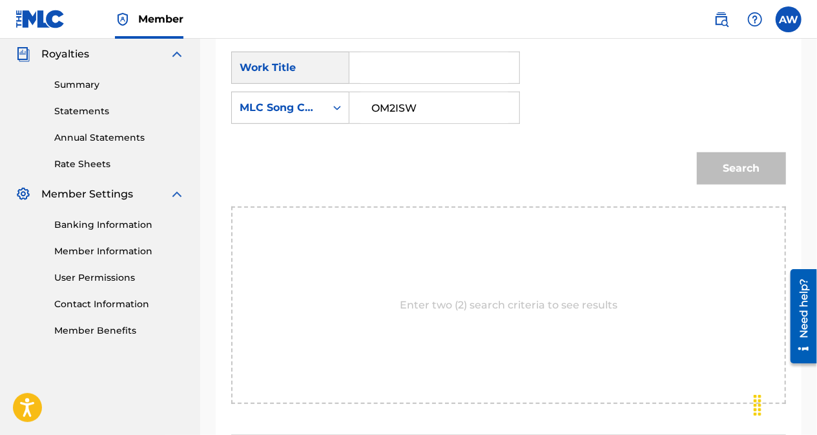
type input "OM2ISW"
click at [417, 67] on input "Search Form" at bounding box center [434, 67] width 148 height 31
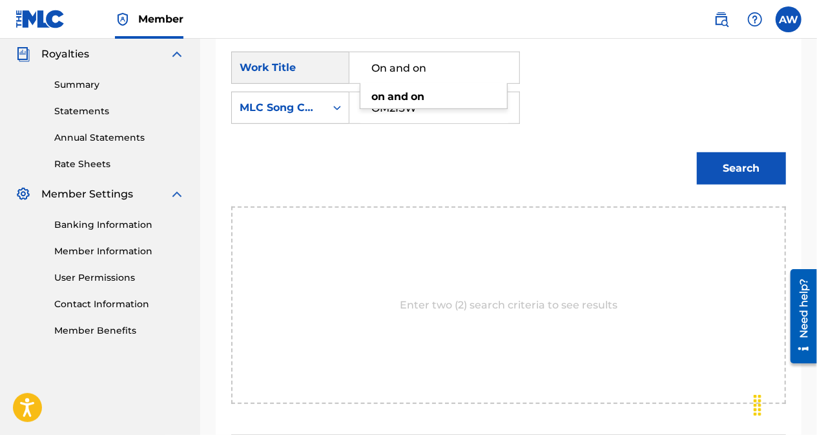
type input "On and on"
click at [724, 155] on button "Search" at bounding box center [741, 168] width 89 height 32
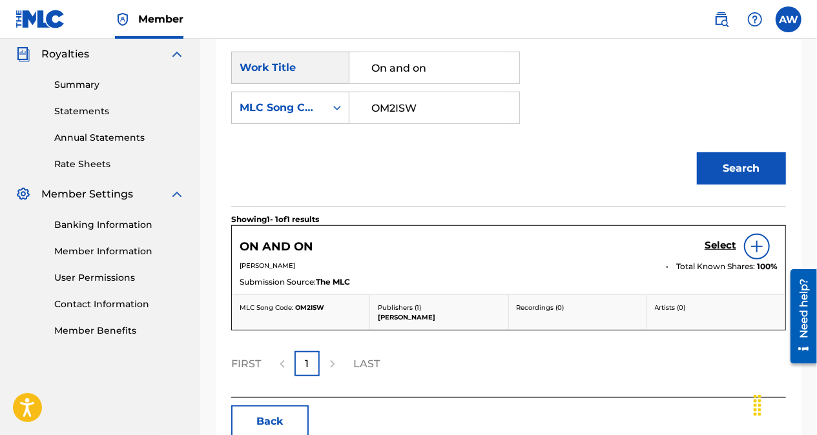
click at [719, 245] on h5 "Select" at bounding box center [720, 246] width 32 height 12
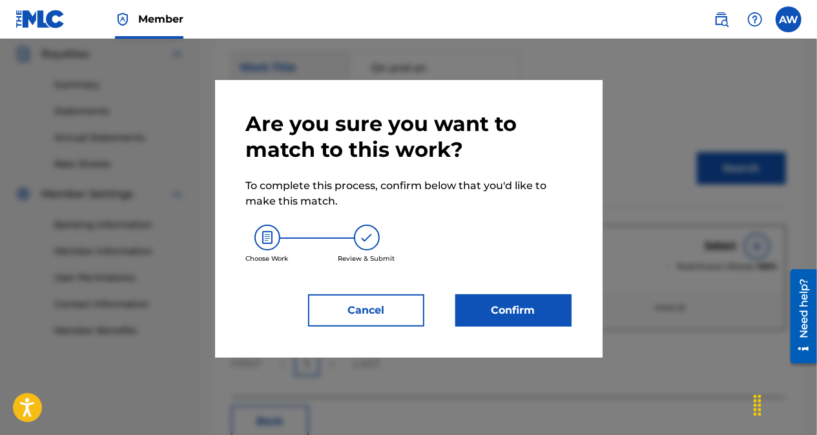
click at [557, 304] on button "Confirm" at bounding box center [513, 310] width 116 height 32
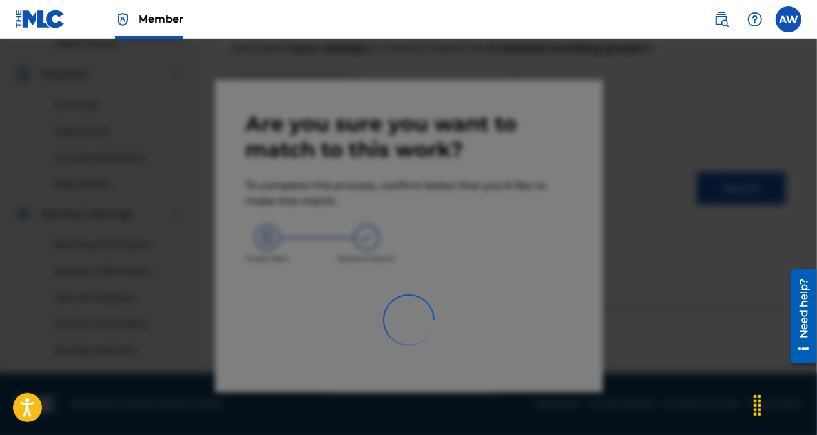
scroll to position [365, 0]
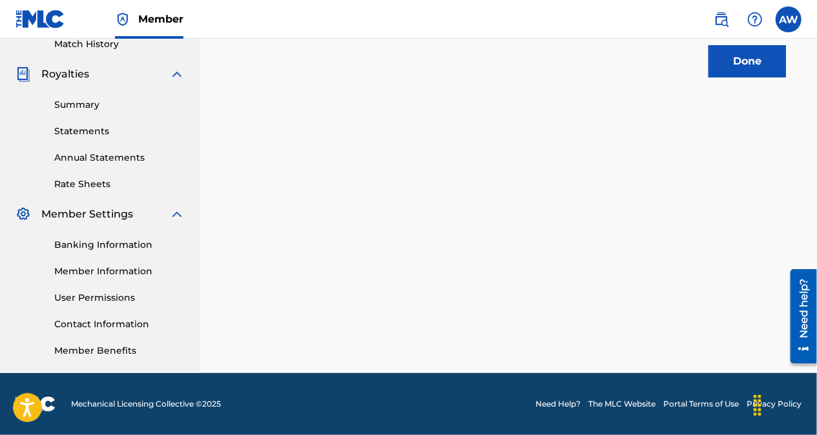
click at [741, 58] on button "Done" at bounding box center [746, 61] width 77 height 32
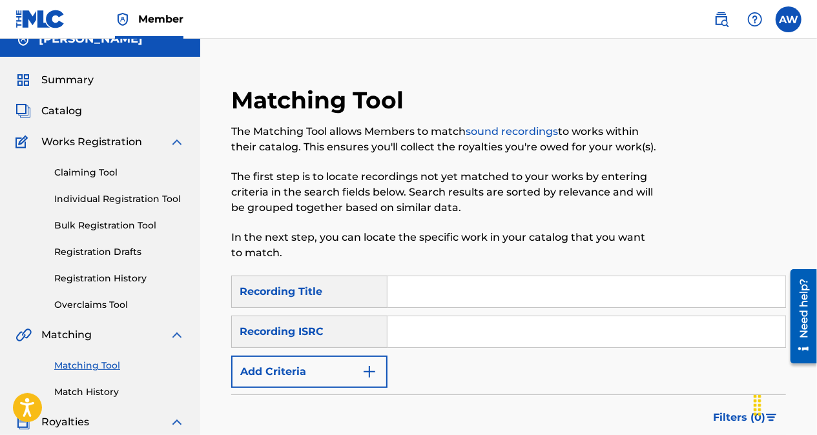
scroll to position [0, 0]
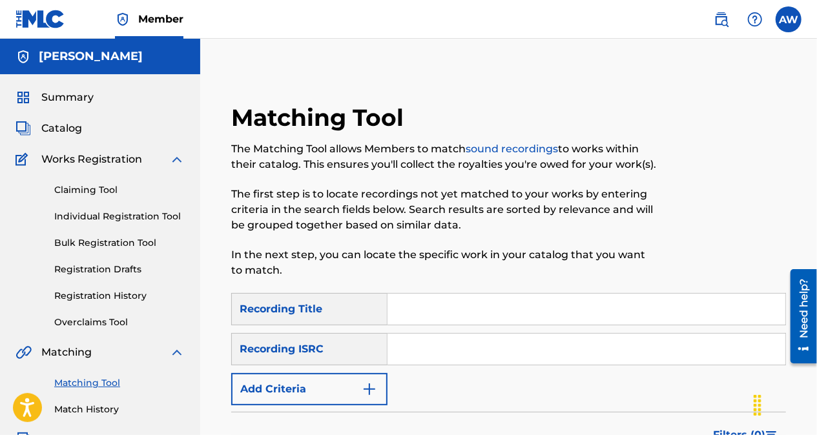
click at [457, 351] on input "Search Form" at bounding box center [586, 349] width 398 height 31
paste input "QZDA42354620"
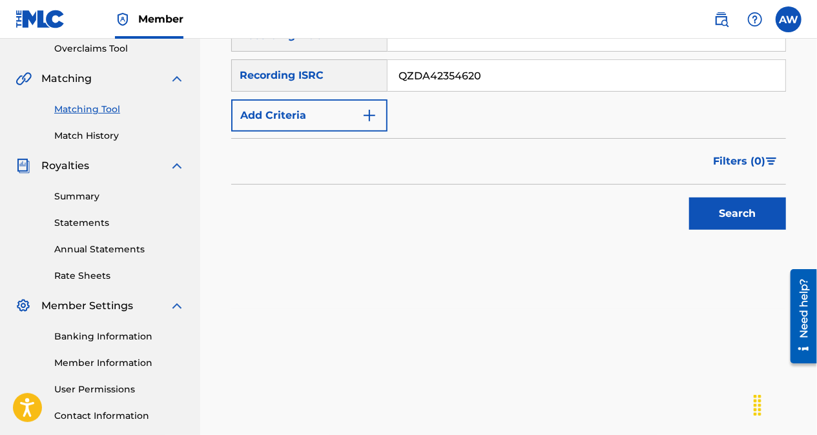
scroll to position [281, 0]
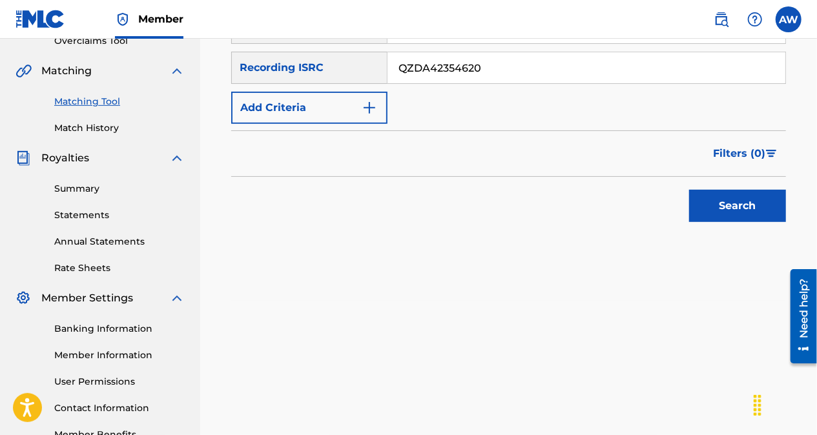
type input "QZDA42354620"
click at [708, 216] on button "Search" at bounding box center [737, 206] width 97 height 32
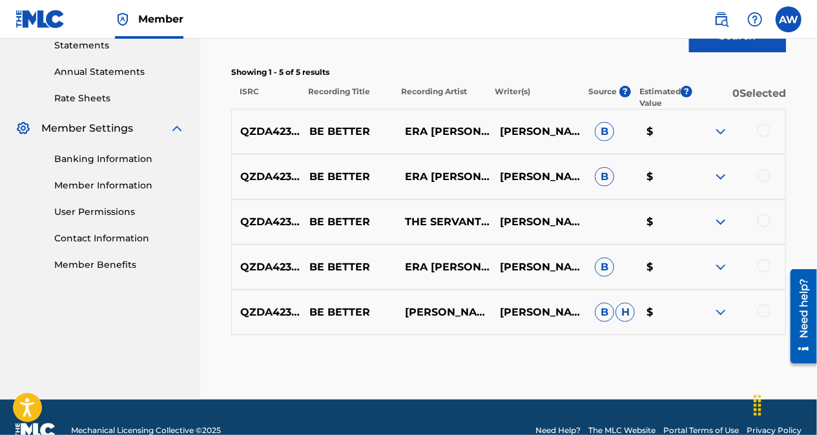
scroll to position [452, 0]
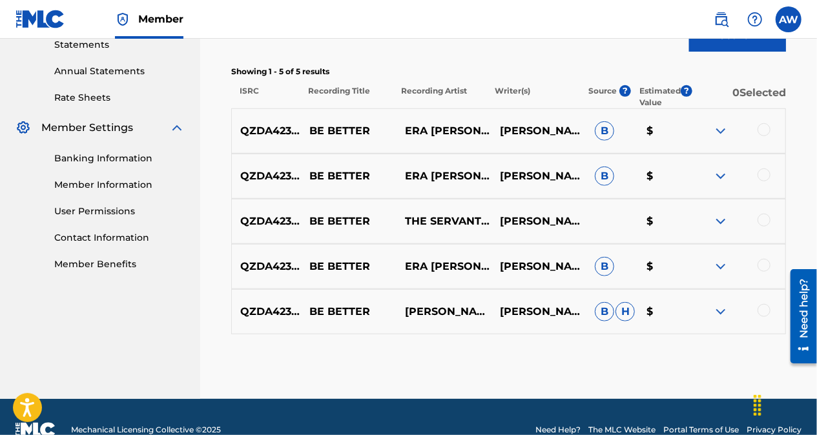
click at [763, 128] on div at bounding box center [763, 129] width 13 height 13
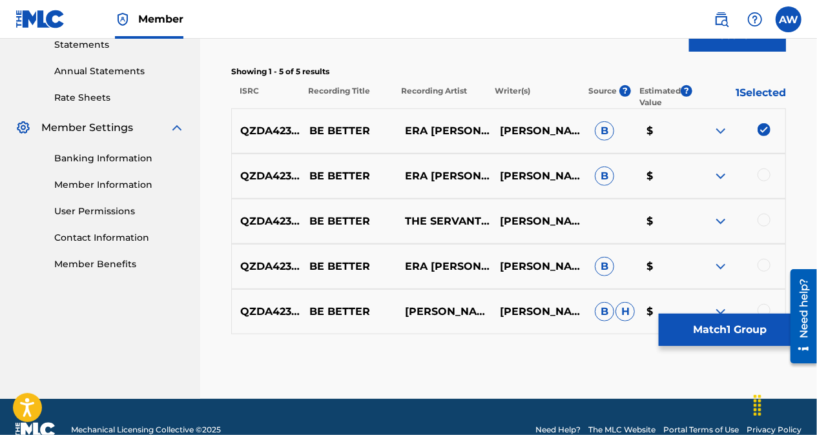
click at [762, 172] on div at bounding box center [763, 175] width 13 height 13
click at [764, 218] on div at bounding box center [763, 220] width 13 height 13
click at [764, 271] on div at bounding box center [763, 265] width 13 height 13
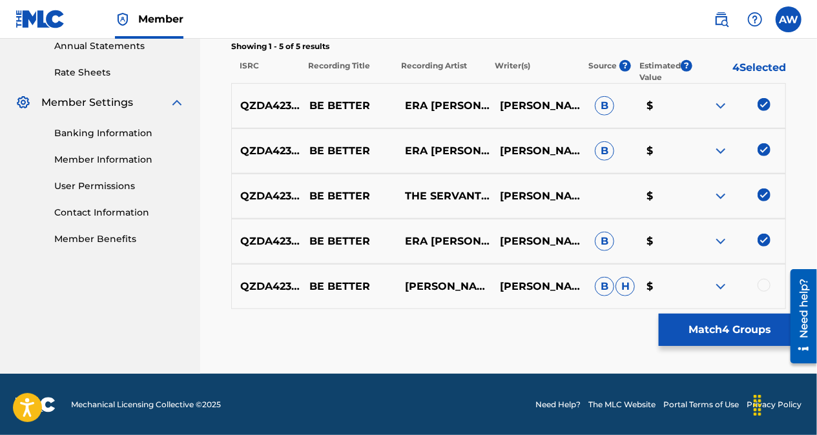
drag, startPoint x: 764, startPoint y: 289, endPoint x: 629, endPoint y: 333, distance: 142.5
click at [629, 333] on div "Matching Tool The Matching Tool allows Members to match sound recordings to wor…" at bounding box center [508, 0] width 555 height 748
click at [761, 283] on div at bounding box center [763, 285] width 13 height 13
click at [721, 327] on button "Match 5 Groups" at bounding box center [730, 330] width 143 height 32
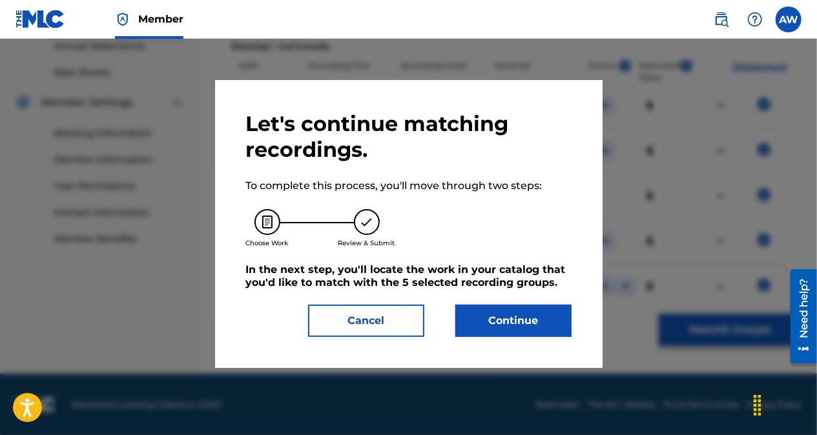
click at [537, 322] on button "Continue" at bounding box center [513, 321] width 116 height 32
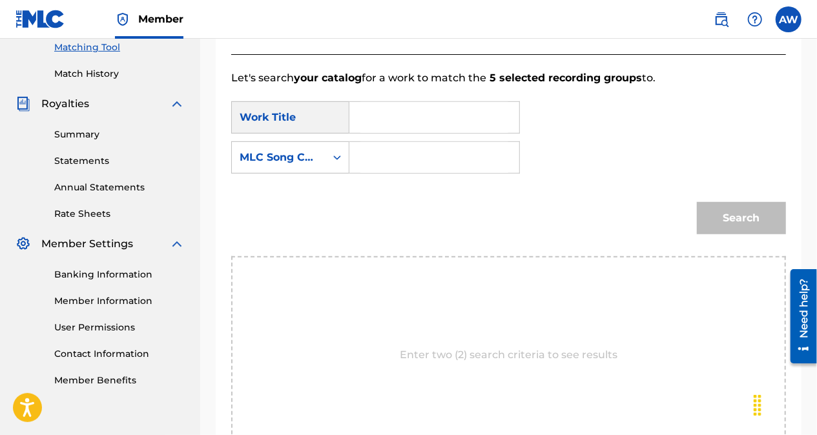
scroll to position [335, 0]
click at [374, 154] on input "Search Form" at bounding box center [434, 158] width 148 height 31
paste input "BE6DYZ"
type input "BE6DYZ"
click at [455, 119] on input "Search Form" at bounding box center [434, 118] width 148 height 31
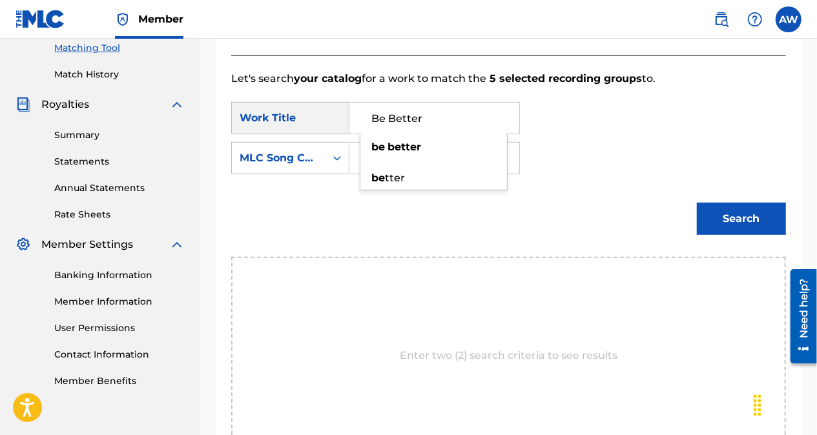
type input "Be Better"
click at [609, 150] on div "SearchWithCriteriafe7b375e-749d-4fe3-af8e-d3e1a189f579 Work Title Be Better be …" at bounding box center [508, 142] width 555 height 80
click at [761, 227] on button "Search" at bounding box center [741, 219] width 89 height 32
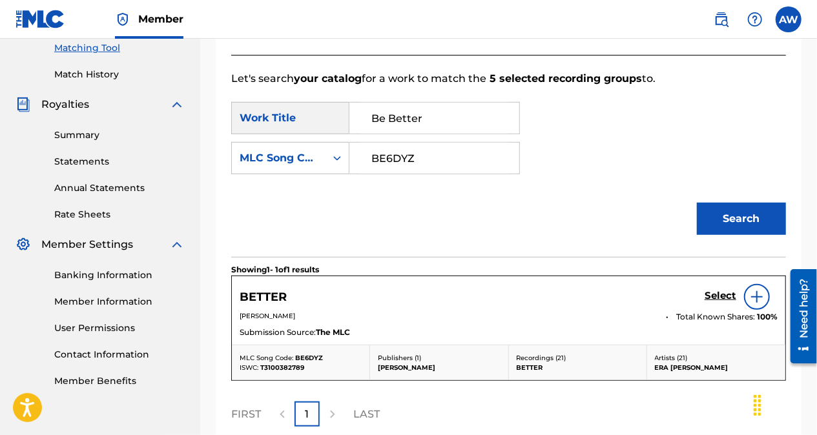
click at [724, 294] on h5 "Select" at bounding box center [720, 296] width 32 height 12
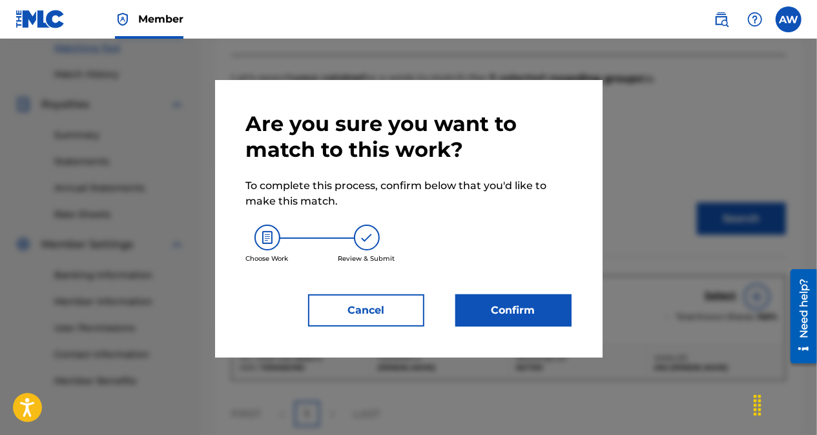
click at [528, 304] on button "Confirm" at bounding box center [513, 310] width 116 height 32
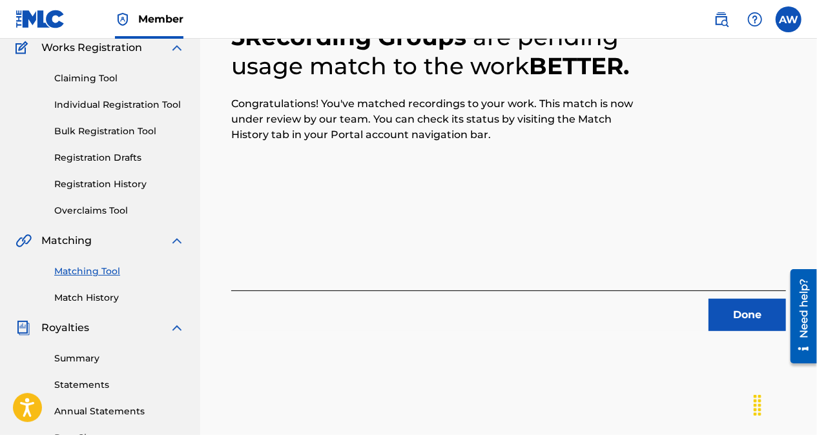
scroll to position [118, 0]
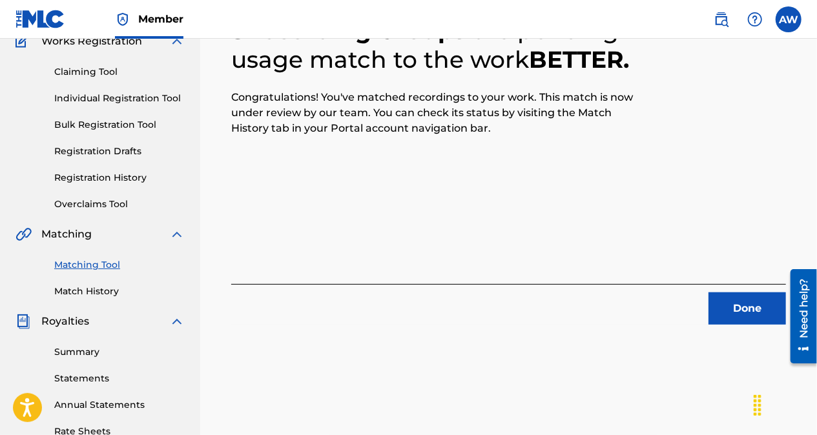
click at [728, 300] on button "Done" at bounding box center [746, 308] width 77 height 32
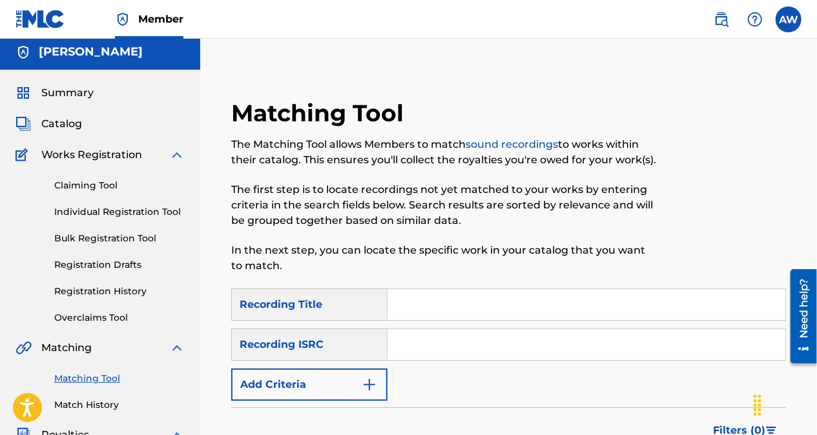
scroll to position [0, 0]
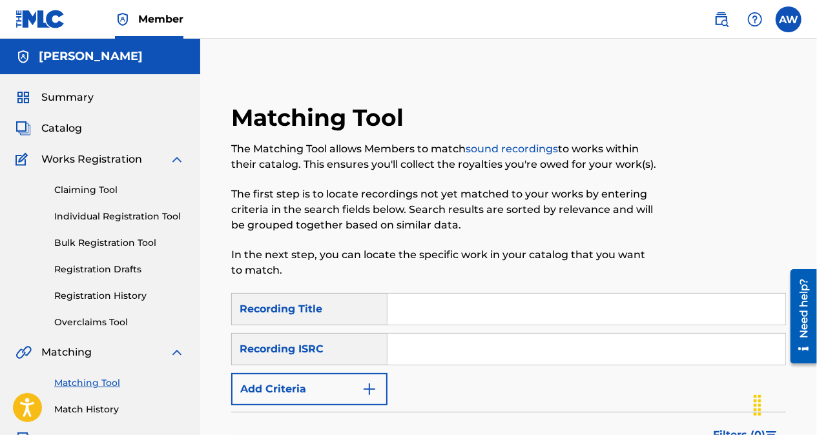
click at [473, 350] on input "Search Form" at bounding box center [586, 349] width 398 height 31
paste input "QZDA42354620"
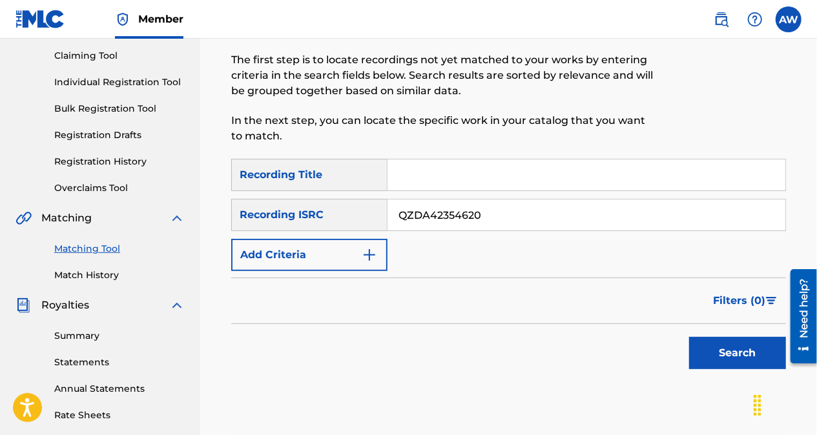
scroll to position [138, 0]
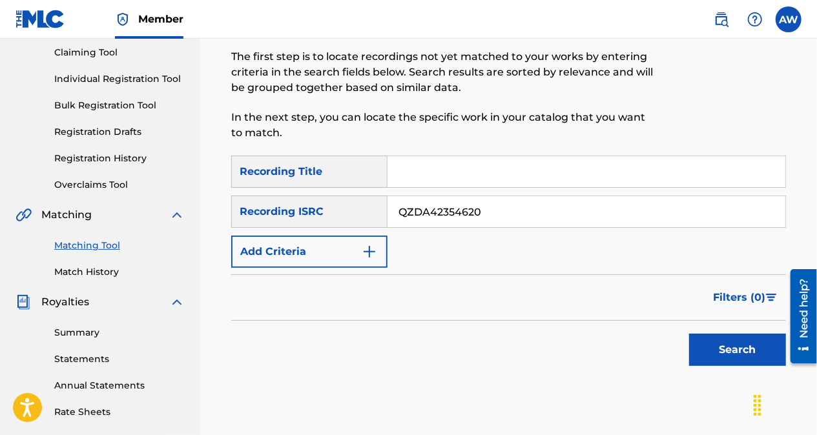
type input "QZDA42354620"
click at [744, 347] on button "Search" at bounding box center [737, 350] width 97 height 32
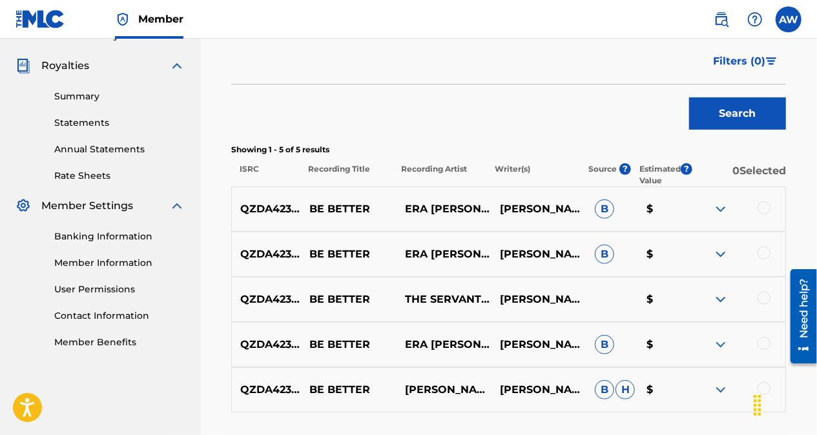
scroll to position [477, 0]
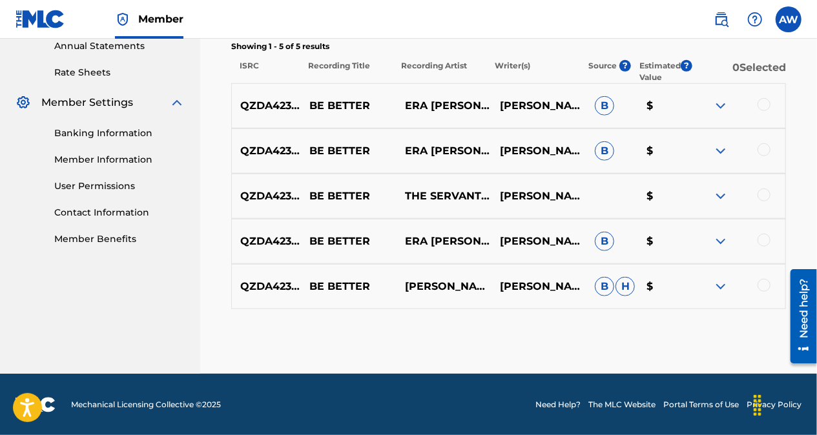
click at [763, 106] on div at bounding box center [763, 104] width 13 height 13
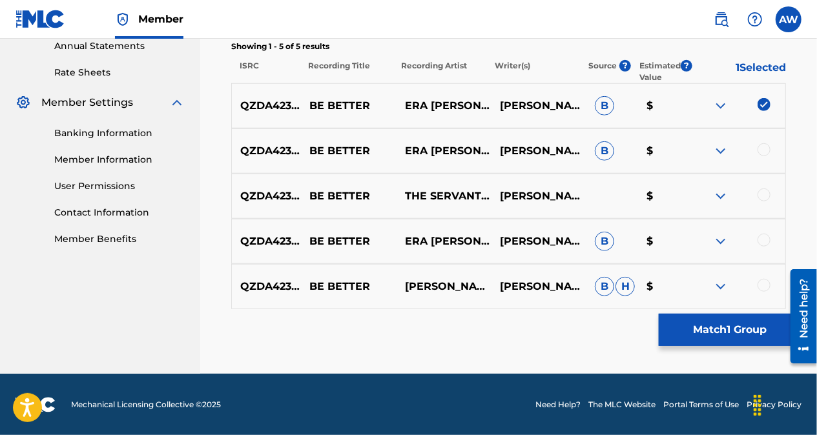
click at [764, 146] on div at bounding box center [763, 149] width 13 height 13
click at [767, 190] on div at bounding box center [763, 195] width 13 height 13
click at [765, 234] on div at bounding box center [763, 240] width 13 height 13
click at [767, 284] on div at bounding box center [763, 285] width 13 height 13
click at [739, 331] on button "Match 5 Groups" at bounding box center [730, 330] width 143 height 32
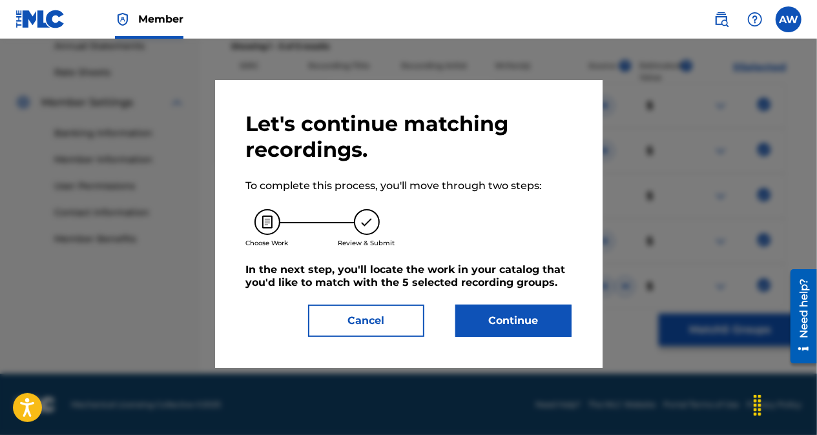
click at [516, 311] on button "Continue" at bounding box center [513, 321] width 116 height 32
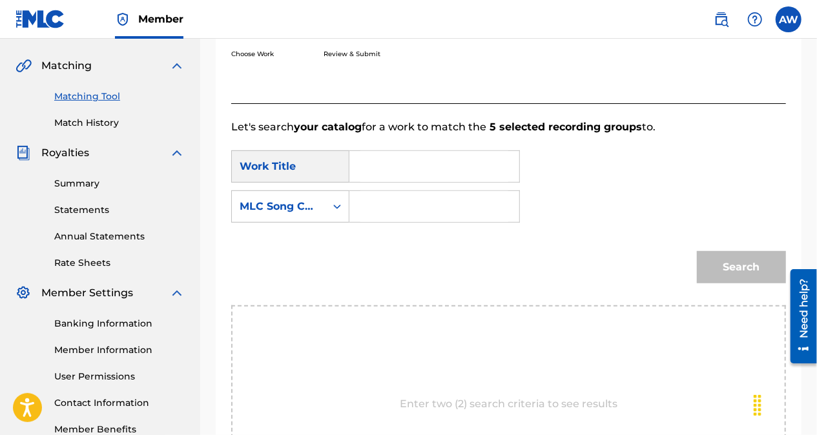
scroll to position [286, 0]
click at [368, 203] on input "Search Form" at bounding box center [434, 207] width 148 height 31
paste input "BE5SU5"
type input "BE5SU5"
click at [411, 158] on input "Search Form" at bounding box center [434, 167] width 148 height 31
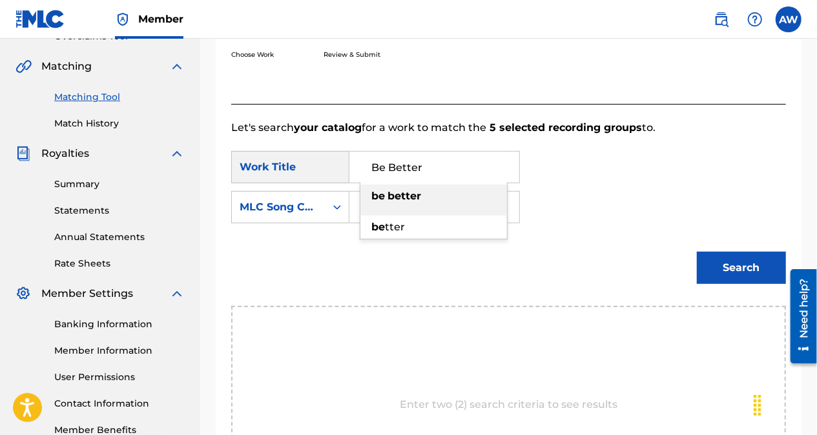
type input "Be Better"
click at [611, 190] on div "SearchWithCriteriafe7b375e-749d-4fe3-af8e-d3e1a189f579 Work Title Be Better Sea…" at bounding box center [508, 191] width 555 height 80
click at [729, 260] on button "Search" at bounding box center [741, 268] width 89 height 32
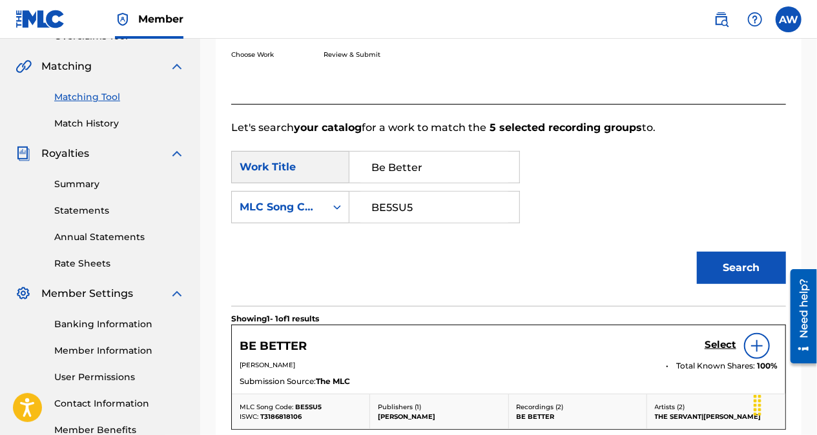
click at [707, 350] on link "Select" at bounding box center [720, 346] width 32 height 14
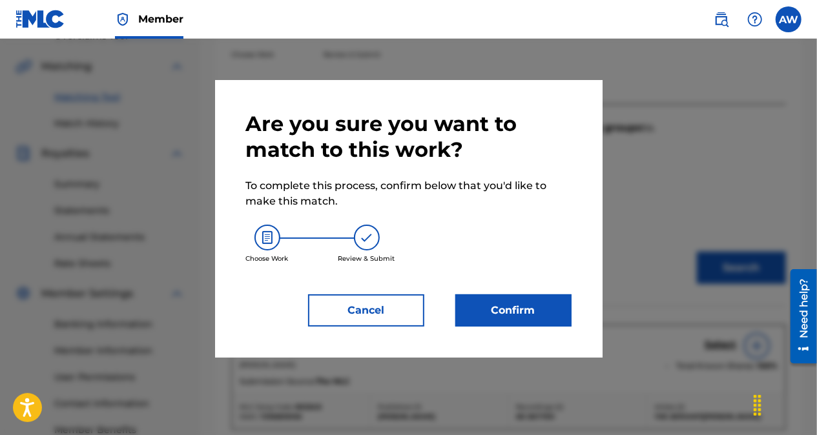
click at [505, 320] on button "Confirm" at bounding box center [513, 310] width 116 height 32
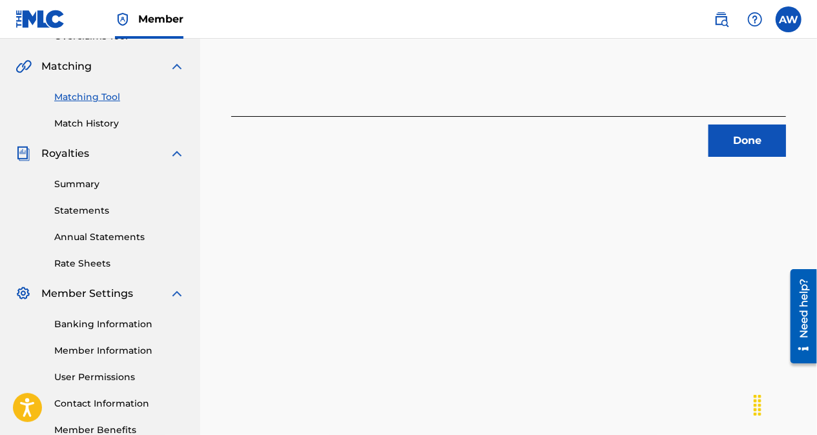
click at [744, 132] on button "Done" at bounding box center [746, 141] width 77 height 32
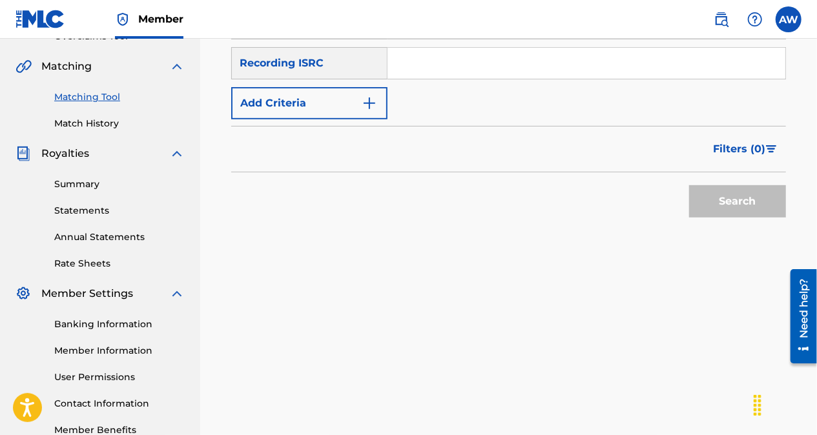
click at [446, 63] on input "Search Form" at bounding box center [586, 63] width 398 height 31
paste input "QZTAW2239170"
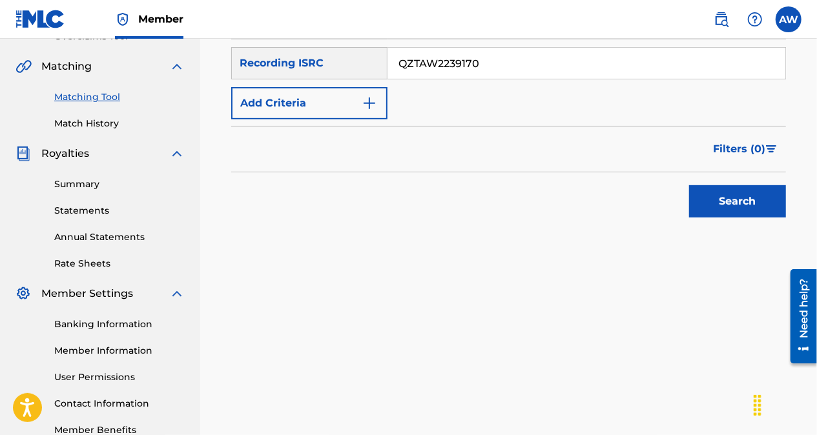
type input "QZTAW2239170"
click at [736, 198] on button "Search" at bounding box center [737, 201] width 97 height 32
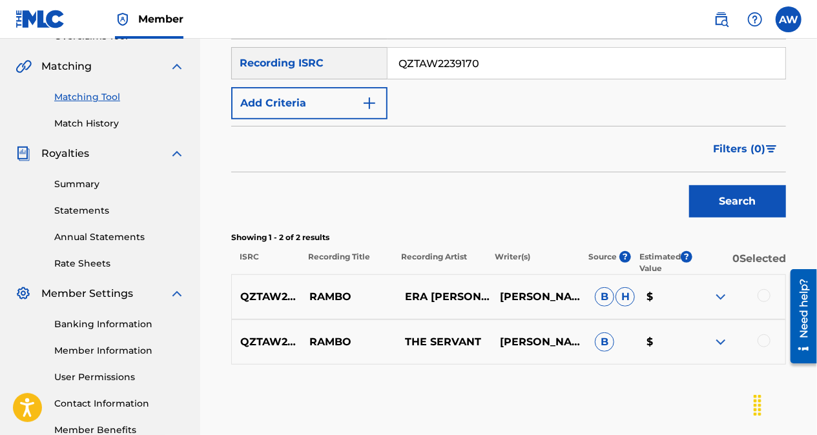
click at [764, 294] on div at bounding box center [763, 295] width 13 height 13
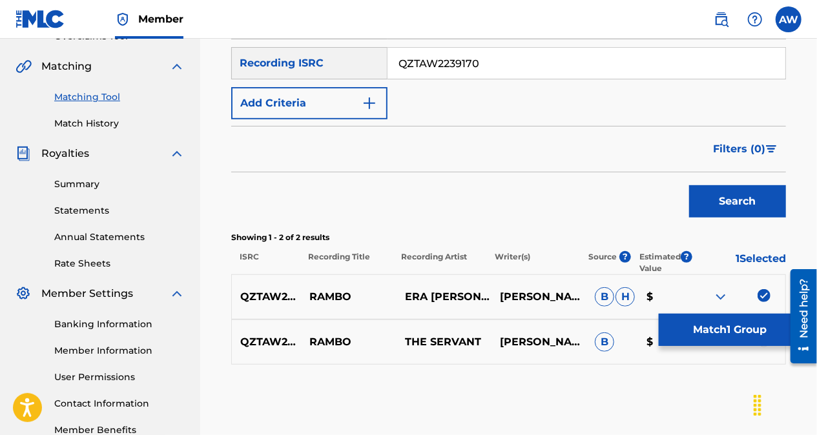
scroll to position [365, 0]
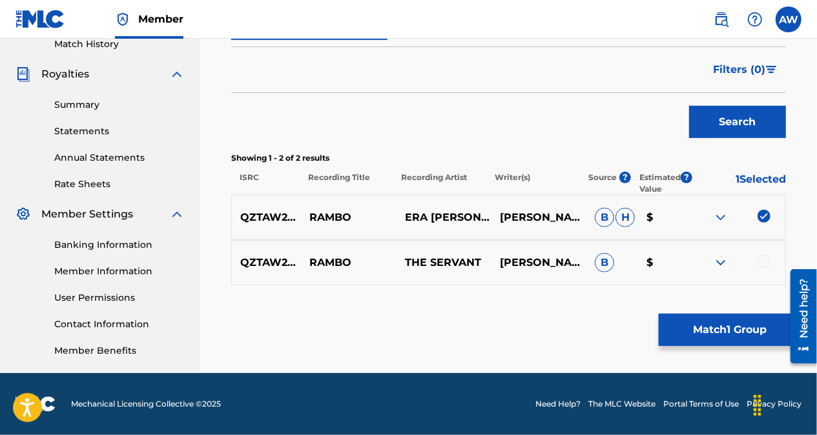
click at [764, 261] on div at bounding box center [763, 261] width 13 height 13
click at [723, 330] on button "Match 2 Groups" at bounding box center [730, 330] width 143 height 32
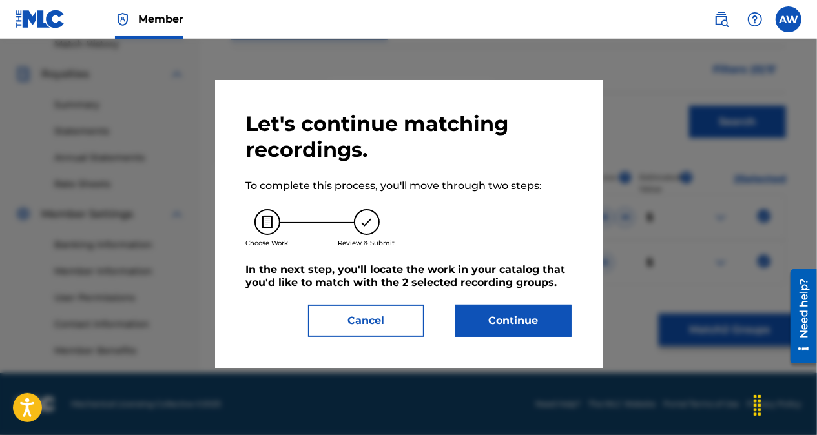
click at [500, 325] on button "Continue" at bounding box center [513, 321] width 116 height 32
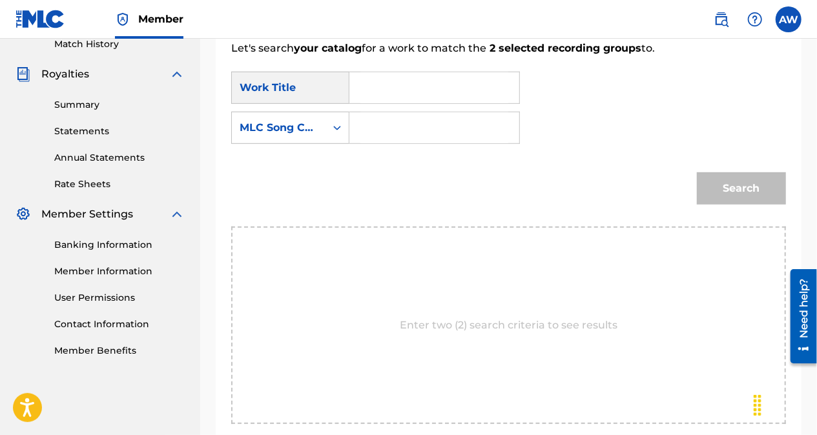
click at [379, 134] on input "Search Form" at bounding box center [434, 127] width 148 height 31
paste input "RO5C1Q"
type input "RO5C1Q"
click at [378, 79] on input "Search Form" at bounding box center [434, 87] width 148 height 31
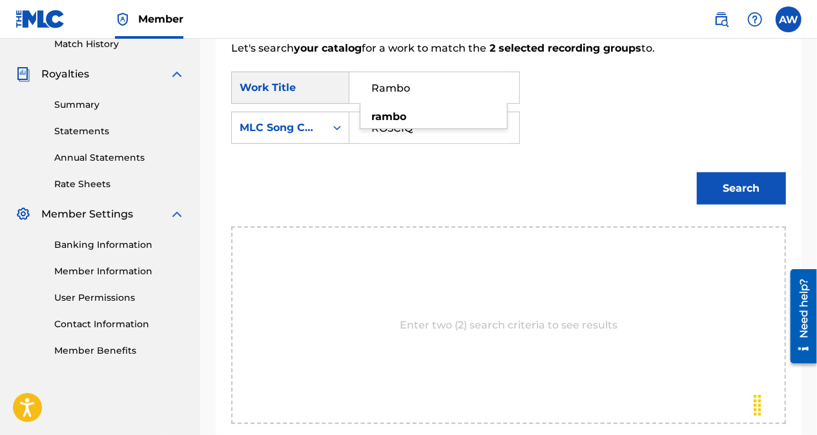
type input "Rambo"
click at [647, 195] on div "Search" at bounding box center [508, 192] width 555 height 67
click at [744, 186] on button "Search" at bounding box center [741, 188] width 89 height 32
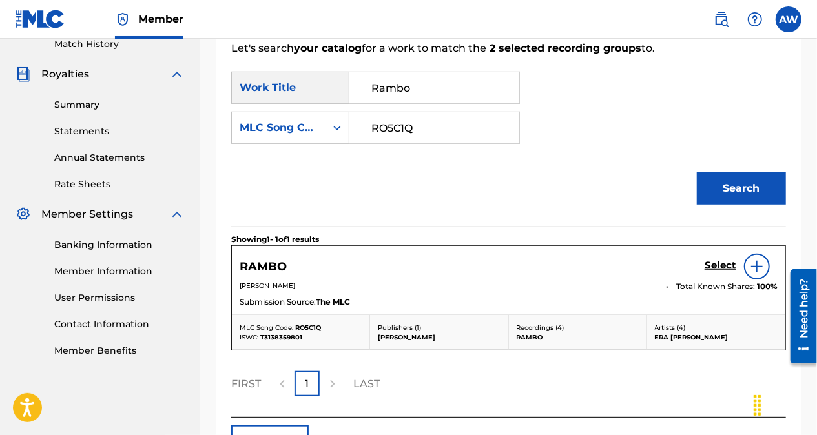
click at [715, 267] on h5 "Select" at bounding box center [720, 266] width 32 height 12
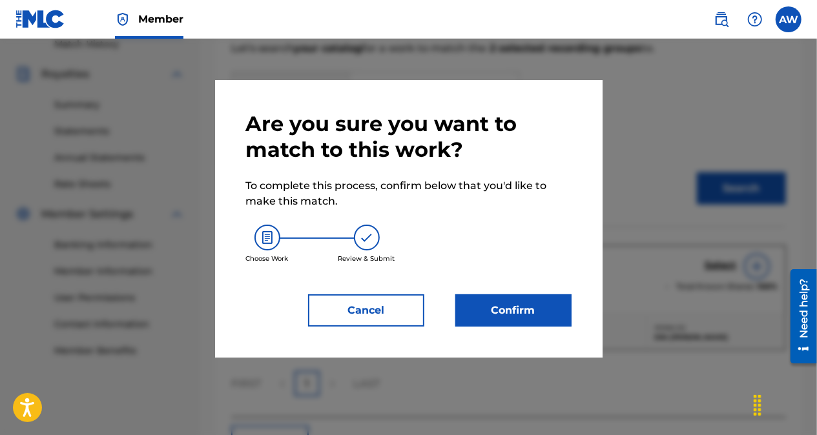
click at [550, 316] on button "Confirm" at bounding box center [513, 310] width 116 height 32
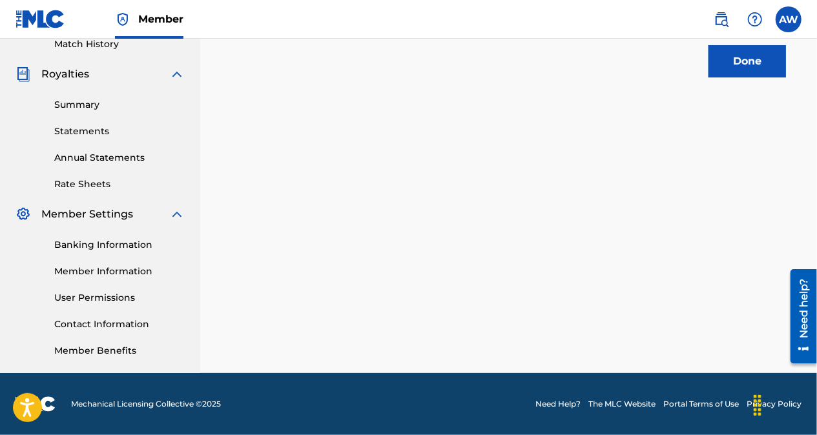
click at [743, 48] on button "Done" at bounding box center [746, 61] width 77 height 32
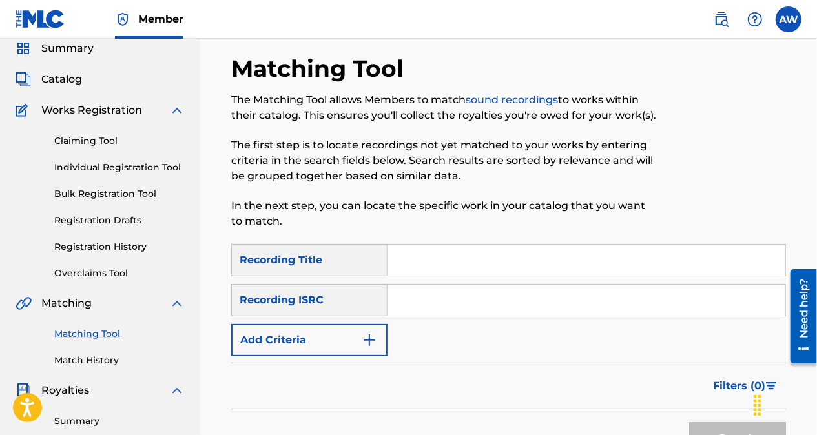
scroll to position [0, 0]
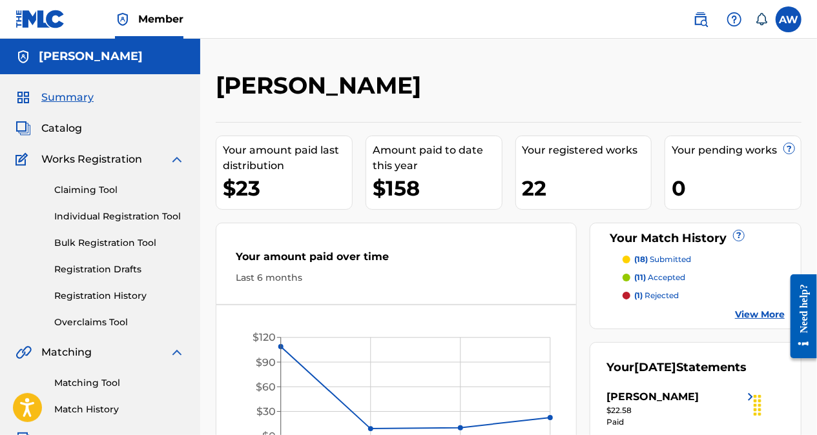
click at [61, 131] on span "Catalog" at bounding box center [61, 128] width 41 height 15
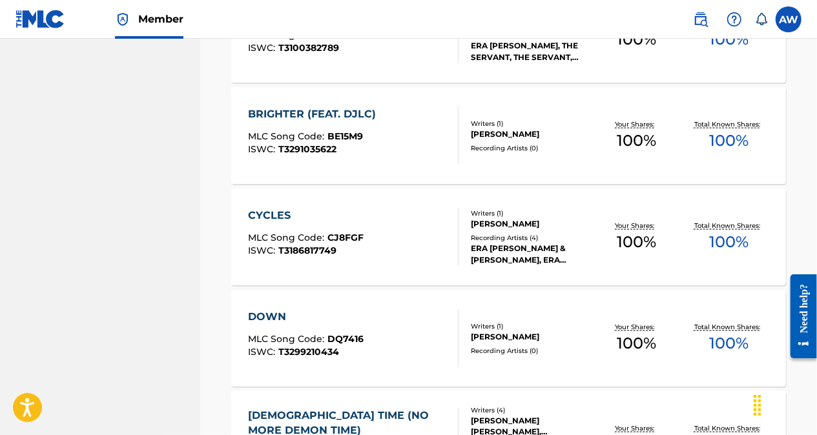
scroll to position [795, 0]
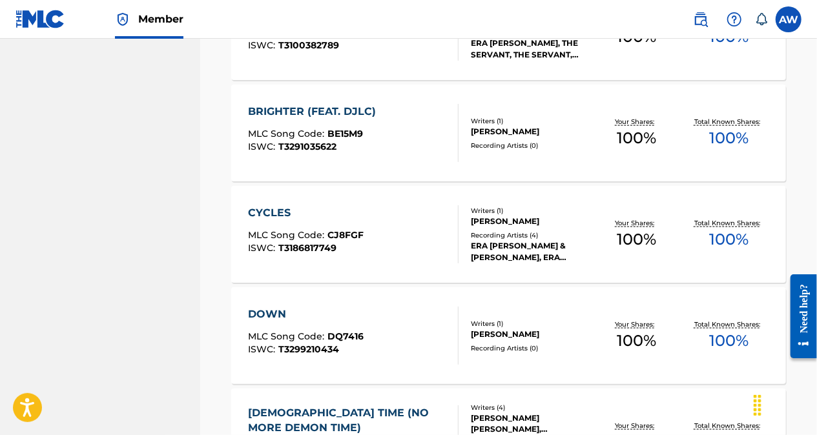
click at [360, 235] on span "CJ8FGF" at bounding box center [345, 235] width 36 height 12
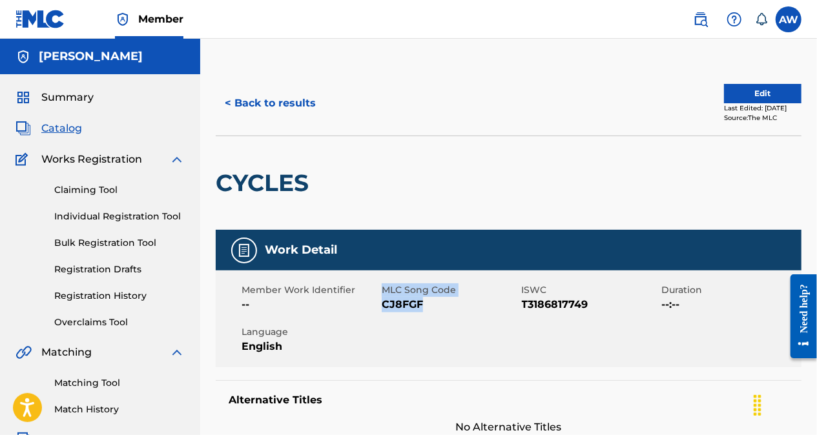
drag, startPoint x: 427, startPoint y: 307, endPoint x: 380, endPoint y: 303, distance: 47.9
click at [380, 303] on div "Member Work Identifier -- MLC Song Code CJ8FGF ISWC T3186817749 Duration --:-- …" at bounding box center [509, 319] width 586 height 97
click at [440, 314] on div "Member Work Identifier -- MLC Song Code CJ8FGF ISWC T3186817749 Duration --:-- …" at bounding box center [509, 319] width 586 height 97
drag, startPoint x: 427, startPoint y: 305, endPoint x: 382, endPoint y: 308, distance: 46.0
click at [382, 308] on span "CJ8FGF" at bounding box center [450, 304] width 137 height 15
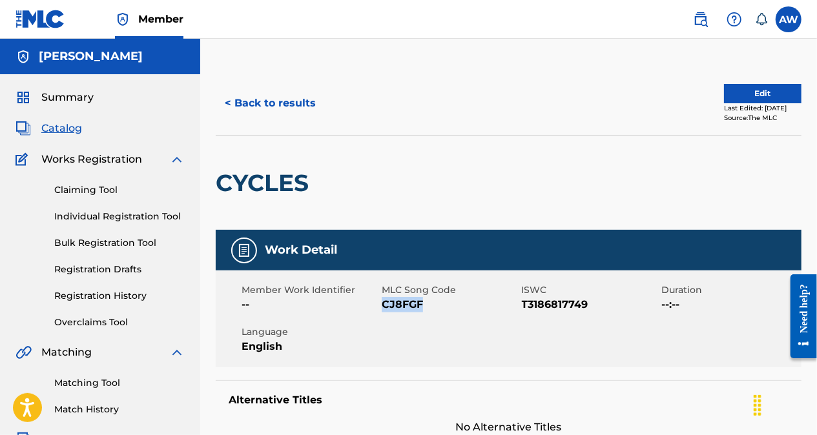
copy span "CJ8FGF"
click at [411, 185] on div "CYCLES" at bounding box center [509, 183] width 586 height 94
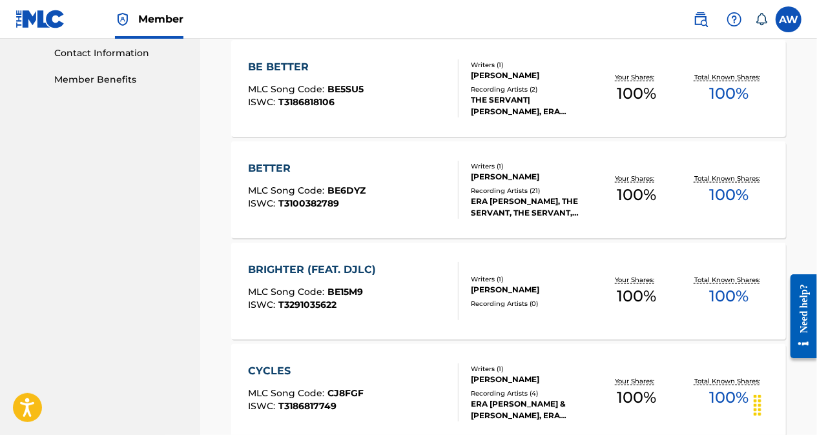
scroll to position [633, 0]
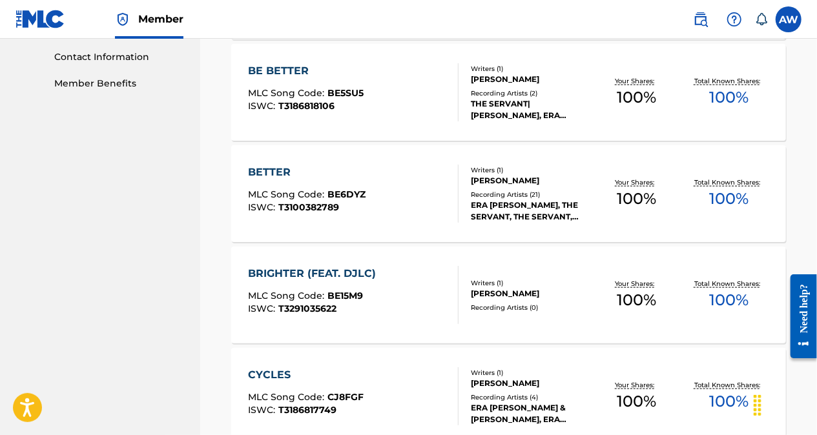
click at [381, 191] on div "BETTER MLC Song Code : BE6DYZ ISWC : T3100382789" at bounding box center [353, 194] width 210 height 58
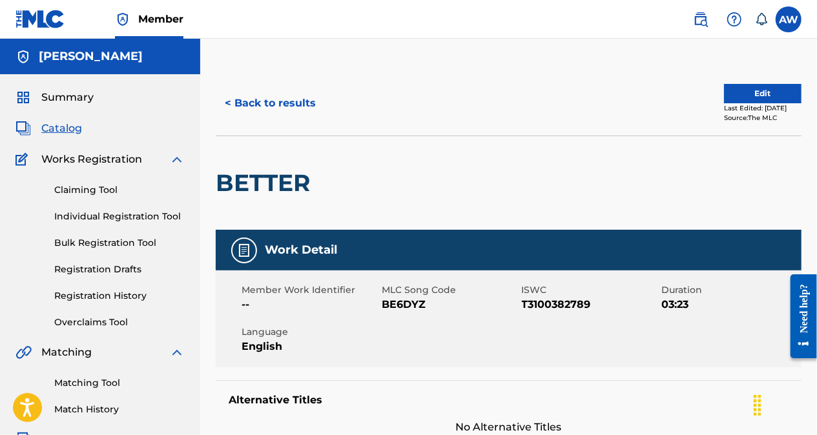
click at [433, 312] on div "Member Work Identifier -- MLC Song Code BE6DYZ ISWC T3100382789 Duration 03:23 …" at bounding box center [509, 319] width 586 height 97
drag, startPoint x: 429, startPoint y: 305, endPoint x: 383, endPoint y: 305, distance: 45.8
click at [383, 305] on span "BE6DYZ" at bounding box center [450, 304] width 137 height 15
copy span "BE6DYZ"
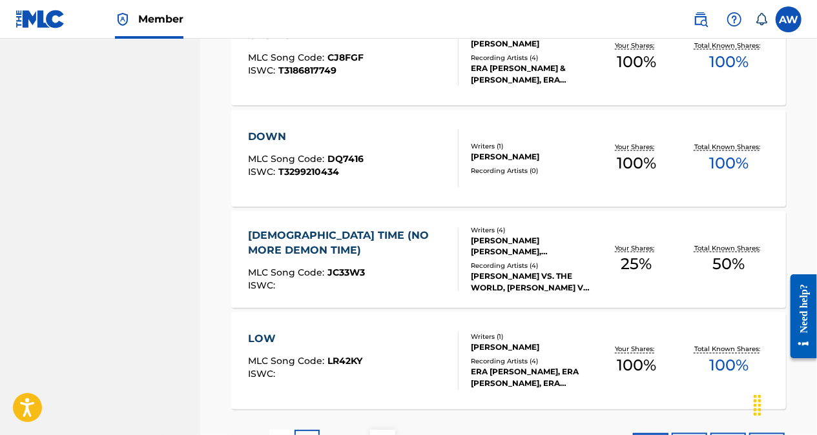
scroll to position [1074, 0]
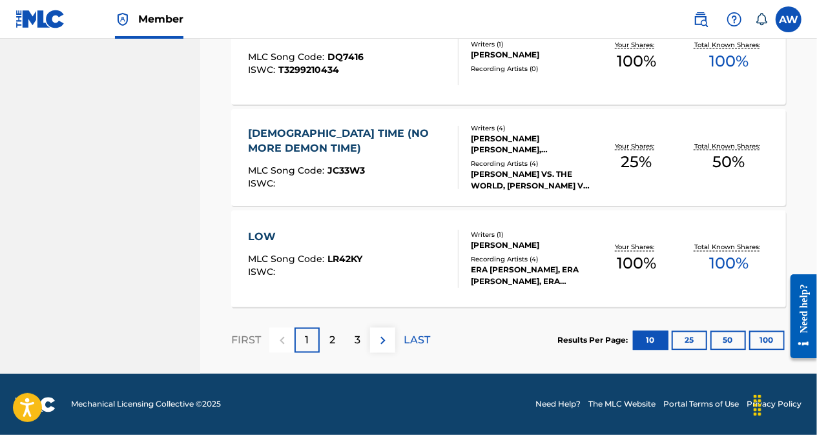
click at [329, 343] on p "2" at bounding box center [332, 340] width 6 height 15
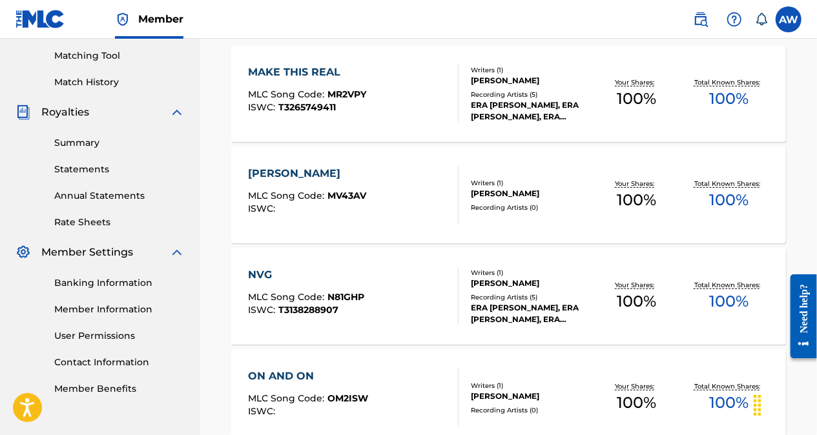
scroll to position [327, 0]
click at [382, 195] on div "[PERSON_NAME] MLC Song Code : MV43AV ISWC :" at bounding box center [353, 196] width 210 height 58
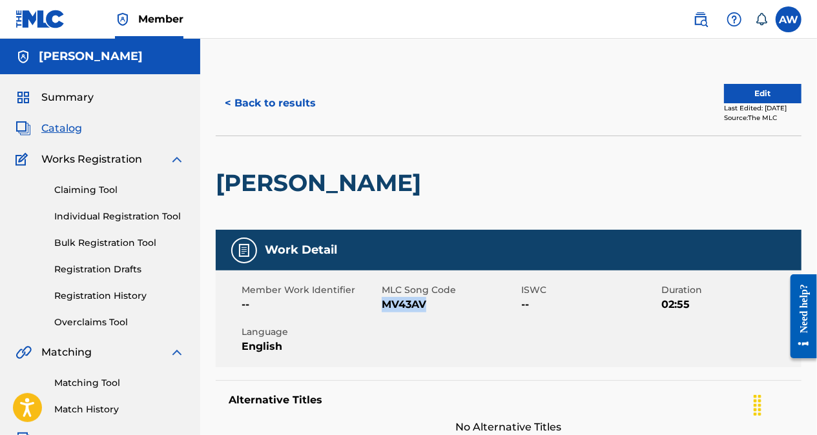
drag, startPoint x: 426, startPoint y: 307, endPoint x: 384, endPoint y: 298, distance: 43.7
click at [384, 298] on span "MV43AV" at bounding box center [450, 304] width 137 height 15
copy span "MV43AV"
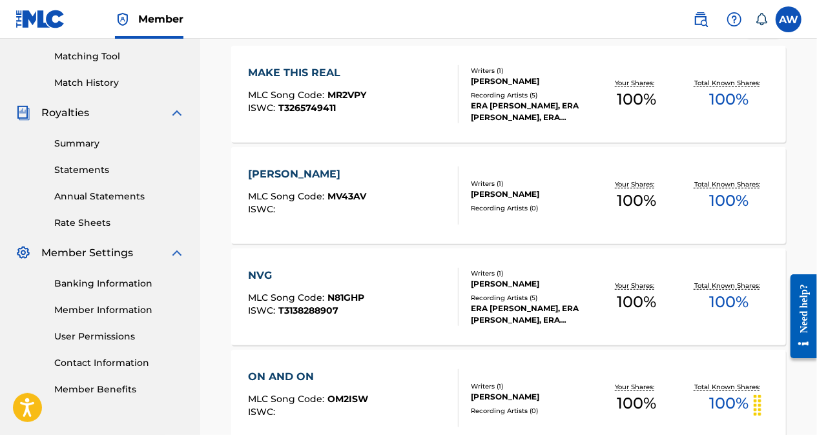
click at [394, 118] on div "MAKE THIS REAL MLC Song Code : MR2VPY ISWC : T3265749411" at bounding box center [353, 94] width 210 height 58
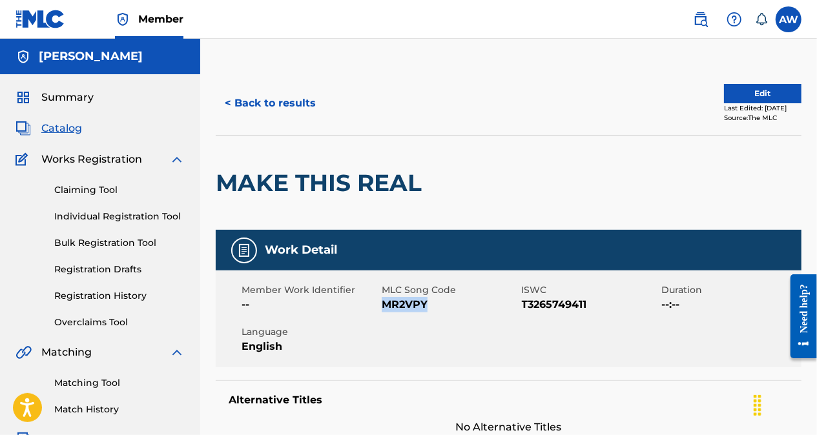
drag, startPoint x: 430, startPoint y: 303, endPoint x: 382, endPoint y: 303, distance: 48.4
click at [382, 303] on span "MR2VPY" at bounding box center [450, 304] width 137 height 15
copy span "MR2VPY"
click at [481, 137] on div at bounding box center [495, 183] width 135 height 94
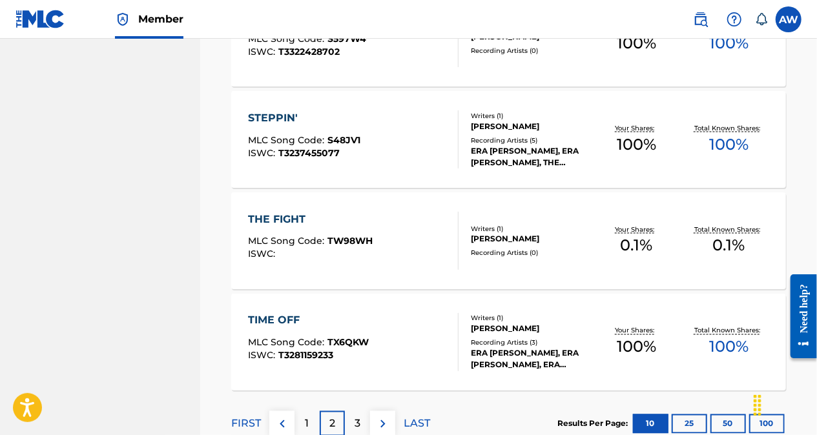
scroll to position [1074, 0]
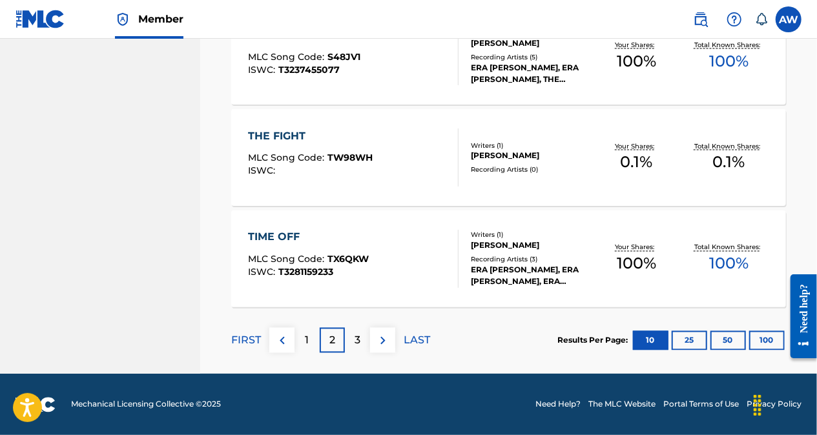
click at [305, 342] on p "1" at bounding box center [307, 340] width 4 height 15
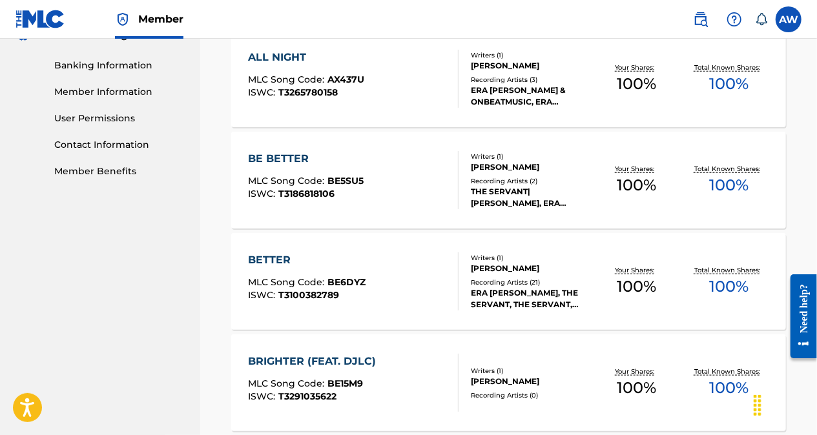
scroll to position [544, 0]
click at [394, 390] on div "BRIGHTER (FEAT. DJLC) MLC Song Code : BE15M9 ISWC : T3291035622" at bounding box center [353, 383] width 210 height 58
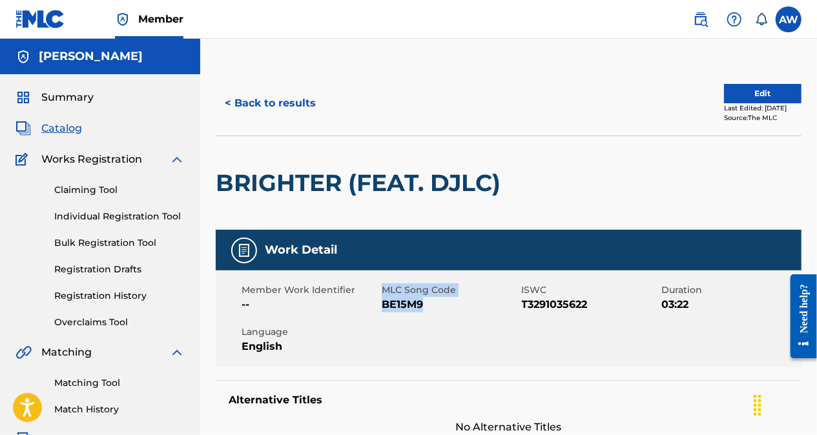
drag, startPoint x: 421, startPoint y: 303, endPoint x: 381, endPoint y: 302, distance: 40.0
click at [381, 302] on div "Member Work Identifier -- MLC Song Code BE15M9 ISWC T3291035622 Duration 03:22 …" at bounding box center [509, 319] width 586 height 97
click at [503, 210] on div "BRIGHTER (FEAT. DJLC)" at bounding box center [361, 183] width 291 height 94
drag, startPoint x: 429, startPoint y: 309, endPoint x: 384, endPoint y: 309, distance: 45.8
click at [384, 309] on span "BE15M9" at bounding box center [450, 304] width 137 height 15
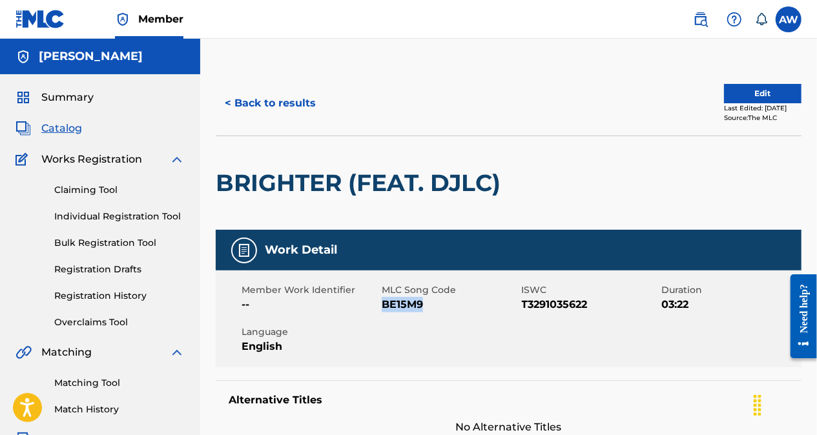
copy span "BE15M9"
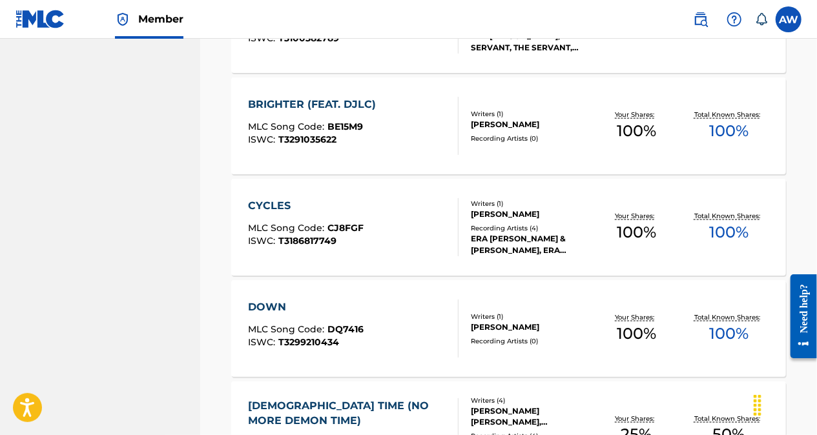
scroll to position [803, 0]
click at [385, 325] on div "DOWN MLC Song Code : DQ7416 ISWC : T3299210434" at bounding box center [353, 328] width 210 height 58
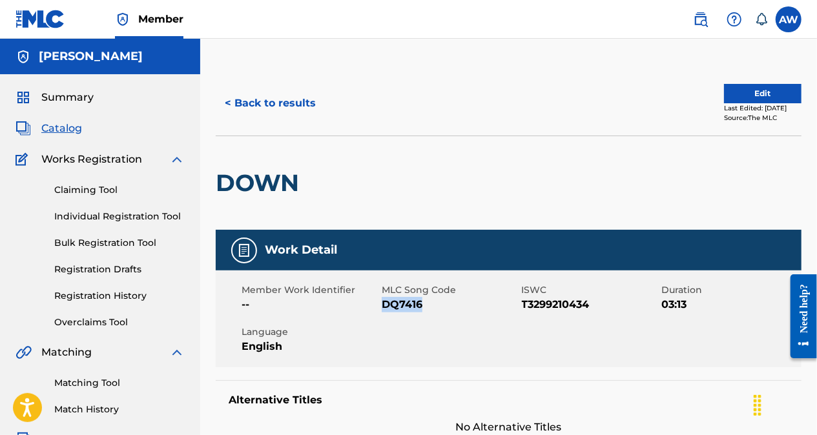
drag, startPoint x: 427, startPoint y: 306, endPoint x: 382, endPoint y: 300, distance: 45.0
click at [382, 300] on span "DQ7416" at bounding box center [450, 304] width 137 height 15
copy span "DQ7416"
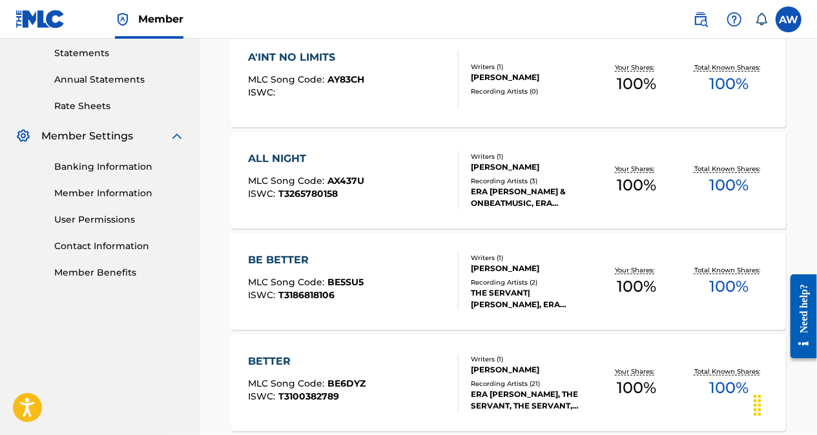
scroll to position [443, 0]
click at [401, 163] on div "ALL NIGHT MLC Song Code : AX437U ISWC : T3265780158" at bounding box center [353, 181] width 210 height 58
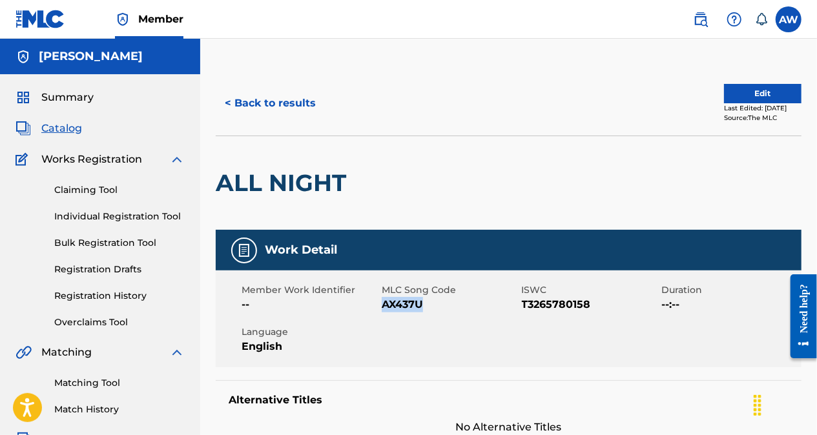
drag, startPoint x: 424, startPoint y: 304, endPoint x: 382, endPoint y: 303, distance: 41.3
click at [382, 303] on span "AX437U" at bounding box center [450, 304] width 137 height 15
copy span "AX437U"
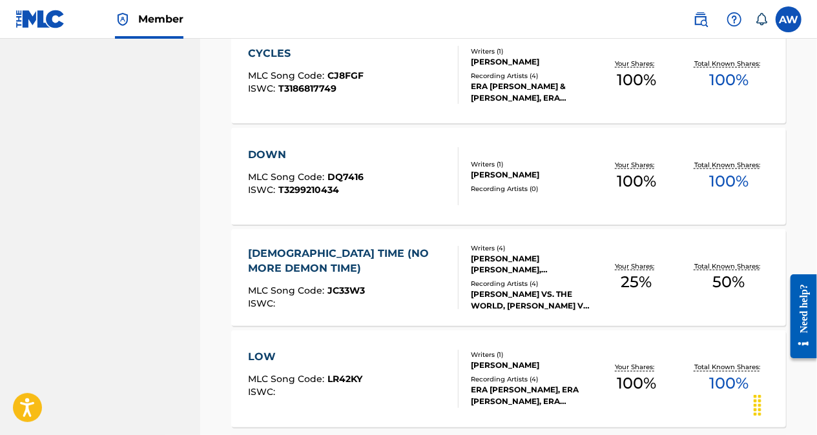
scroll to position [1074, 0]
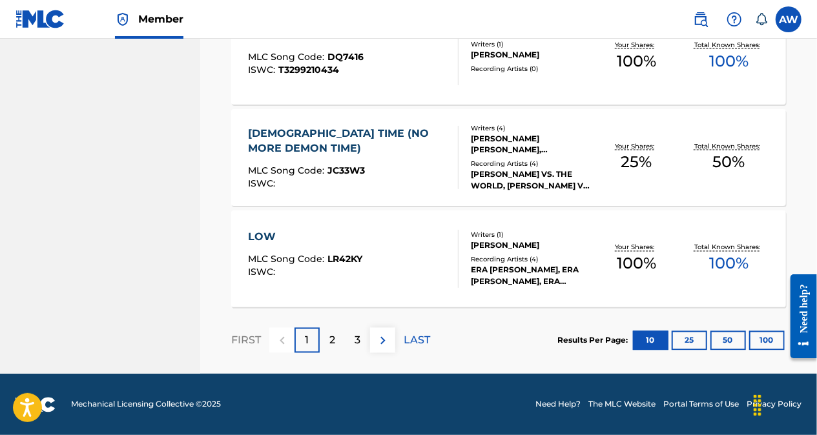
click at [327, 340] on div "2" at bounding box center [332, 340] width 25 height 25
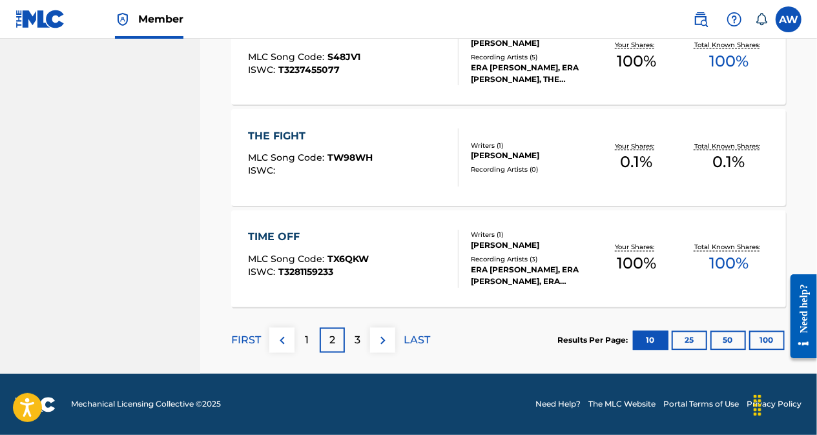
click at [374, 287] on div "TIME OFF MLC Song Code : TX6QKW ISWC : T3281159233 Writers ( 1 ) [PERSON_NAME] …" at bounding box center [508, 258] width 555 height 97
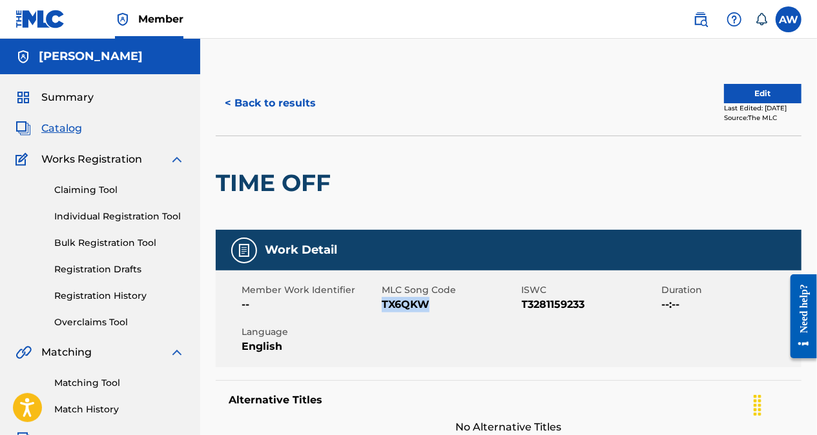
drag, startPoint x: 427, startPoint y: 307, endPoint x: 384, endPoint y: 308, distance: 43.9
click at [384, 308] on span "TX6QKW" at bounding box center [450, 304] width 137 height 15
copy span "TX6QKW"
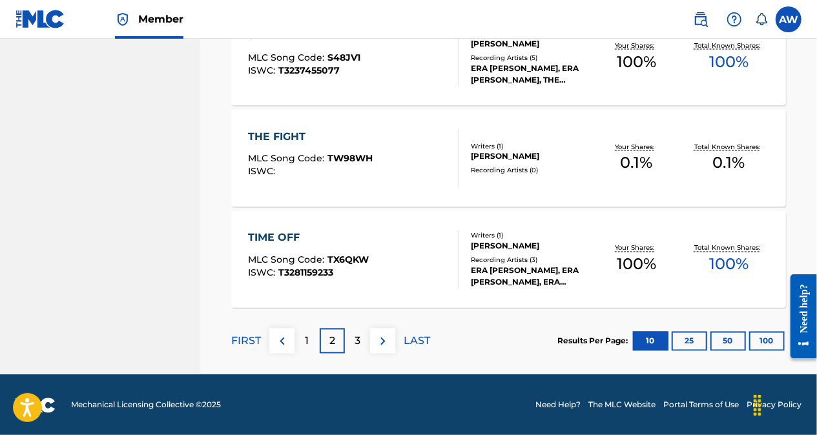
scroll to position [1074, 0]
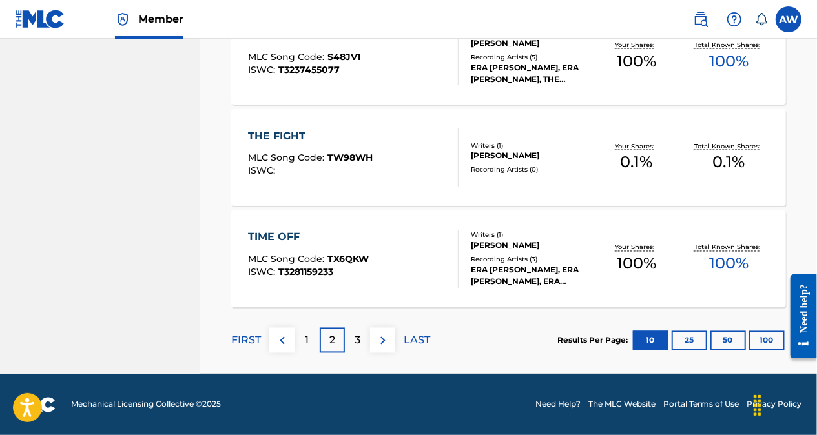
click at [305, 336] on p "1" at bounding box center [307, 340] width 4 height 15
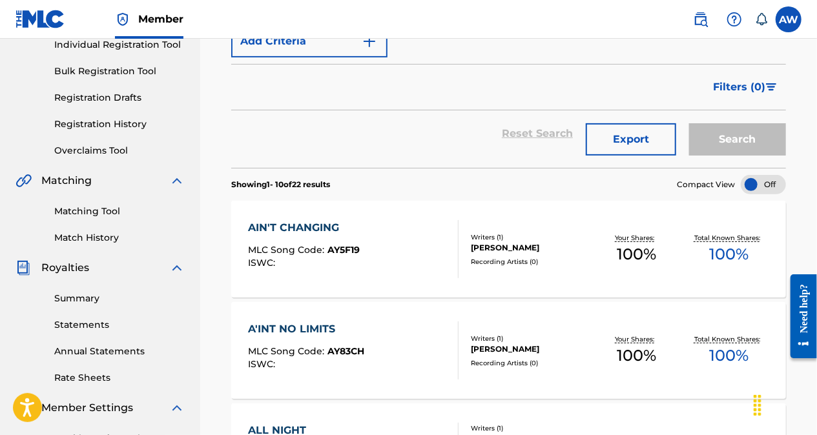
scroll to position [178, 0]
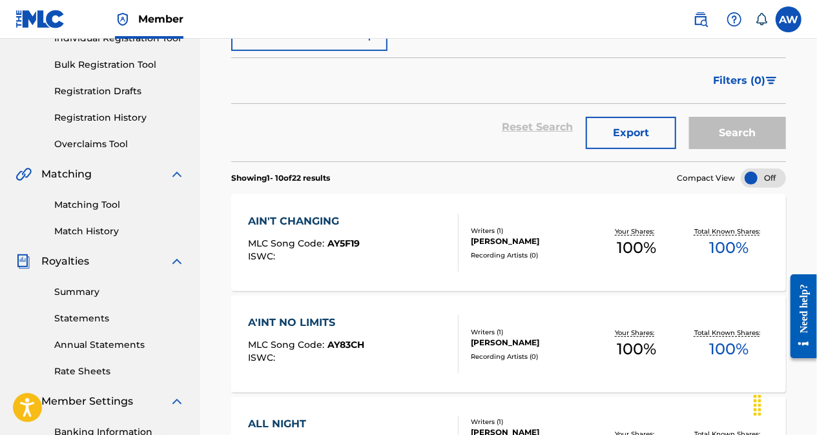
click at [408, 329] on div "A'INT NO LIMITS MLC Song Code : AY83CH ISWC :" at bounding box center [353, 344] width 210 height 58
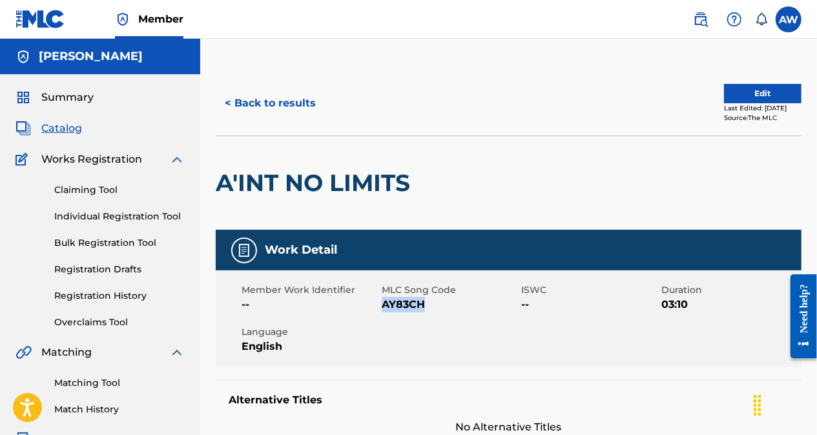
drag, startPoint x: 422, startPoint y: 307, endPoint x: 384, endPoint y: 307, distance: 38.7
click at [384, 307] on span "AY83CH" at bounding box center [450, 304] width 137 height 15
copy span "AY83CH"
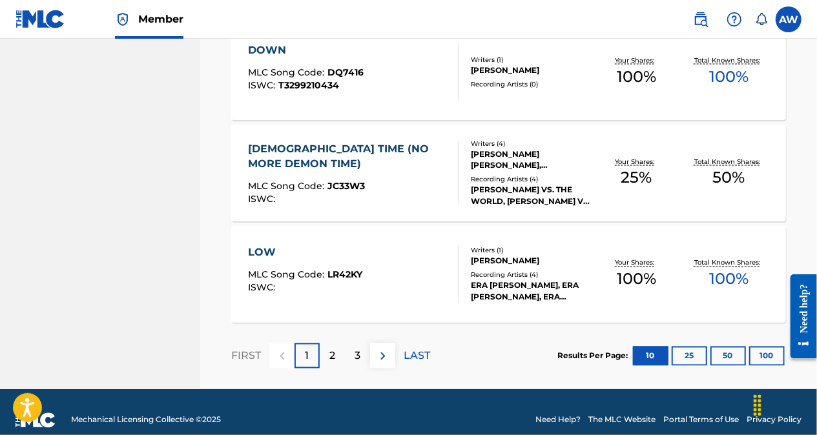
scroll to position [1074, 0]
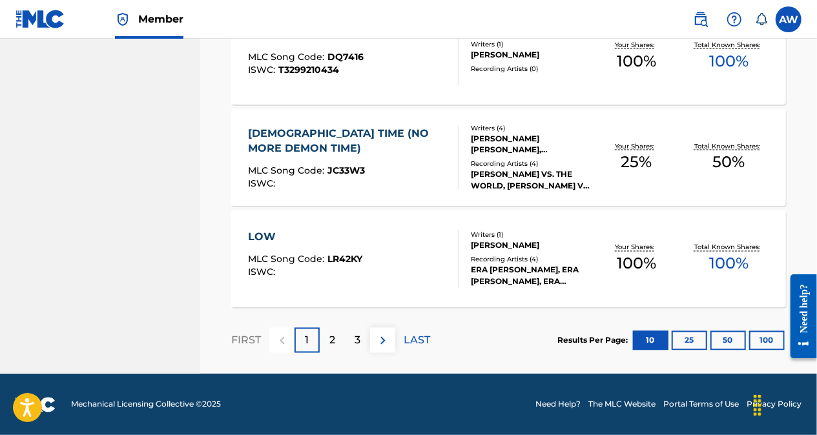
click at [333, 341] on p "2" at bounding box center [332, 340] width 6 height 15
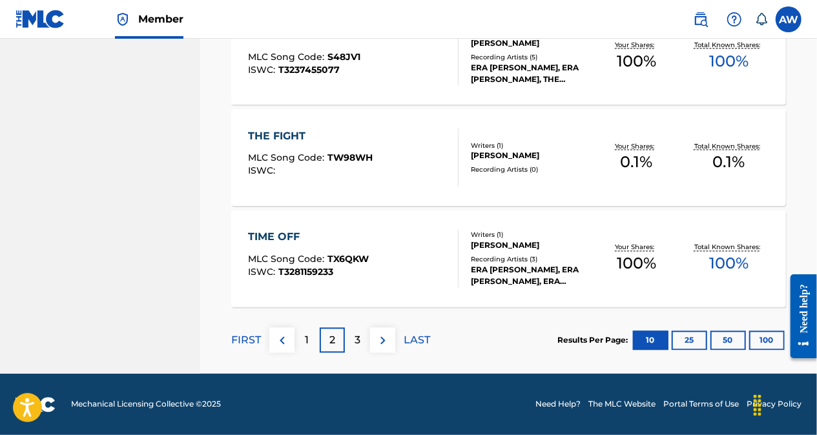
click at [351, 341] on div "3" at bounding box center [357, 340] width 25 height 25
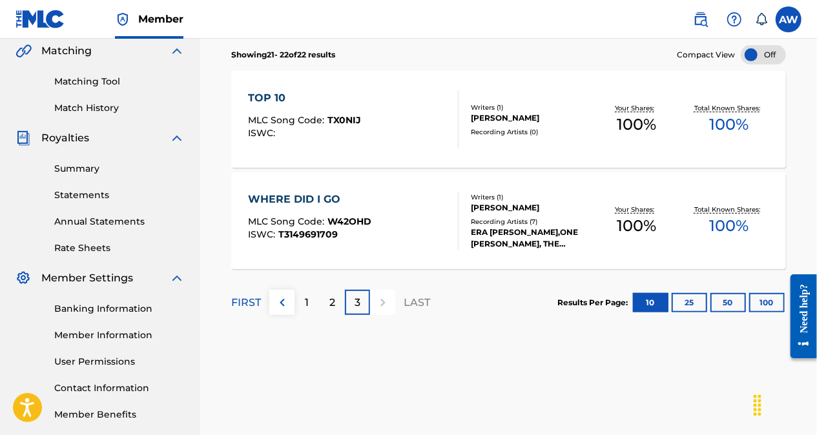
scroll to position [305, 0]
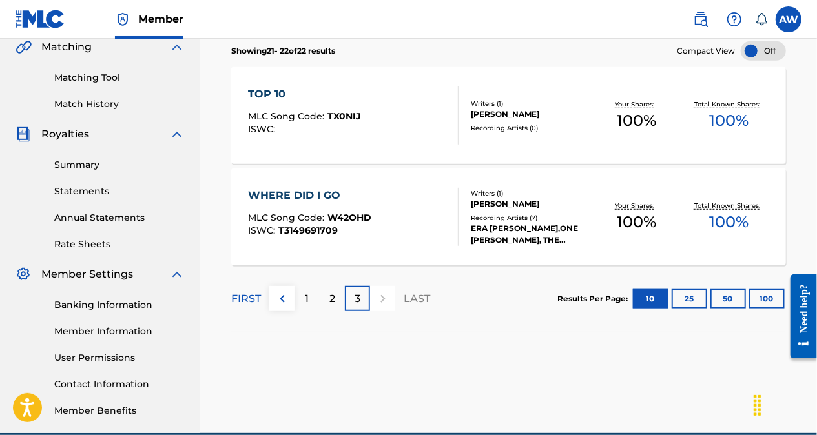
click at [325, 291] on div "2" at bounding box center [332, 298] width 25 height 25
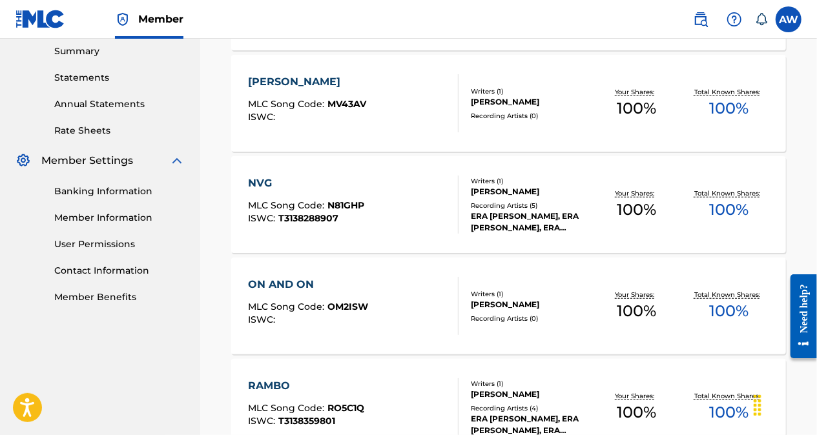
scroll to position [420, 0]
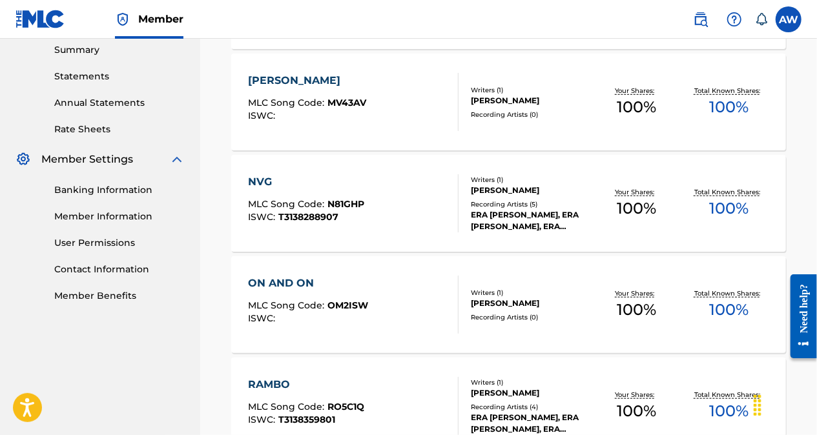
click at [409, 299] on div "ON AND ON MLC Song Code : OM2ISW ISWC :" at bounding box center [353, 305] width 210 height 58
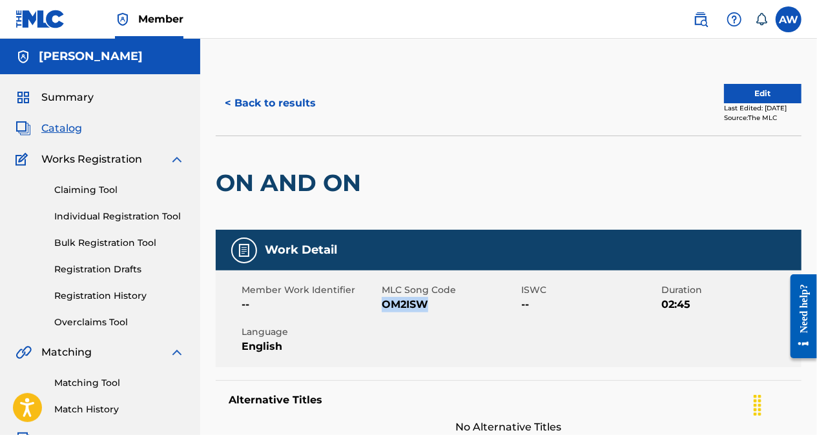
drag, startPoint x: 426, startPoint y: 303, endPoint x: 384, endPoint y: 304, distance: 42.6
click at [384, 304] on span "OM2ISW" at bounding box center [450, 304] width 137 height 15
copy span "OM2ISW"
click at [405, 263] on div "Work Detail" at bounding box center [509, 250] width 586 height 41
drag, startPoint x: 427, startPoint y: 307, endPoint x: 384, endPoint y: 305, distance: 44.0
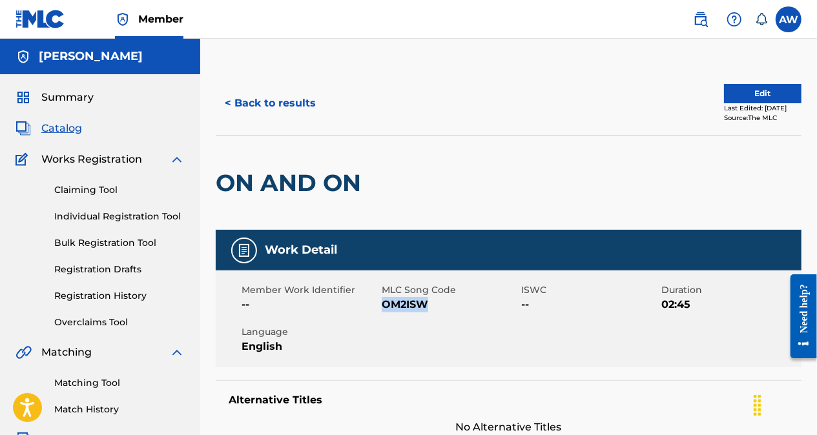
click at [384, 305] on span "OM2ISW" at bounding box center [450, 304] width 137 height 15
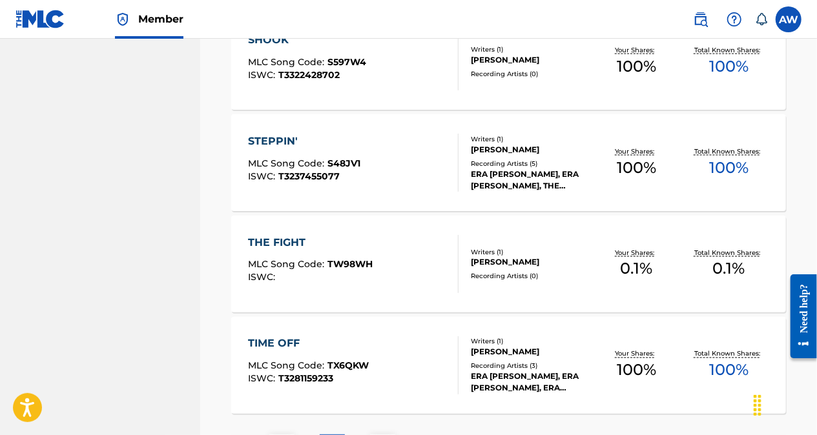
scroll to position [1074, 0]
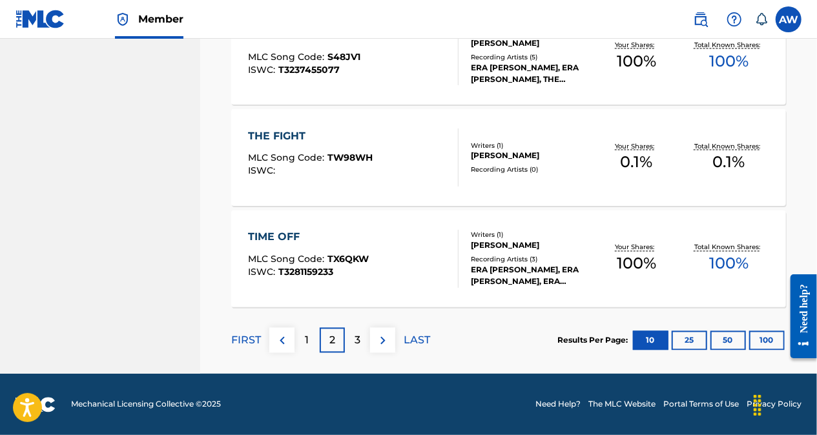
click at [307, 336] on p "1" at bounding box center [307, 340] width 4 height 15
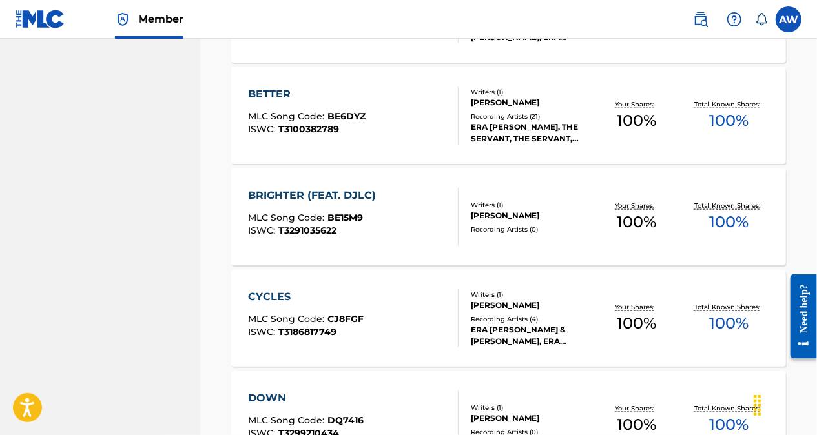
scroll to position [709, 0]
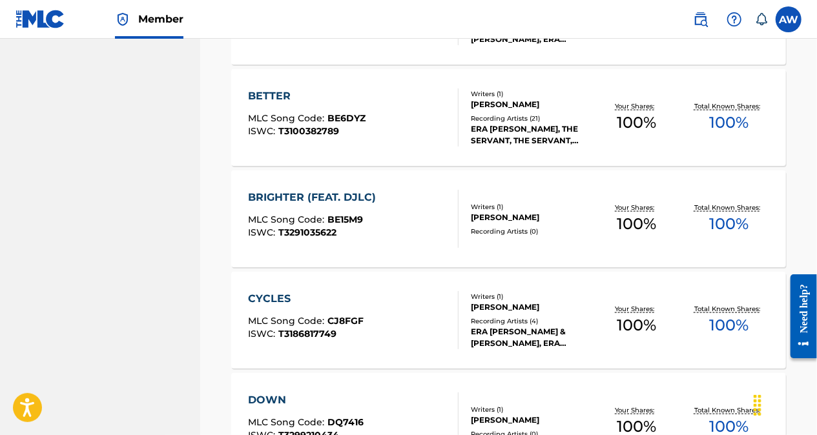
click at [385, 143] on div "BETTER MLC Song Code : BE6DYZ ISWC : T3100382789" at bounding box center [353, 117] width 210 height 58
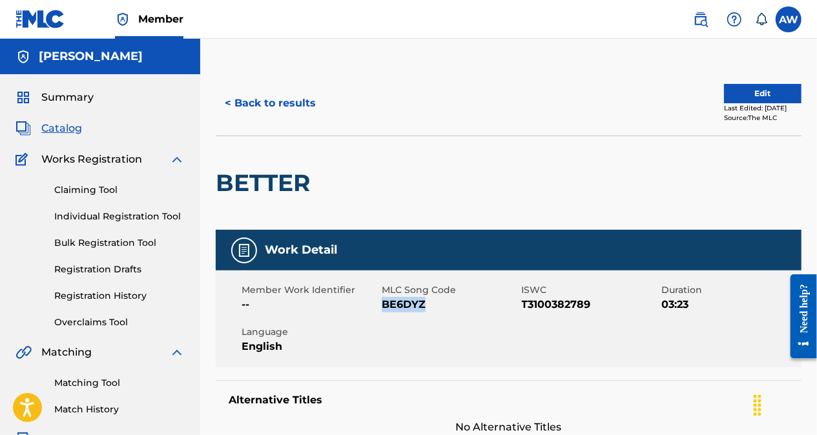
drag, startPoint x: 427, startPoint y: 307, endPoint x: 385, endPoint y: 305, distance: 42.6
click at [385, 305] on span "BE6DYZ" at bounding box center [450, 304] width 137 height 15
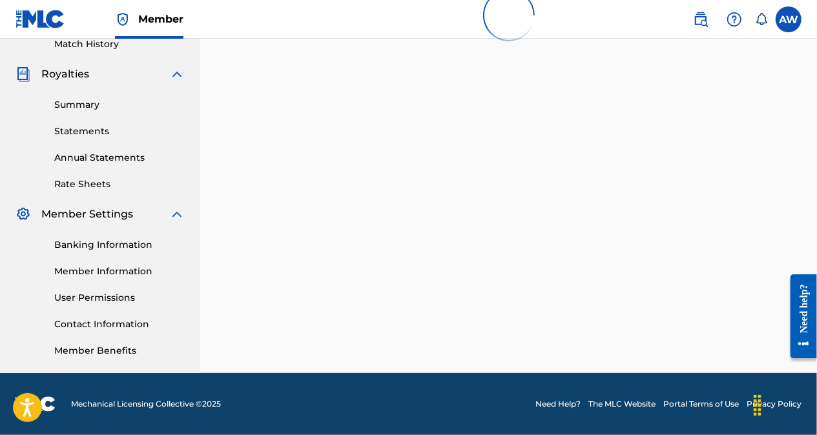
scroll to position [709, 0]
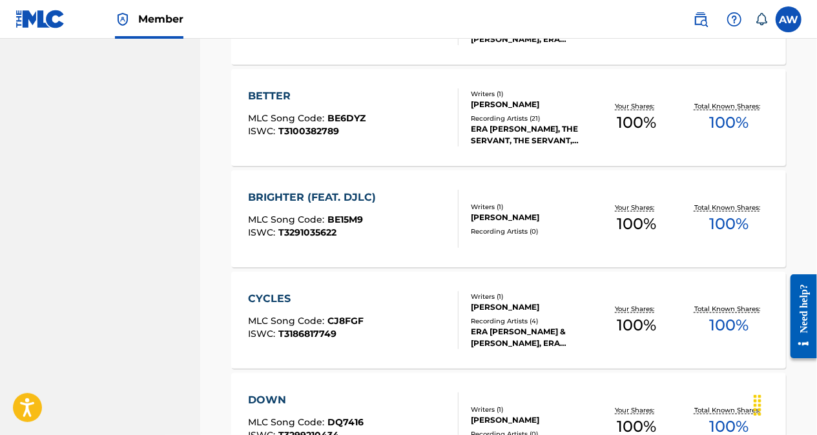
click at [384, 206] on div "BRIGHTER (FEAT. DJLC) MLC Song Code : BE15M9 ISWC : T3291035622" at bounding box center [353, 219] width 210 height 58
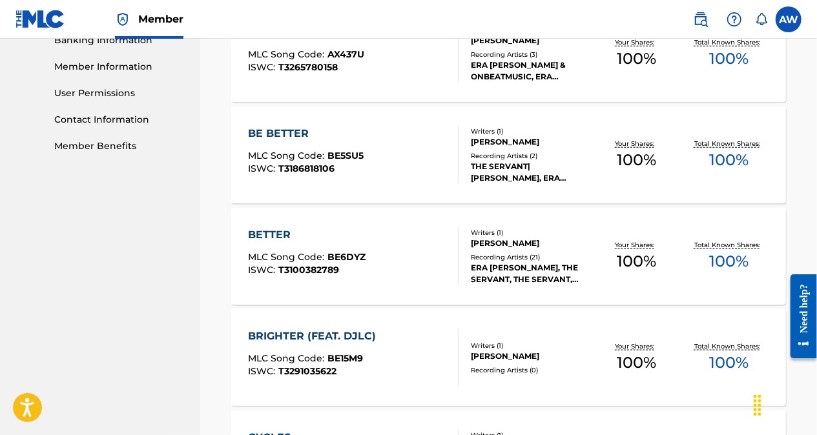
scroll to position [569, 0]
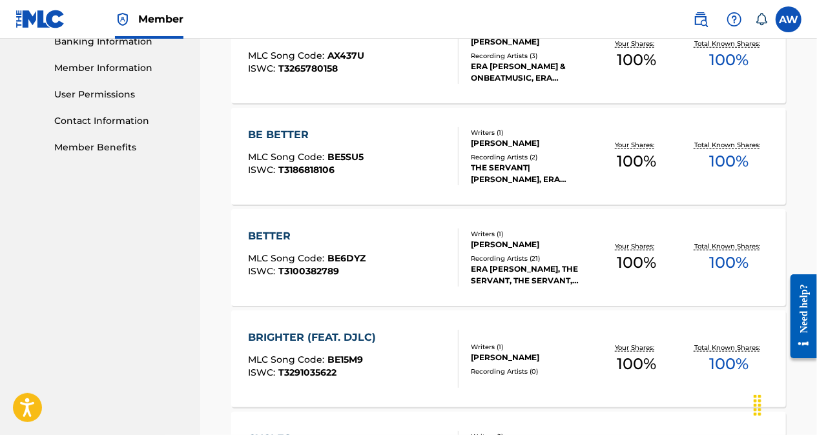
click at [398, 148] on div "BE BETTER MLC Song Code : BE5SU5 ISWC : T3186818106" at bounding box center [353, 156] width 210 height 58
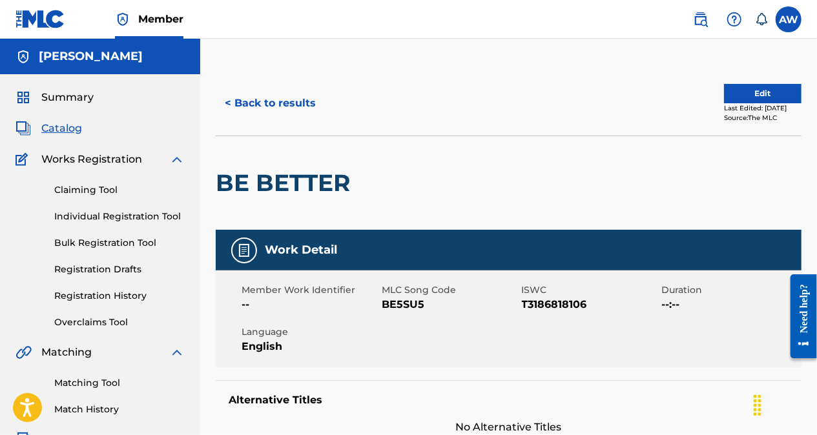
click at [424, 307] on span "BE5SU5" at bounding box center [450, 304] width 137 height 15
drag, startPoint x: 424, startPoint y: 307, endPoint x: 392, endPoint y: 309, distance: 32.3
click at [392, 309] on span "BE5SU5" at bounding box center [450, 304] width 137 height 15
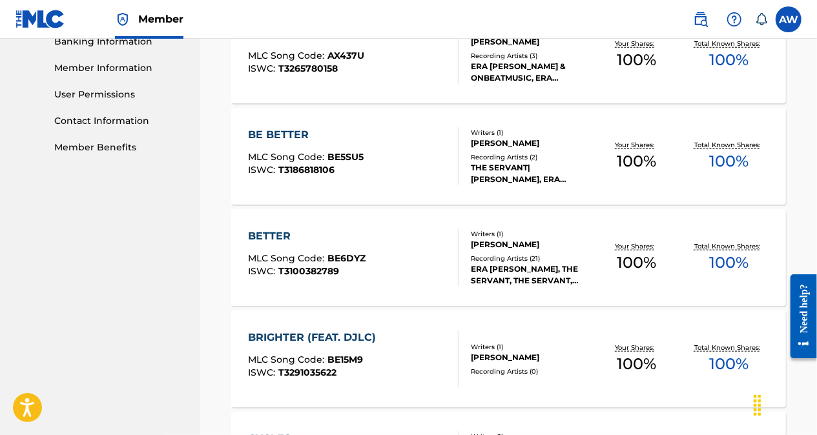
scroll to position [1074, 0]
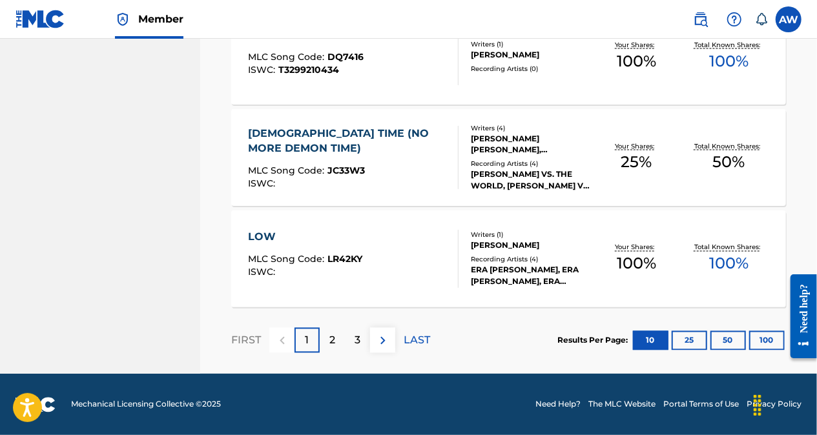
click at [353, 340] on div "3" at bounding box center [357, 340] width 25 height 25
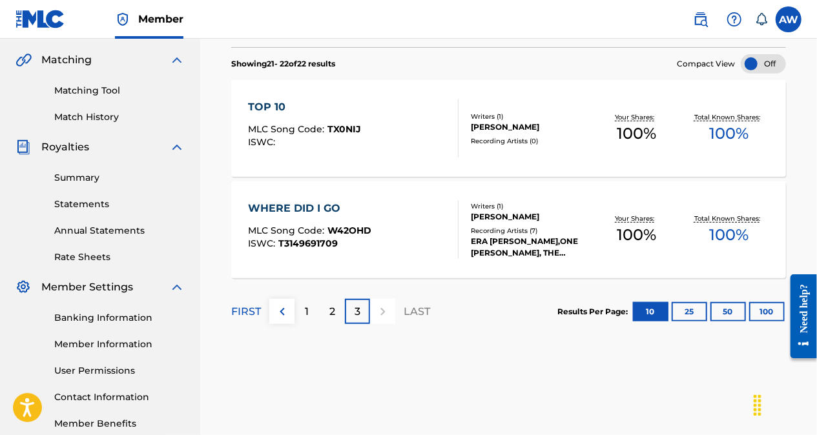
scroll to position [293, 0]
click at [333, 305] on p "2" at bounding box center [332, 310] width 6 height 15
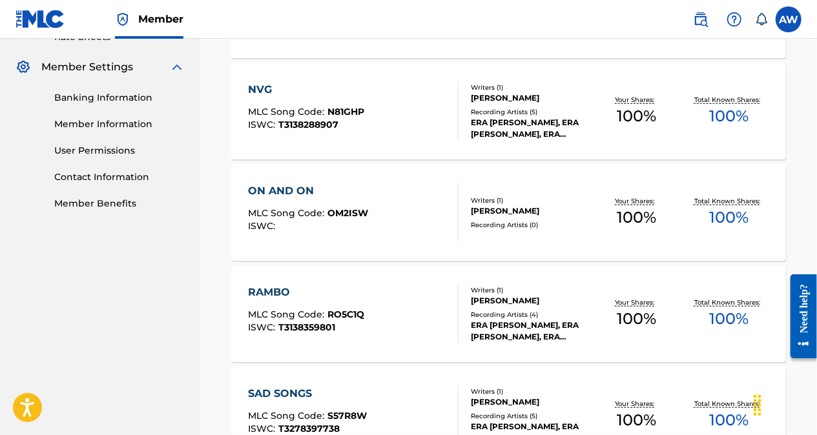
scroll to position [514, 0]
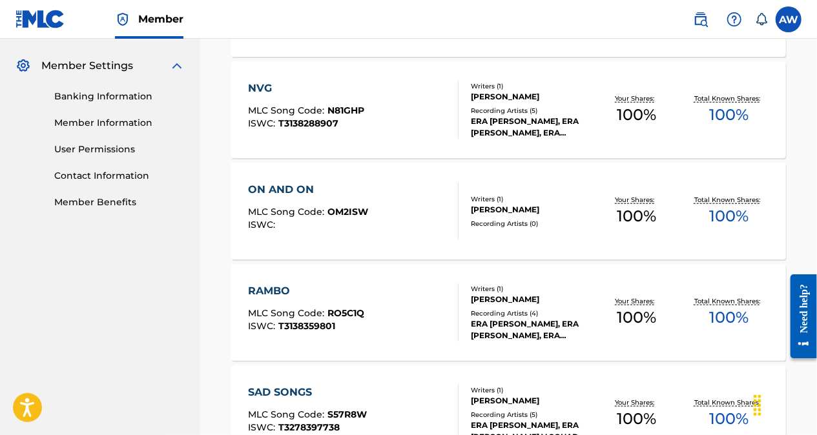
click at [399, 303] on div "RAMBO MLC Song Code : RO5C1Q ISWC : T3138359801" at bounding box center [353, 312] width 210 height 58
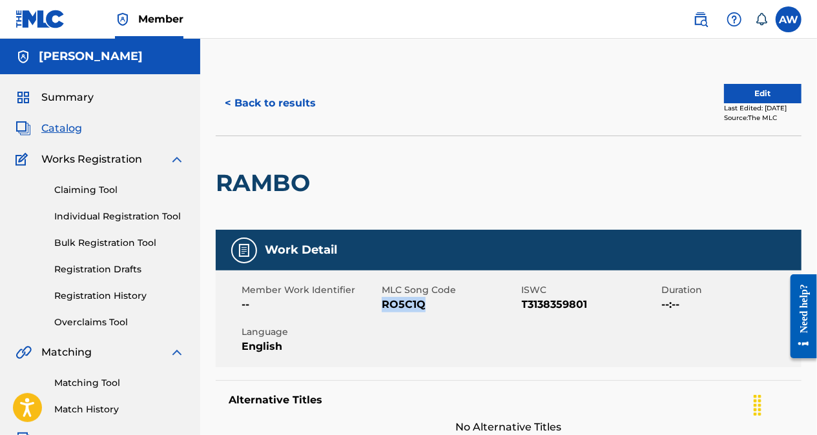
drag, startPoint x: 427, startPoint y: 303, endPoint x: 382, endPoint y: 305, distance: 45.2
click at [382, 305] on span "RO5C1Q" at bounding box center [450, 304] width 137 height 15
click at [480, 185] on div "RAMBO" at bounding box center [509, 183] width 586 height 94
